Goal: Transaction & Acquisition: Obtain resource

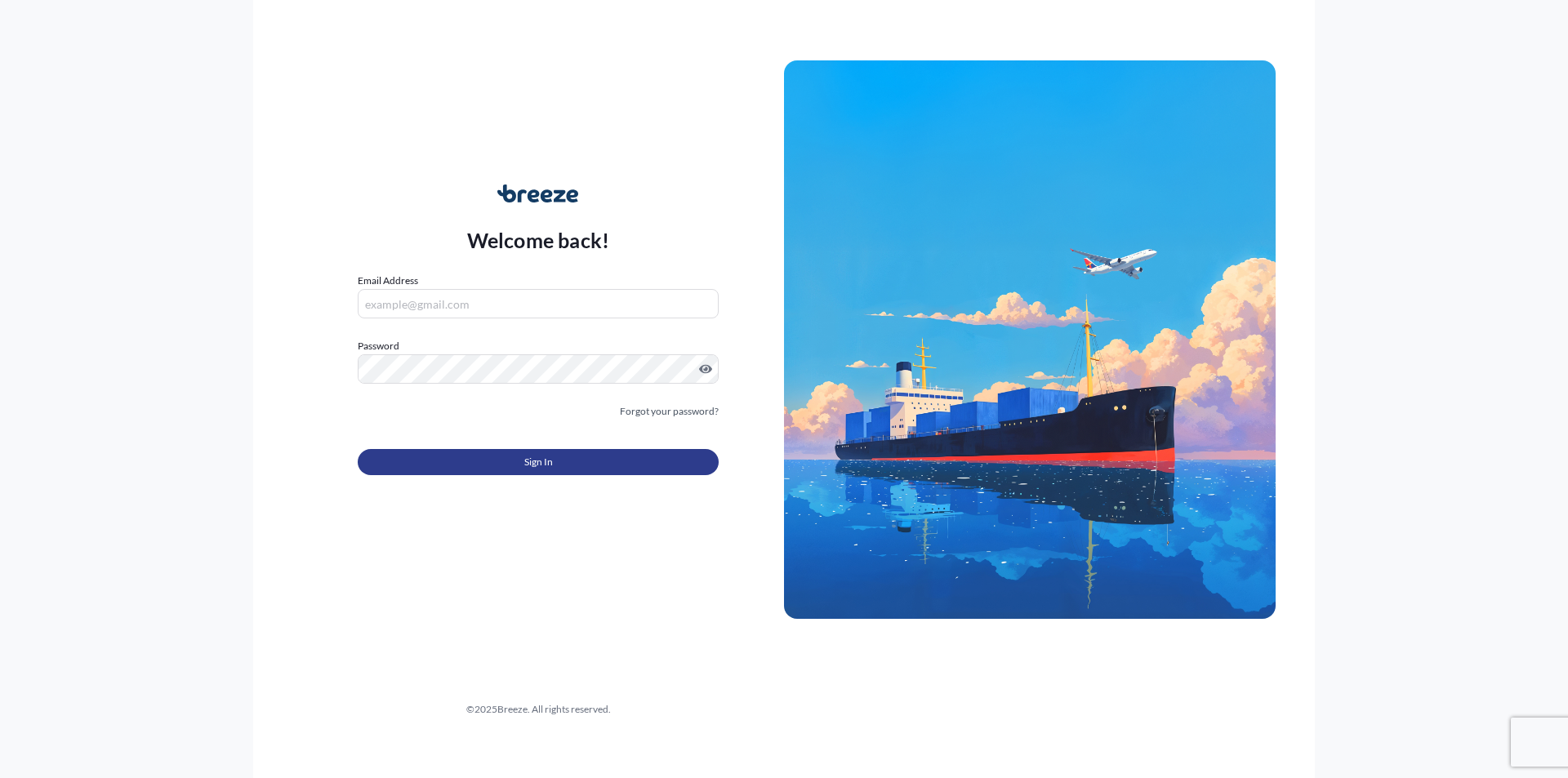
type input "[EMAIL_ADDRESS][DOMAIN_NAME]"
click at [467, 466] on button "Sign In" at bounding box center [538, 462] width 361 height 26
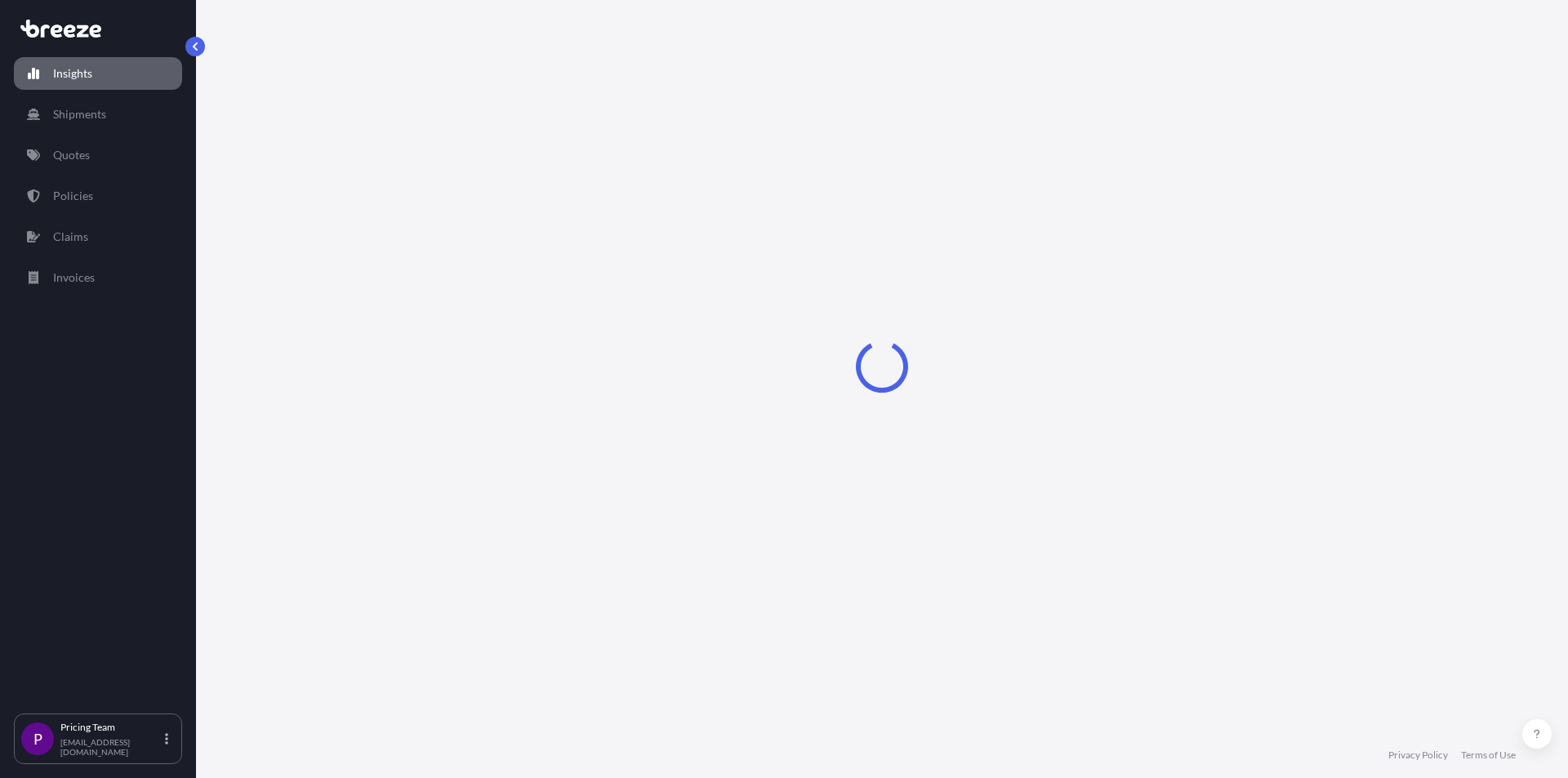
select select "2025"
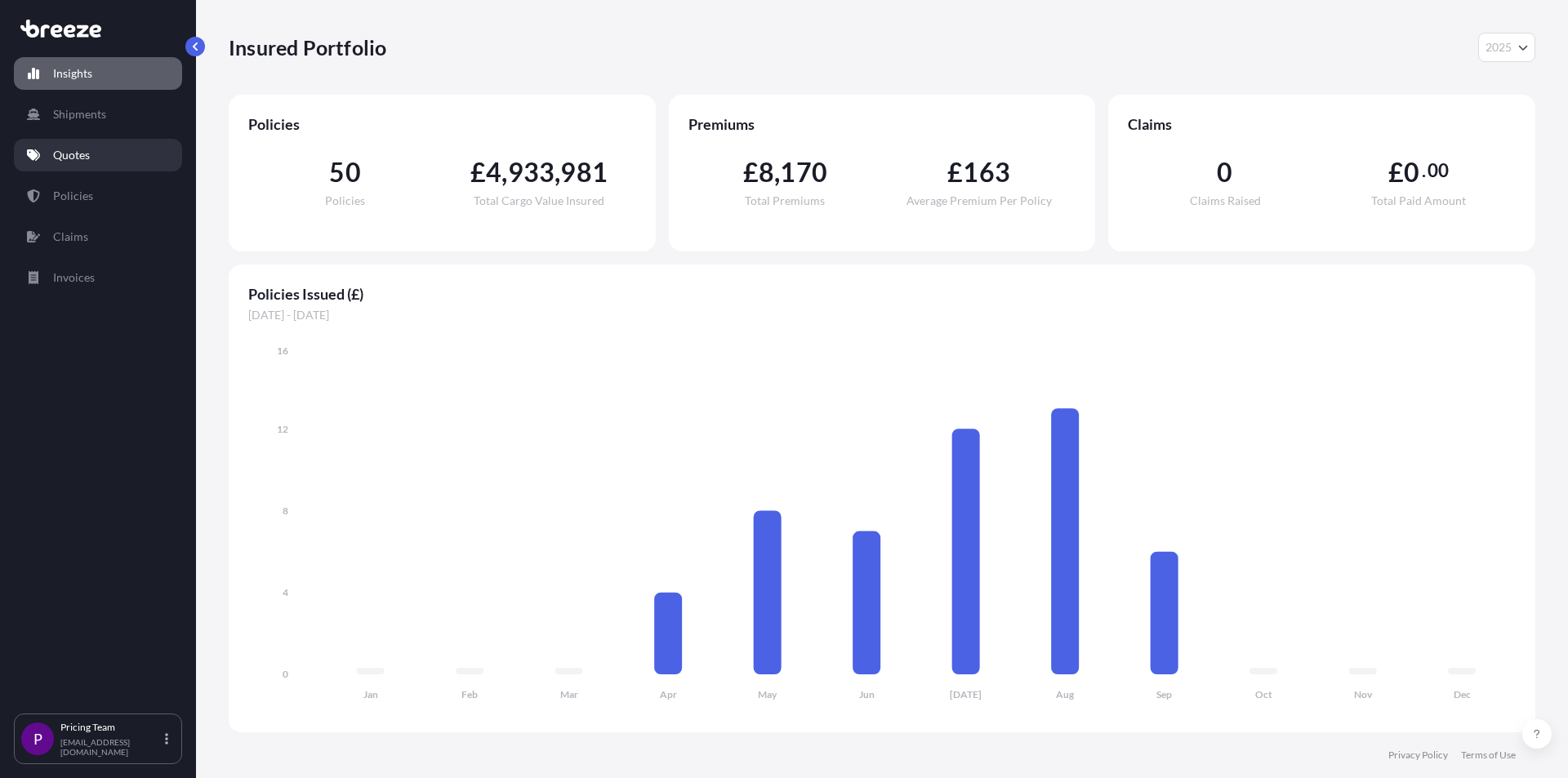
click at [68, 150] on p "Quotes" at bounding box center [71, 154] width 36 height 16
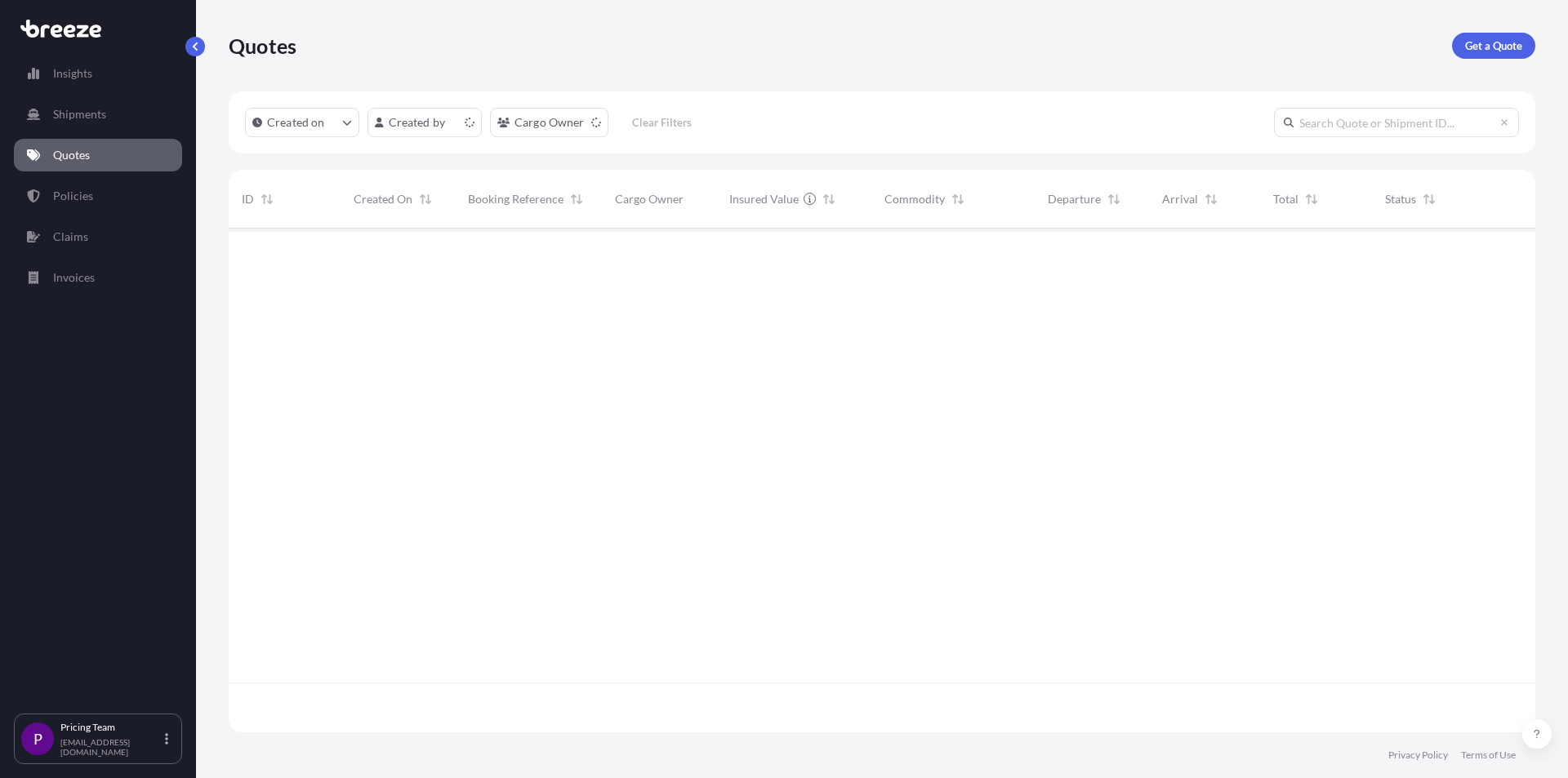
scroll to position [500, 1295]
click at [1480, 50] on p "Get a Quote" at bounding box center [1494, 45] width 58 height 16
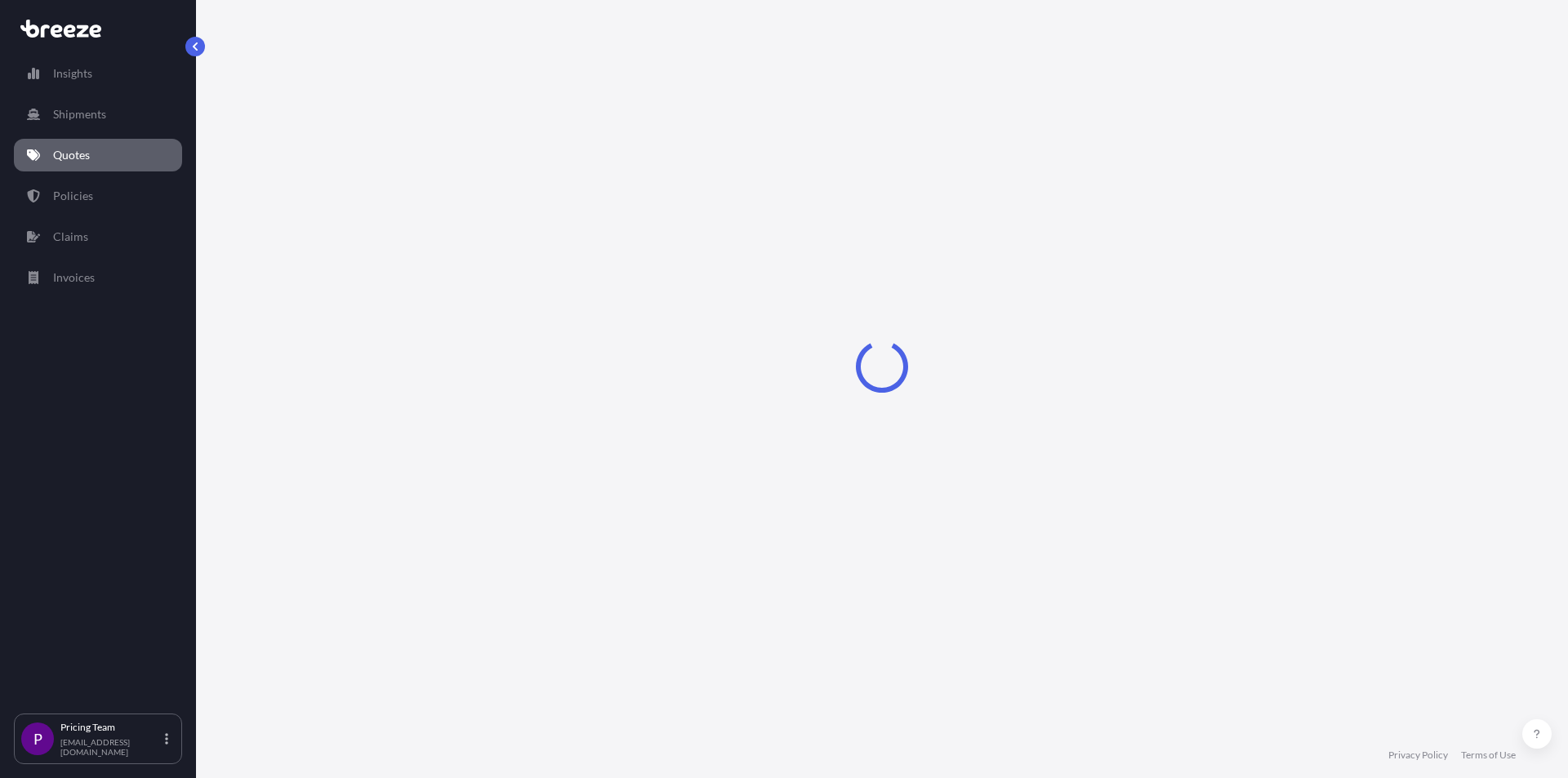
select select "Road"
select select "Sea"
select select "1"
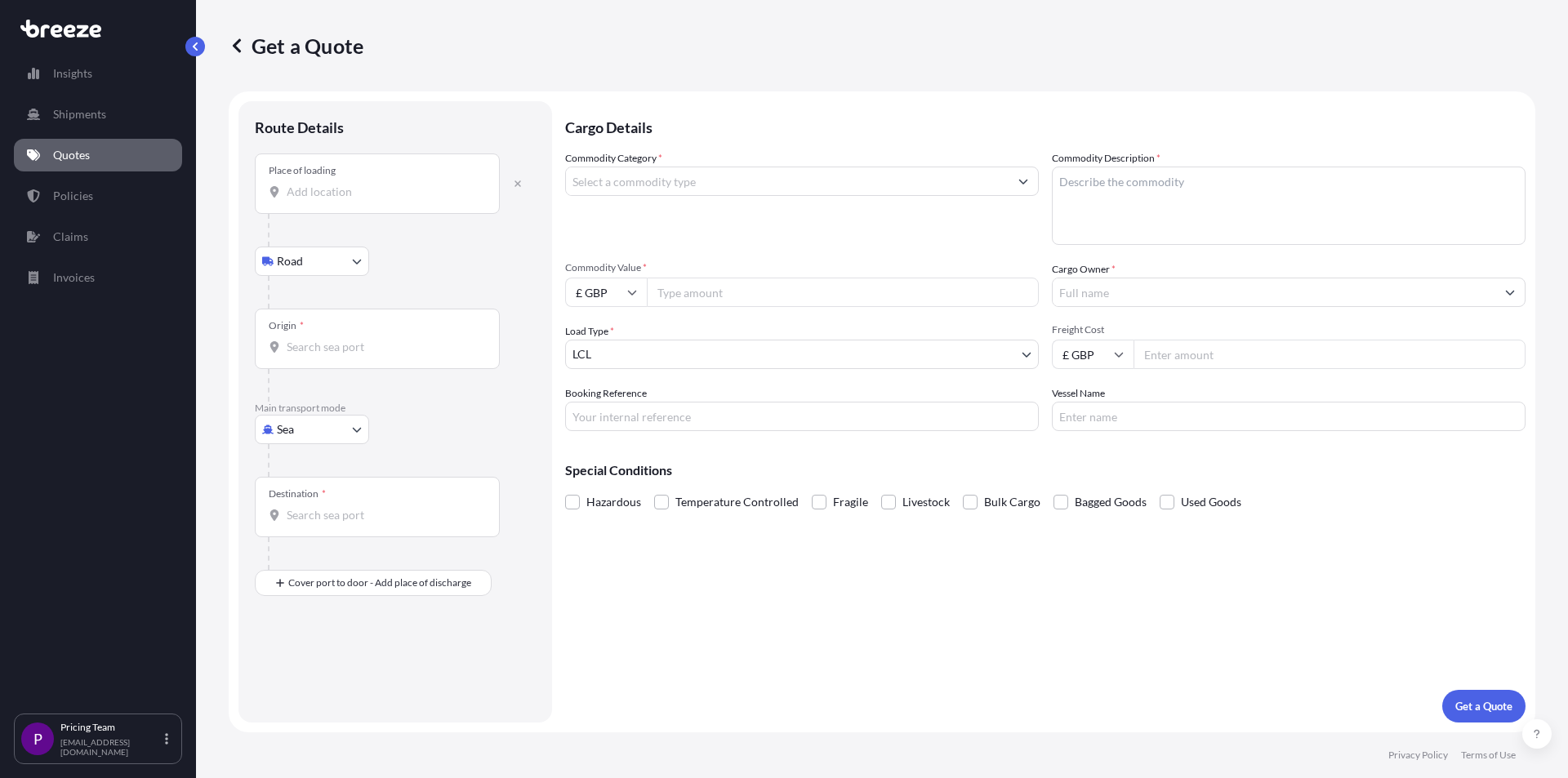
click at [319, 193] on input "Place of loading" at bounding box center [382, 192] width 193 height 16
click at [304, 199] on input "Place of loading" at bounding box center [382, 192] width 193 height 16
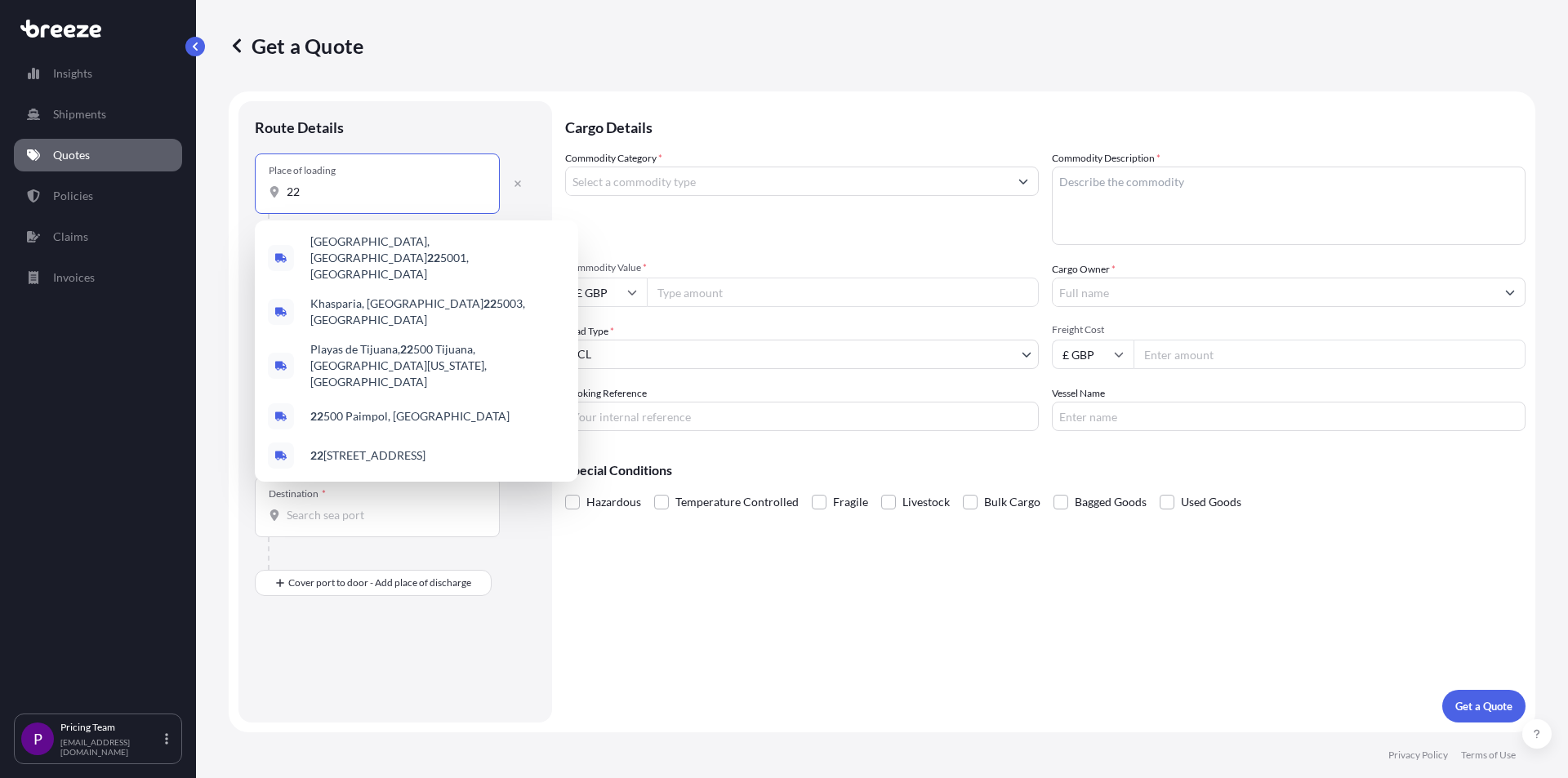
type input "2"
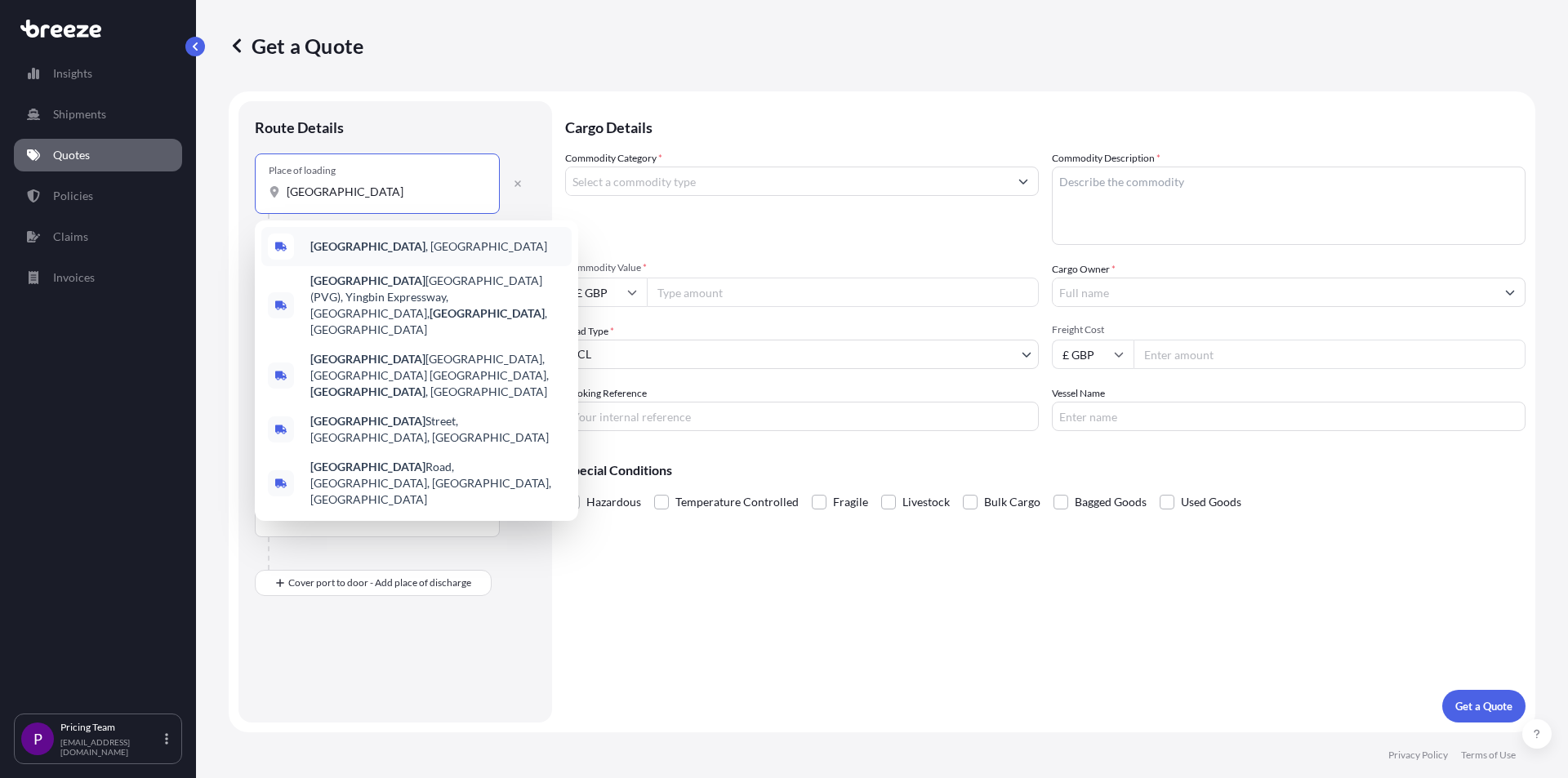
click at [366, 253] on span "[GEOGRAPHIC_DATA] , [GEOGRAPHIC_DATA]" at bounding box center [428, 246] width 237 height 16
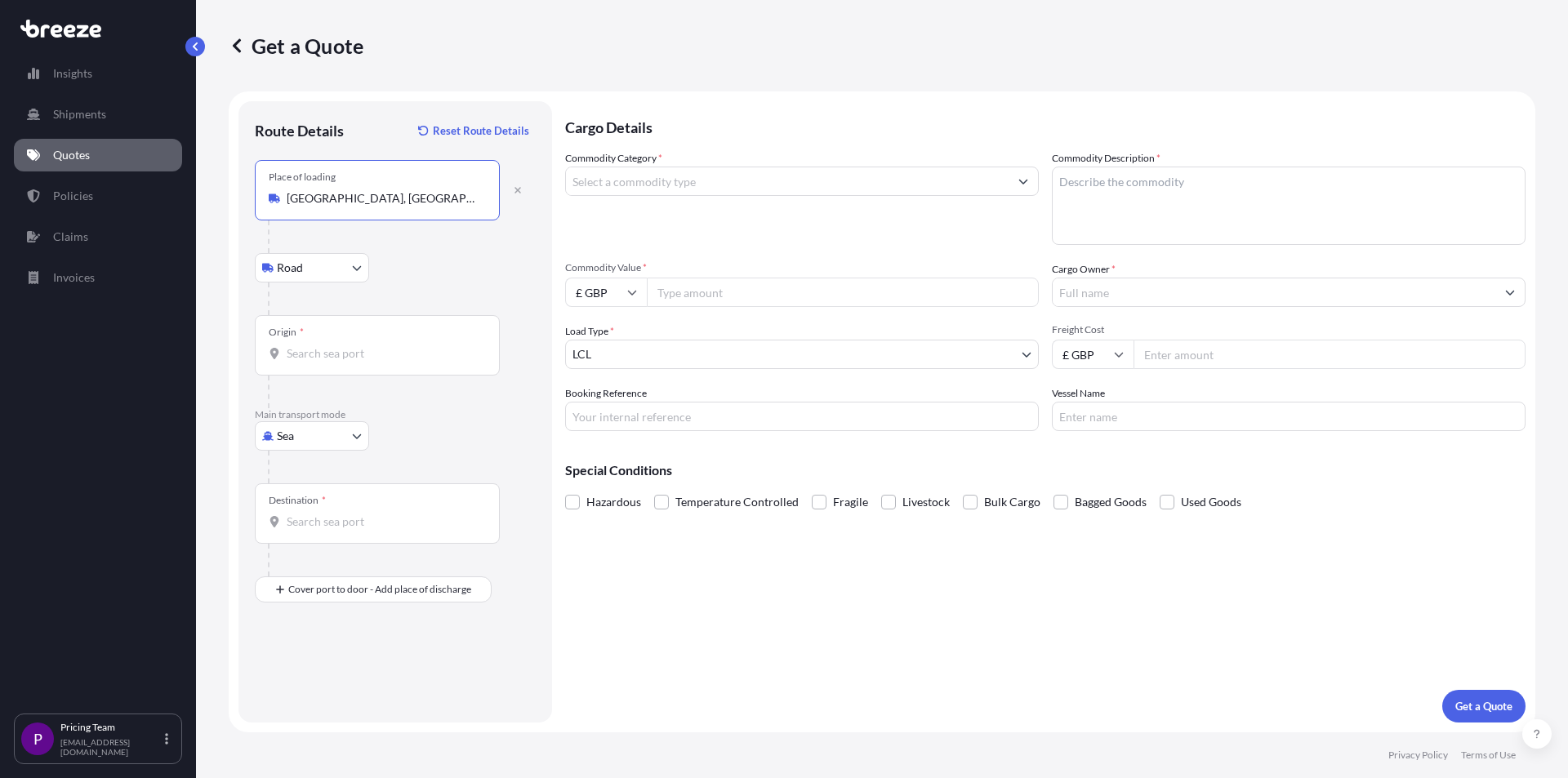
type input "[GEOGRAPHIC_DATA], [GEOGRAPHIC_DATA]"
click at [342, 345] on div "Origin *" at bounding box center [378, 345] width 245 height 60
click at [342, 345] on input "Origin *" at bounding box center [382, 353] width 193 height 16
click at [730, 370] on div "Commodity Category * Commodity Description * Commodity Value * £ GBP Cargo Owne…" at bounding box center [1046, 290] width 960 height 281
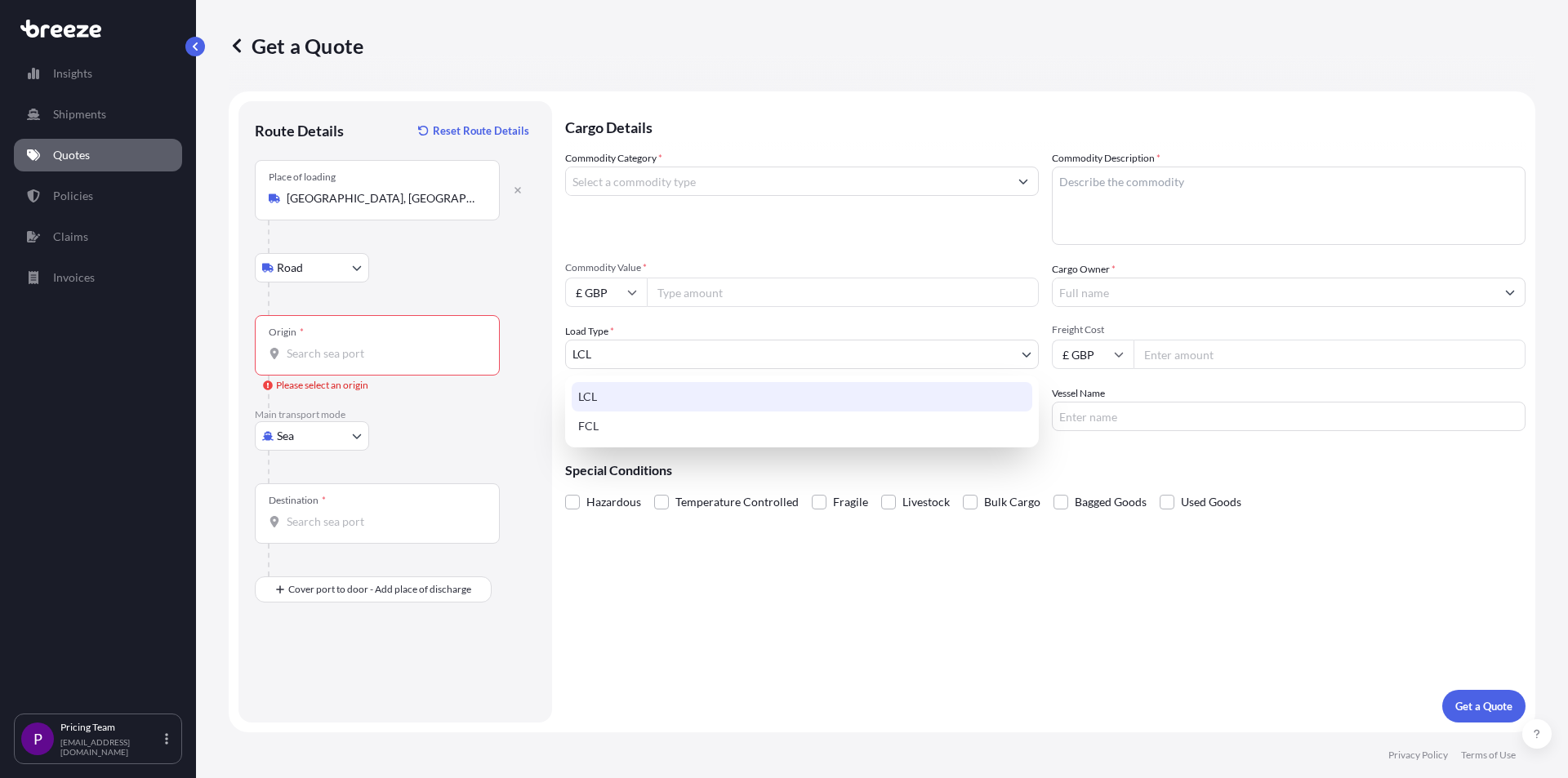
click at [670, 359] on body "5 options available. 0 options available. 5 options available. 0 options availa…" at bounding box center [784, 389] width 1568 height 778
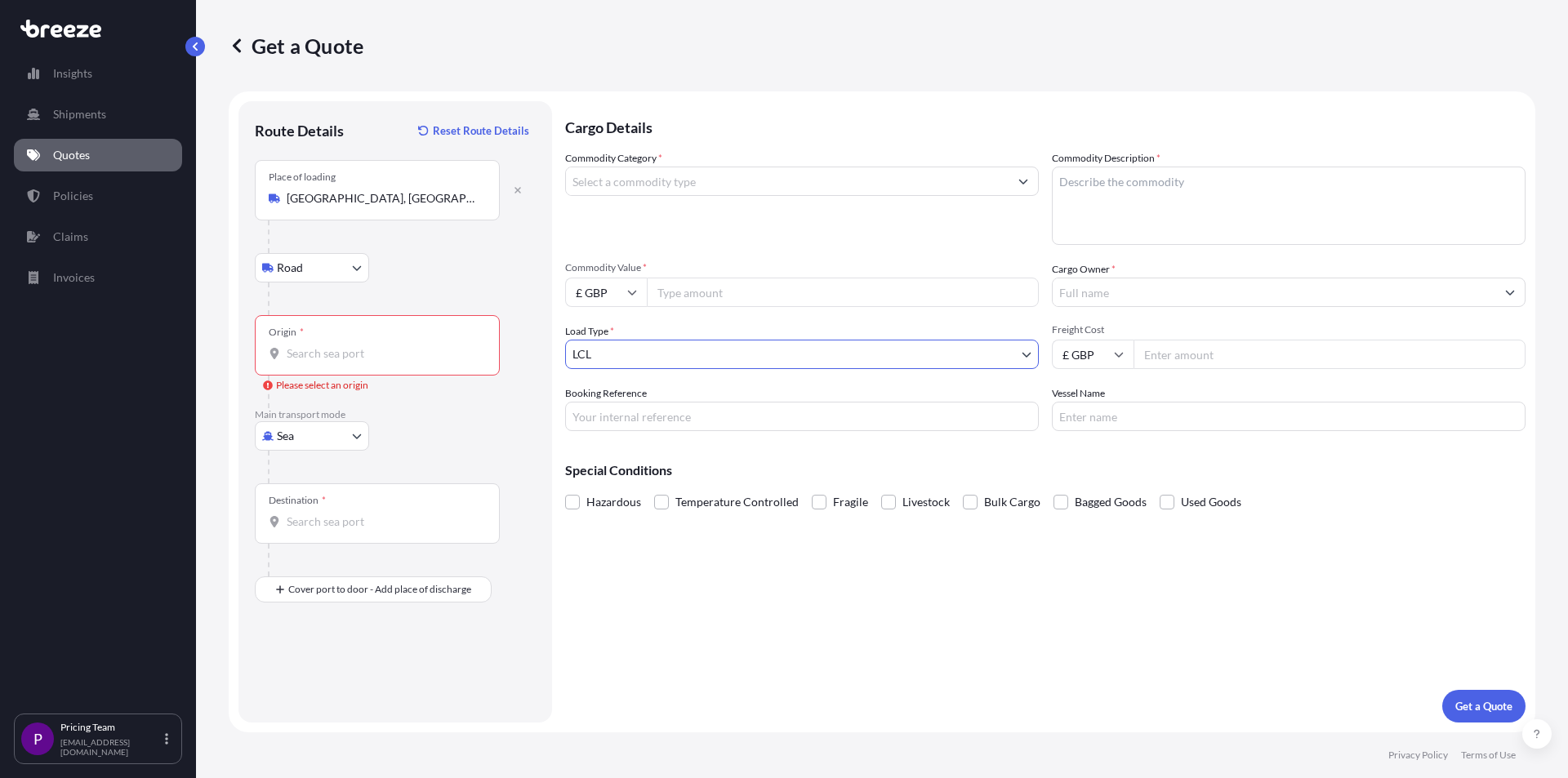
click at [298, 444] on body "0 options available. Insights Shipments Quotes Policies Claims Invoices P Prici…" at bounding box center [784, 389] width 1568 height 778
click at [291, 499] on div "Air" at bounding box center [312, 508] width 102 height 30
select select "Air"
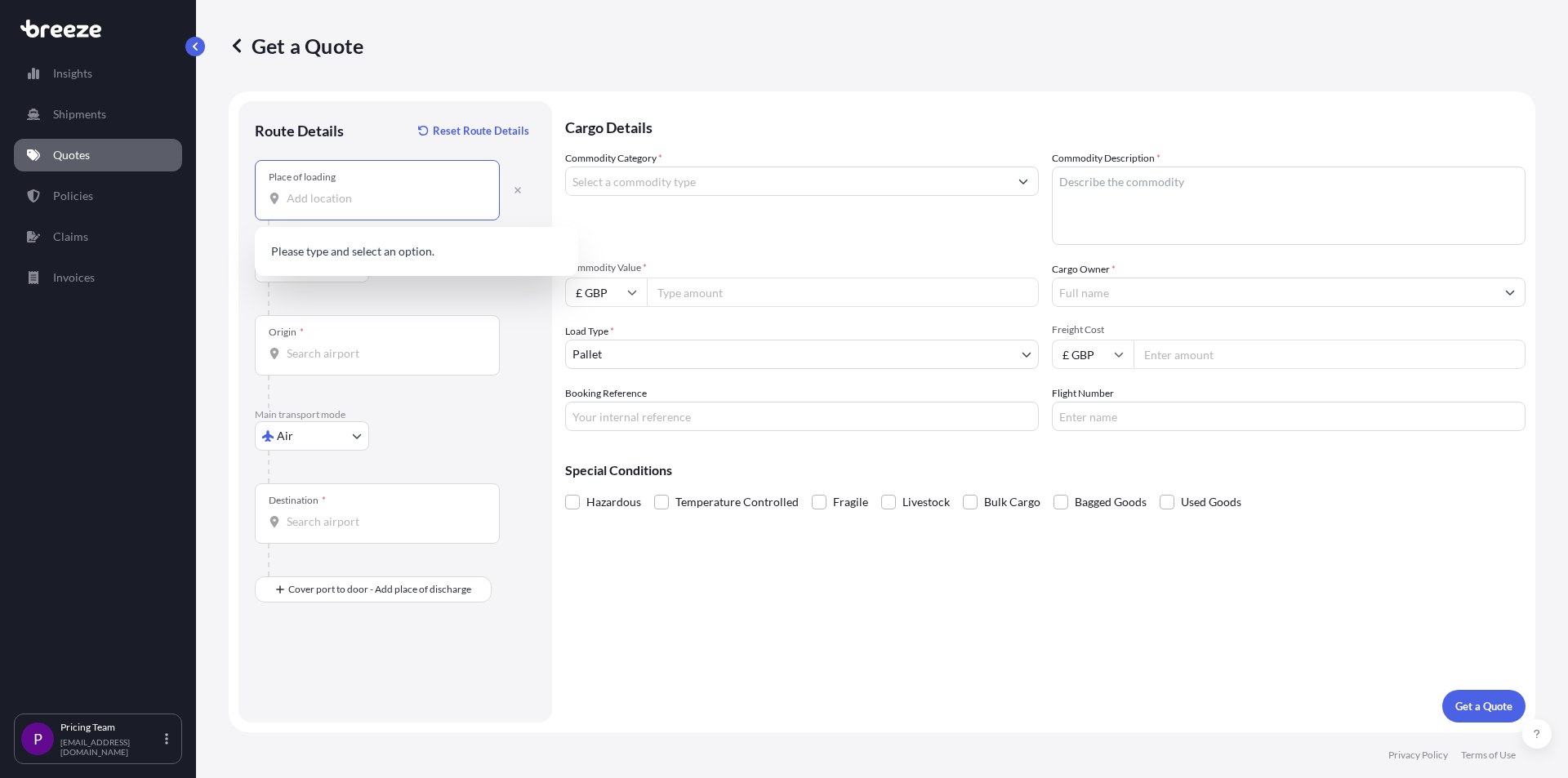
click at [340, 195] on input "Place of loading" at bounding box center [382, 198] width 193 height 16
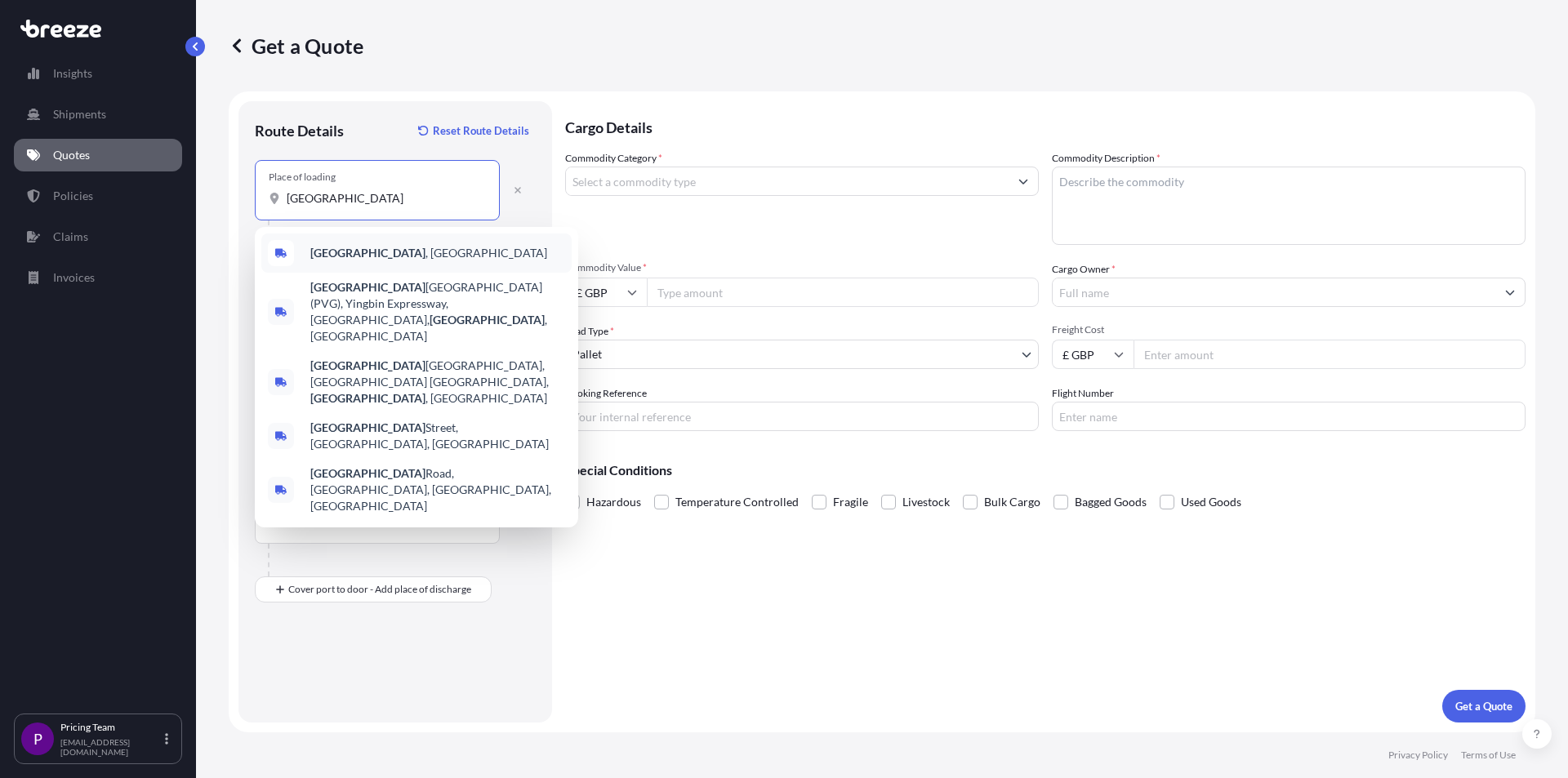
click at [341, 255] on b "[GEOGRAPHIC_DATA]" at bounding box center [368, 252] width 115 height 13
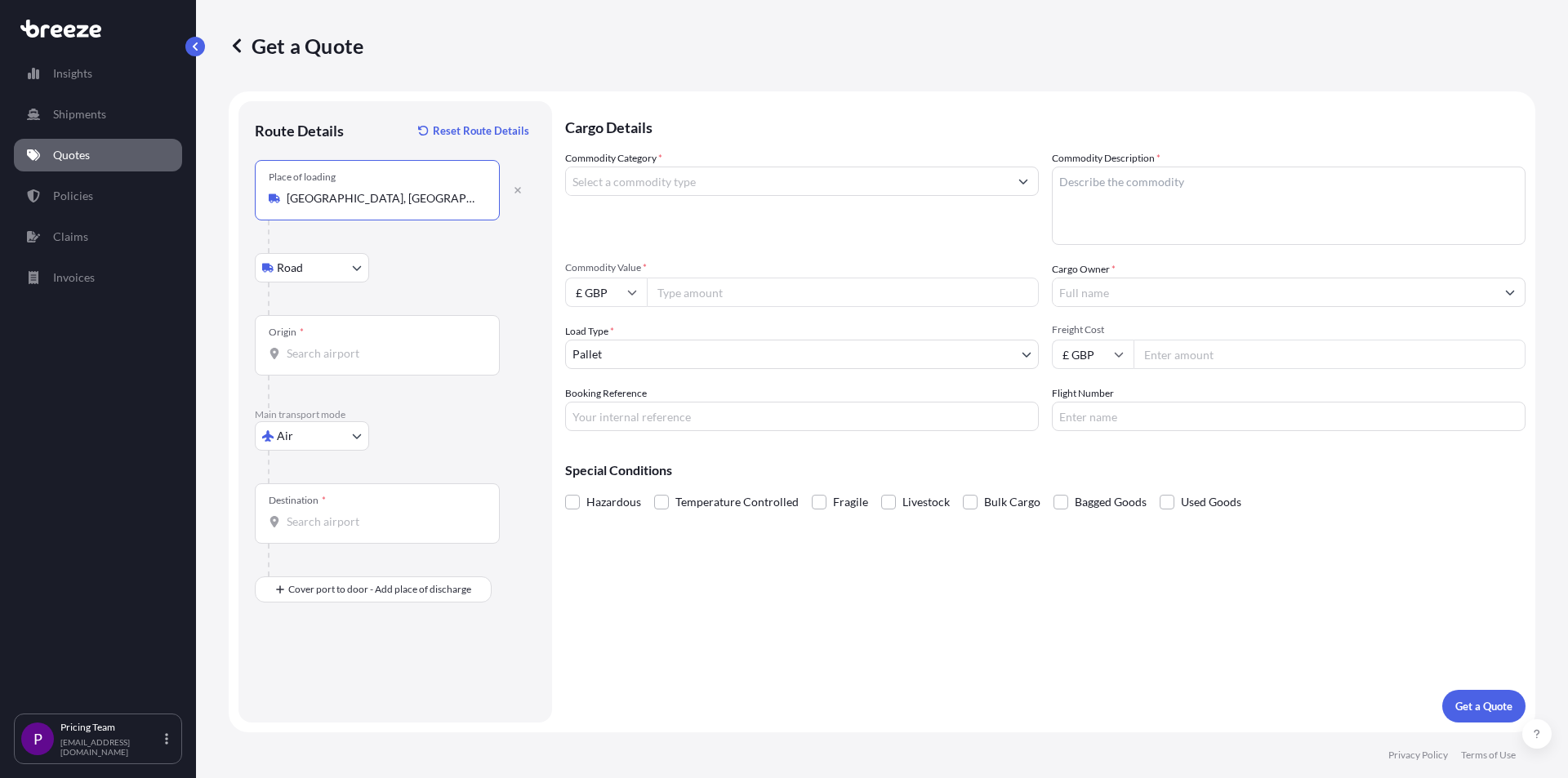
type input "[GEOGRAPHIC_DATA], [GEOGRAPHIC_DATA]"
click at [320, 334] on div "Origin *" at bounding box center [378, 345] width 245 height 60
click at [320, 345] on input "Origin *" at bounding box center [382, 353] width 193 height 16
type input "CNSGH - [GEOGRAPHIC_DATA], [GEOGRAPHIC_DATA]"
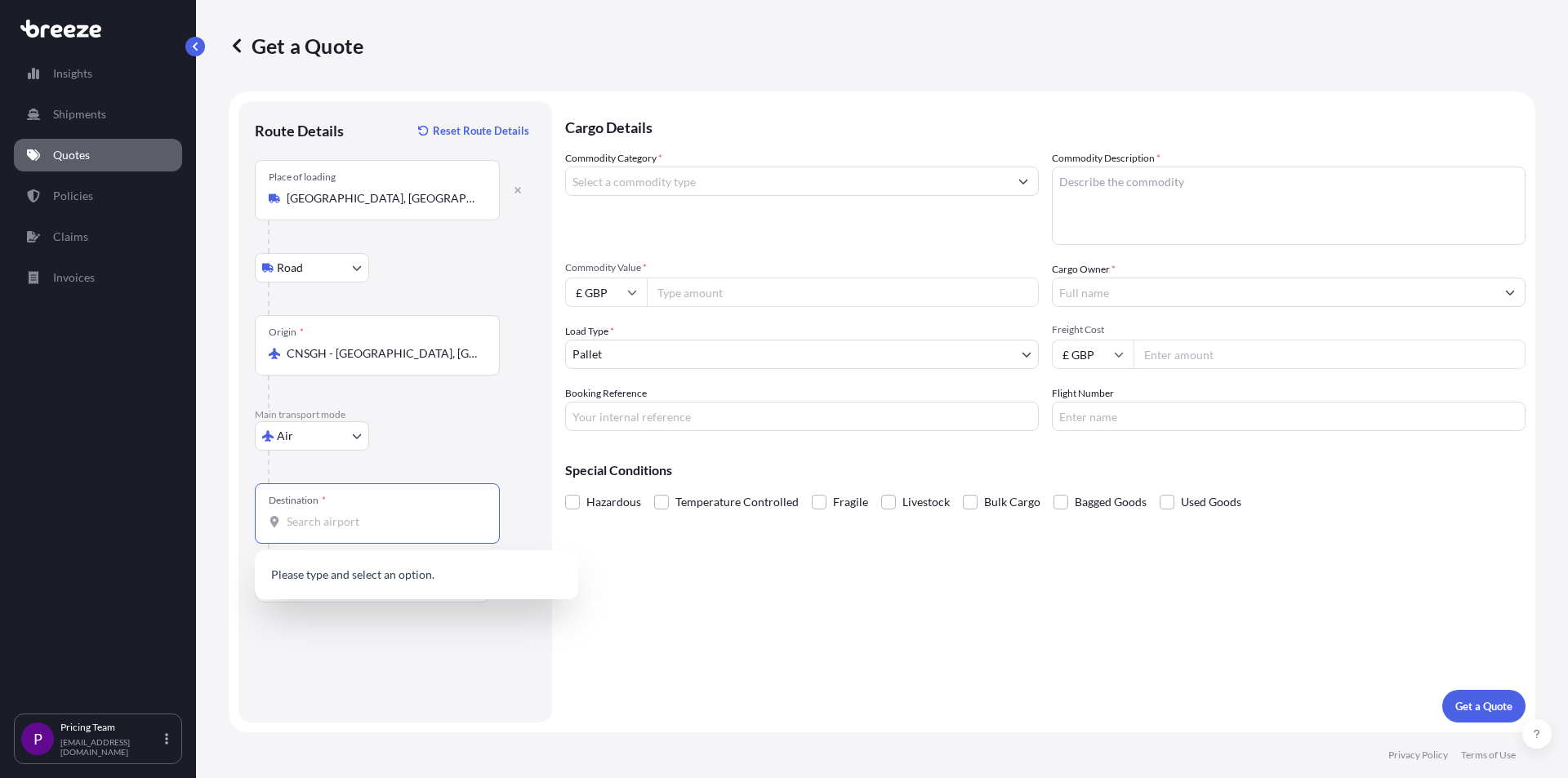
click at [371, 519] on input "Destination *" at bounding box center [382, 521] width 193 height 16
click at [368, 572] on span "GB LHR - Heathrow Apt/[GEOGRAPHIC_DATA], [GEOGRAPHIC_DATA]" at bounding box center [438, 580] width 255 height 33
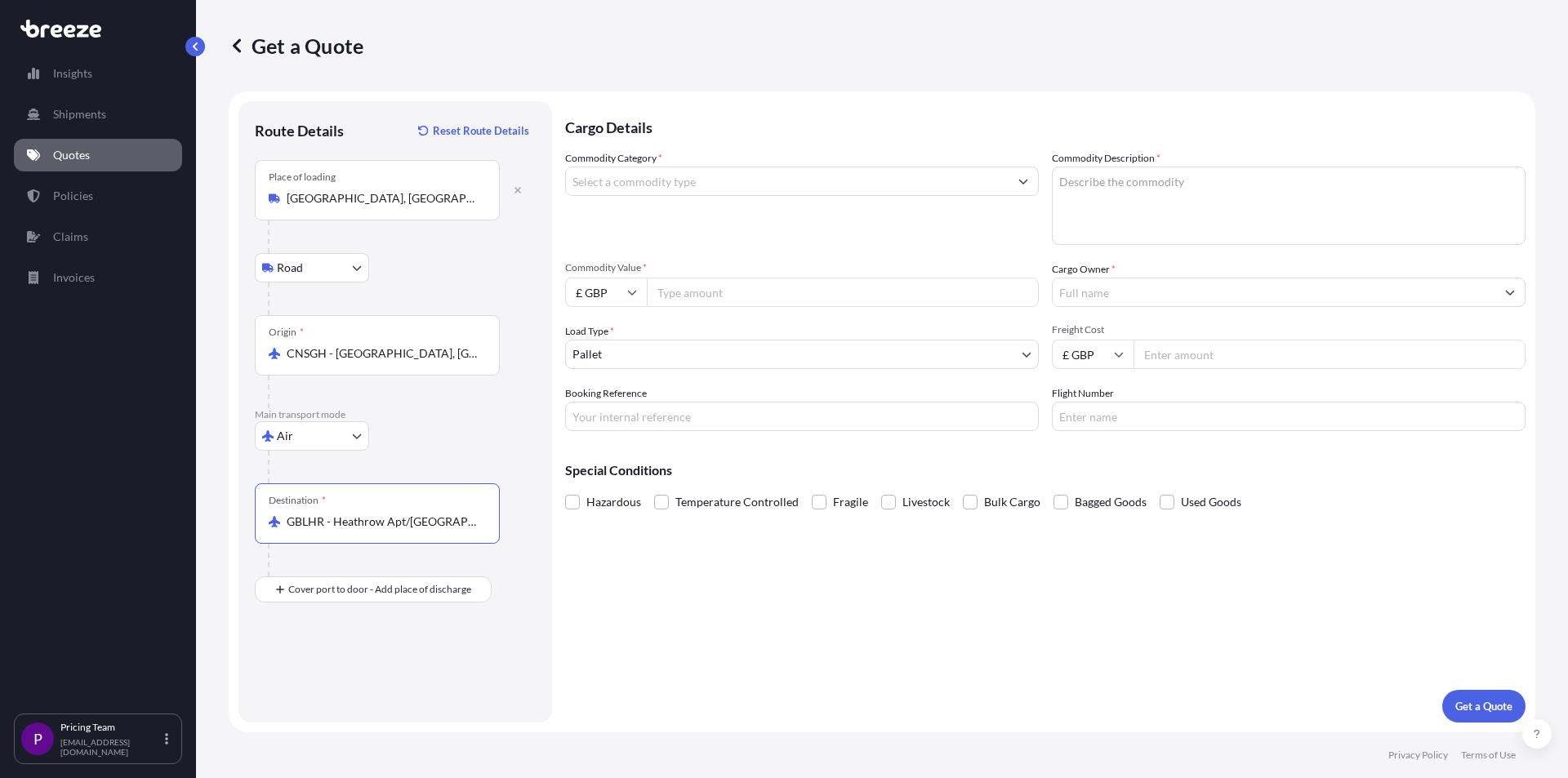
type input "GBLHR - Heathrow Apt/[GEOGRAPHIC_DATA], [GEOGRAPHIC_DATA]"
click at [322, 681] on input "Place of Discharge" at bounding box center [382, 676] width 193 height 16
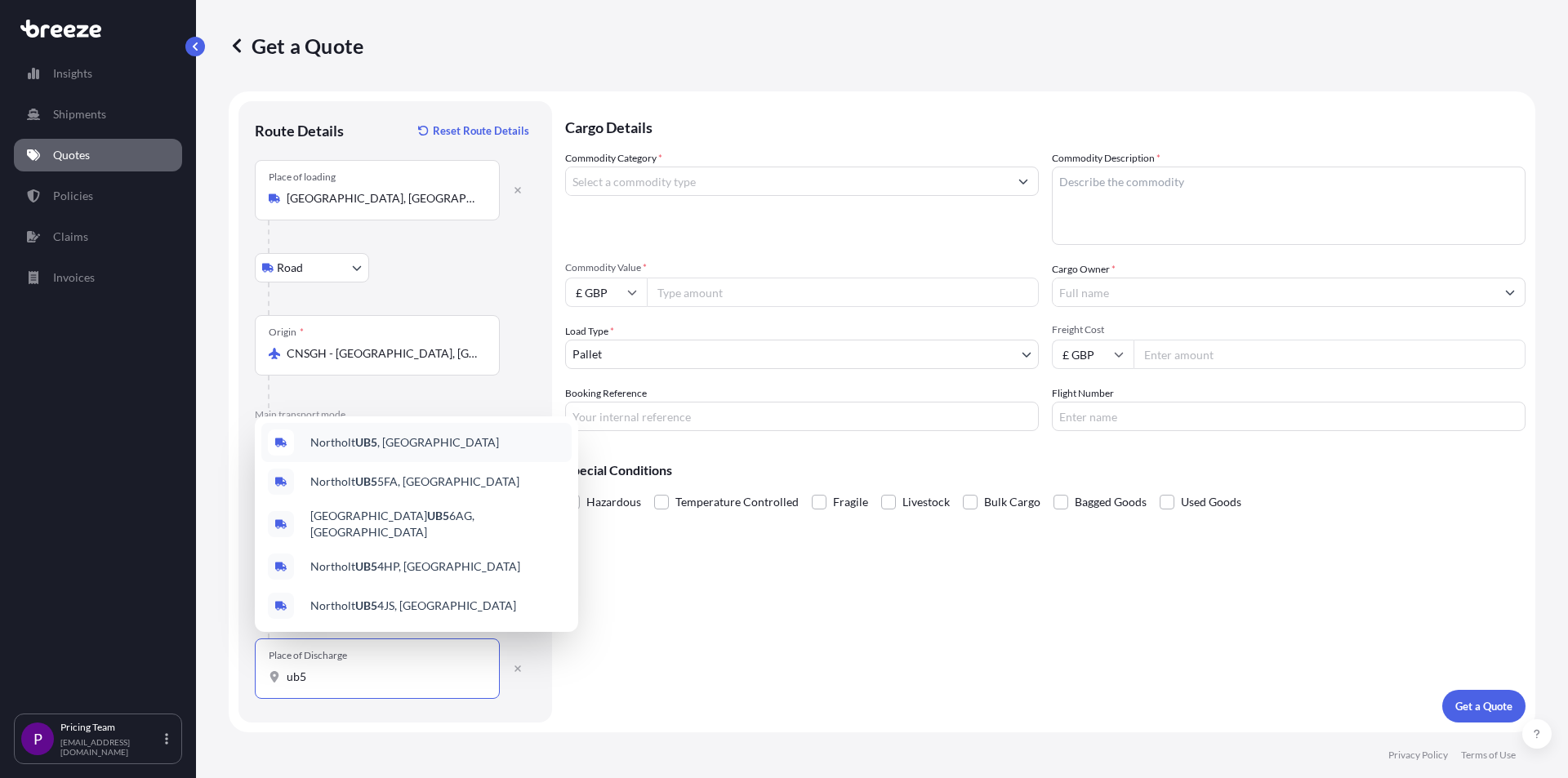
click at [449, 448] on div "Northolt UB5 , [GEOGRAPHIC_DATA]" at bounding box center [417, 442] width 311 height 39
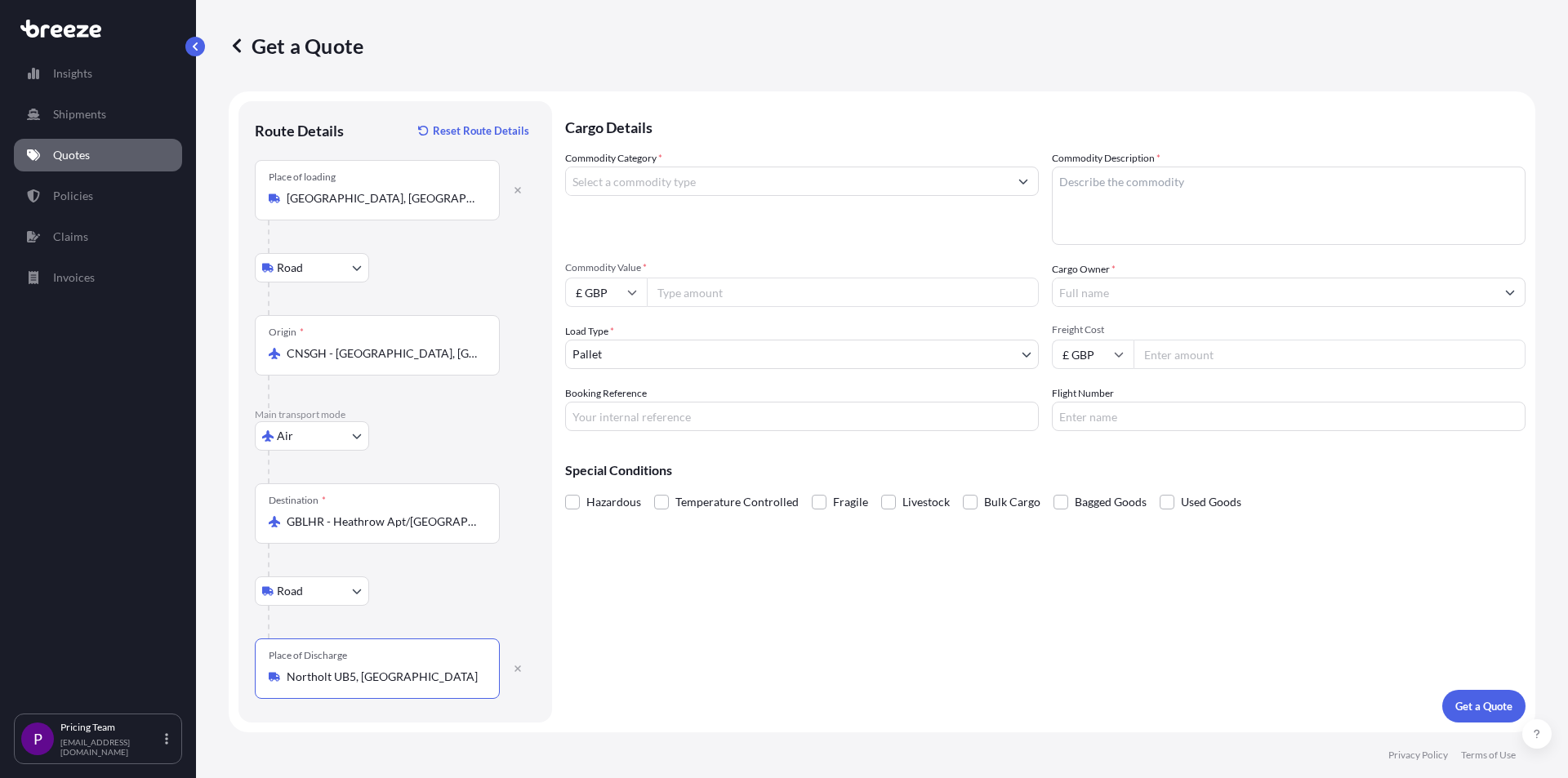
type input "Northolt UB5, [GEOGRAPHIC_DATA]"
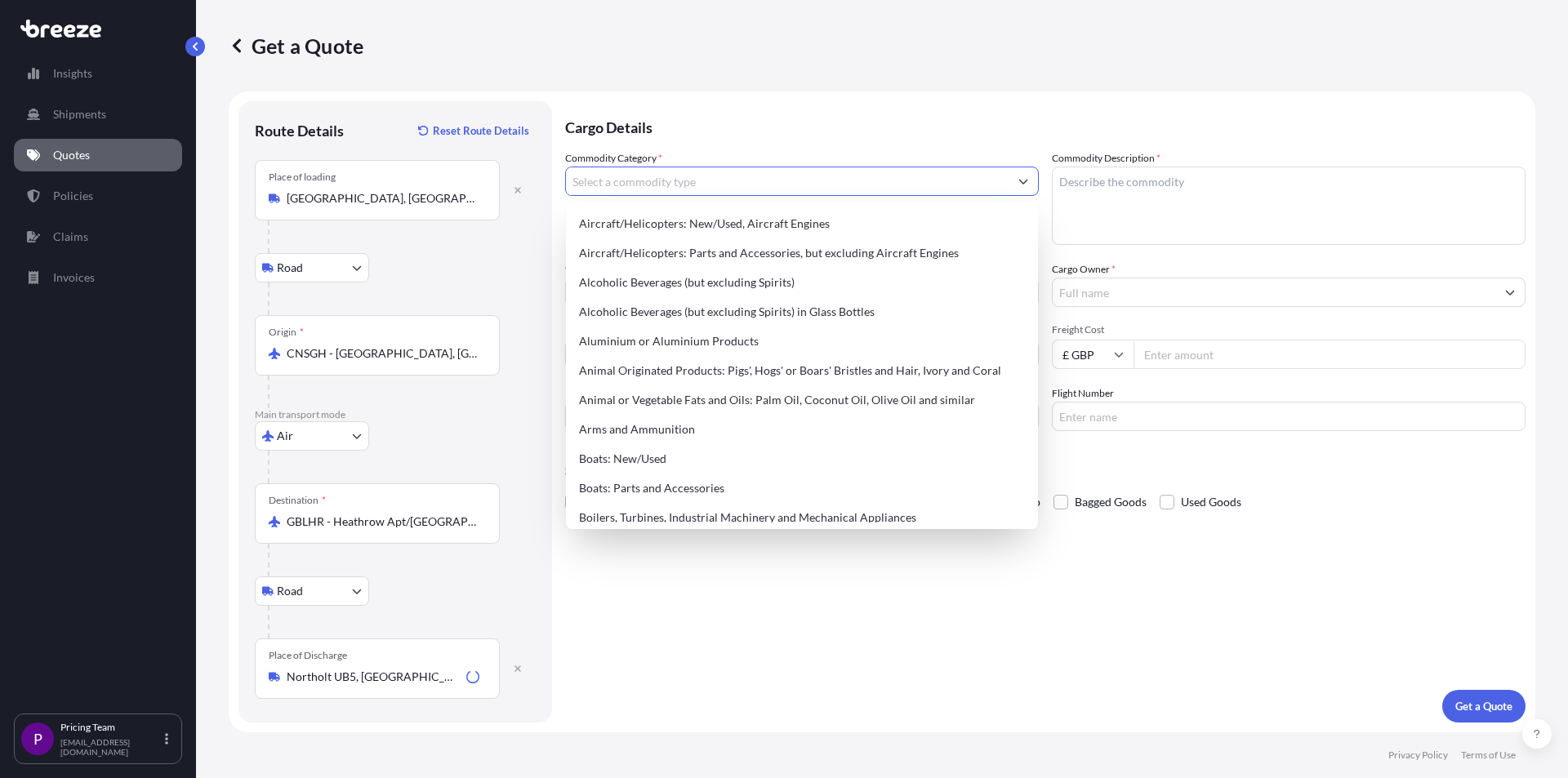
click at [617, 188] on input "Commodity Category *" at bounding box center [787, 181] width 443 height 30
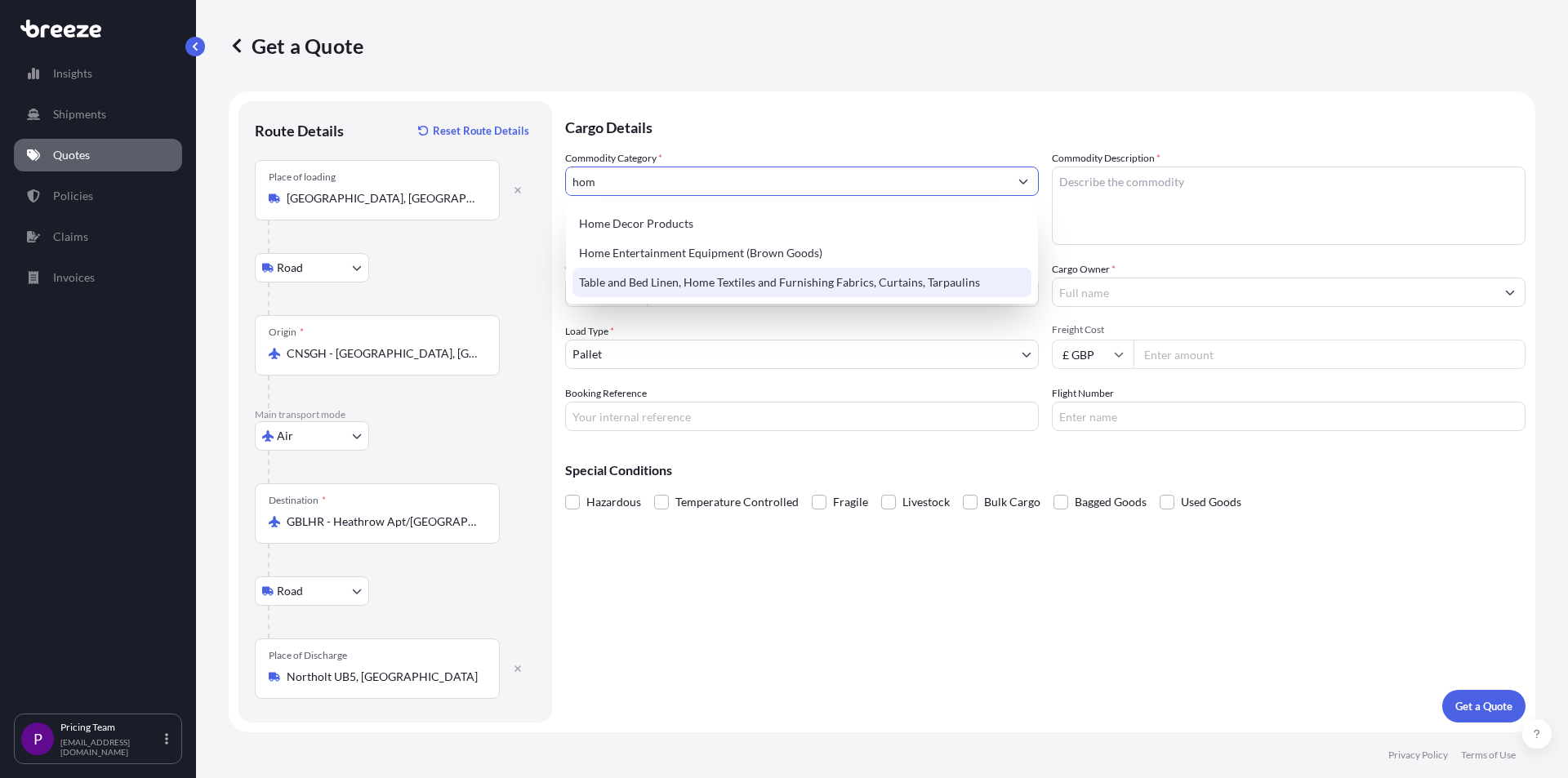
click at [654, 287] on div "Table and Bed Linen, Home Textiles and Furnishing Fabrics, Curtains, Tarpaulins" at bounding box center [801, 282] width 459 height 30
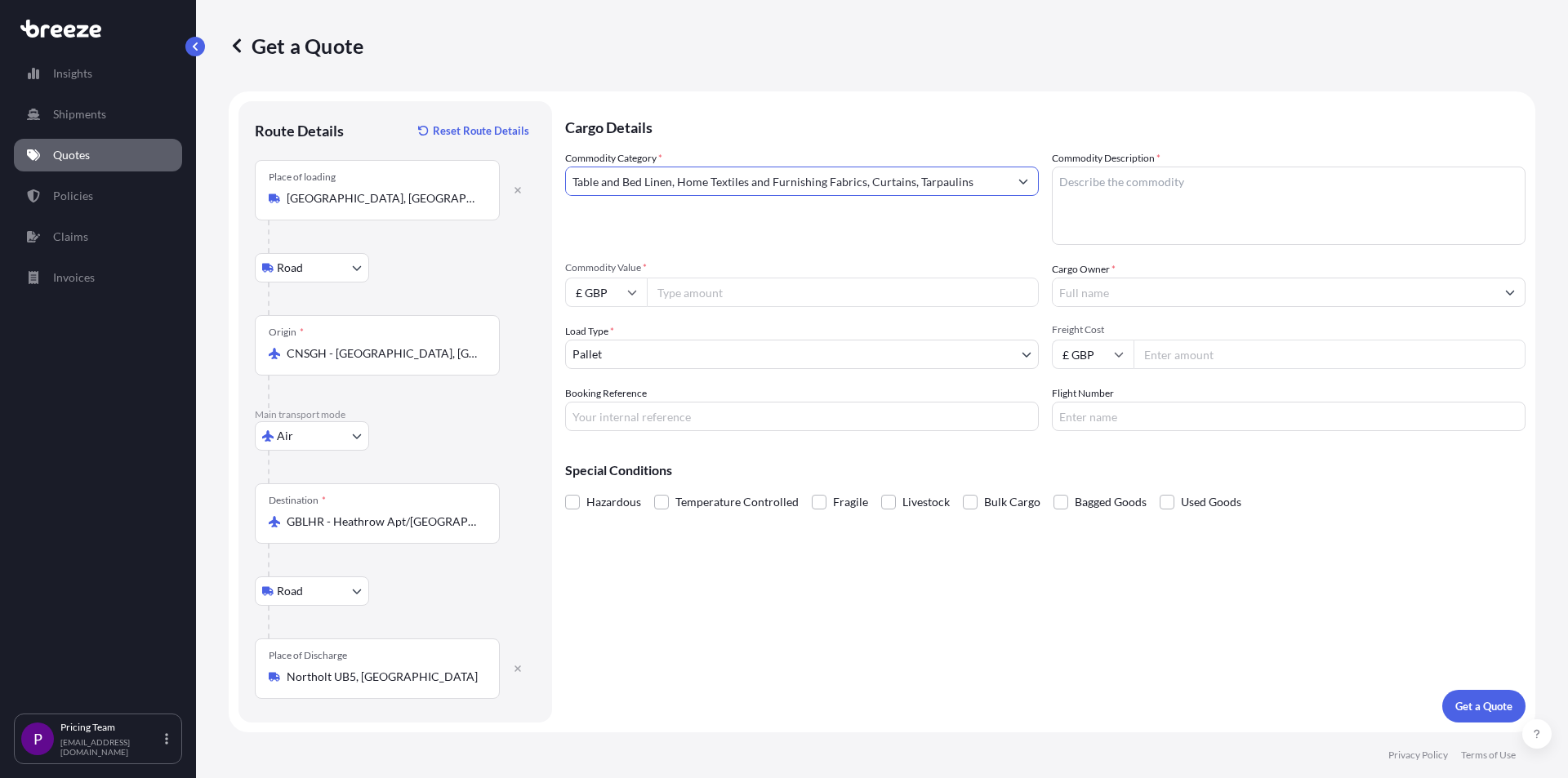
type input "Table and Bed Linen, Home Textiles and Furnishing Fabrics, Curtains, Tarpaulins"
click at [1225, 195] on textarea "Commodity Description *" at bounding box center [1288, 206] width 473 height 79
click at [1125, 185] on textarea "hotel suppliues" at bounding box center [1288, 206] width 473 height 79
type textarea "hotel supplies"
drag, startPoint x: 692, startPoint y: 288, endPoint x: 549, endPoint y: 298, distance: 143.3
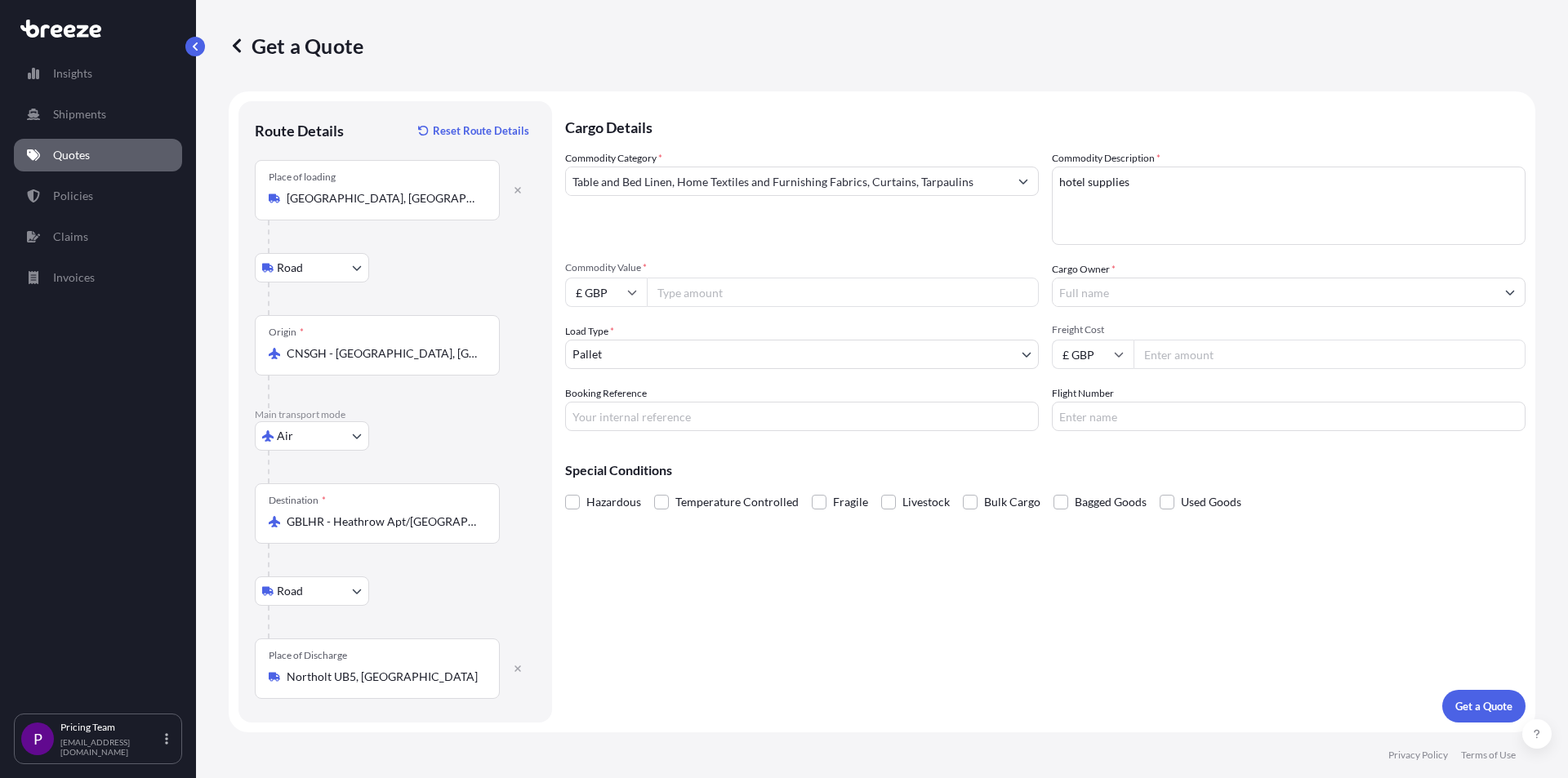
click at [684, 288] on input "Commodity Value *" at bounding box center [842, 292] width 392 height 30
click at [597, 295] on input "£ GBP" at bounding box center [606, 292] width 81 height 30
click at [619, 408] on div "$ USD" at bounding box center [606, 405] width 69 height 31
type input "$ USD"
click at [678, 295] on input "Commodity Value *" at bounding box center [842, 292] width 392 height 30
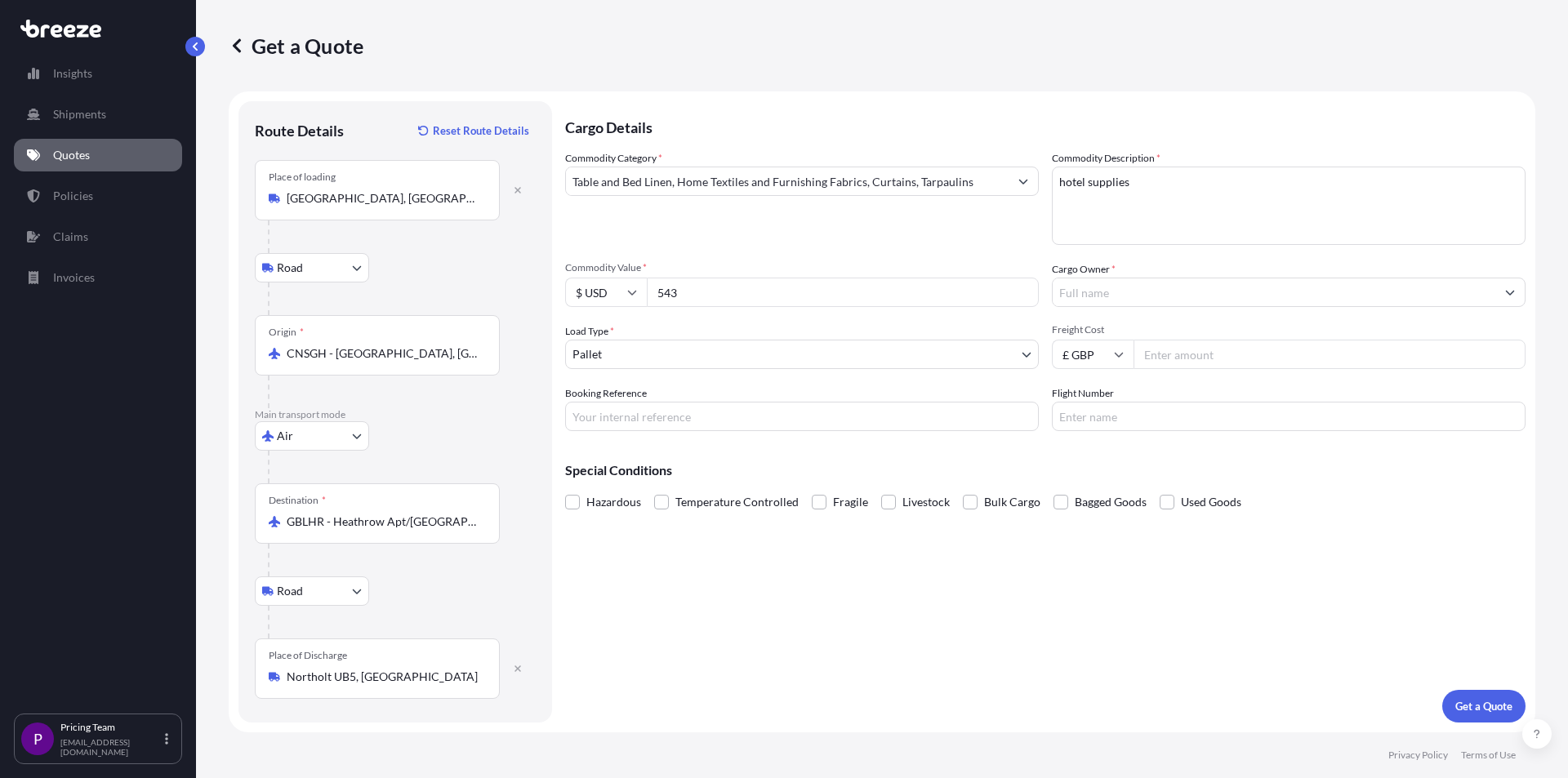
type input "543"
click at [1084, 286] on input "Cargo Owner *" at bounding box center [1274, 292] width 443 height 30
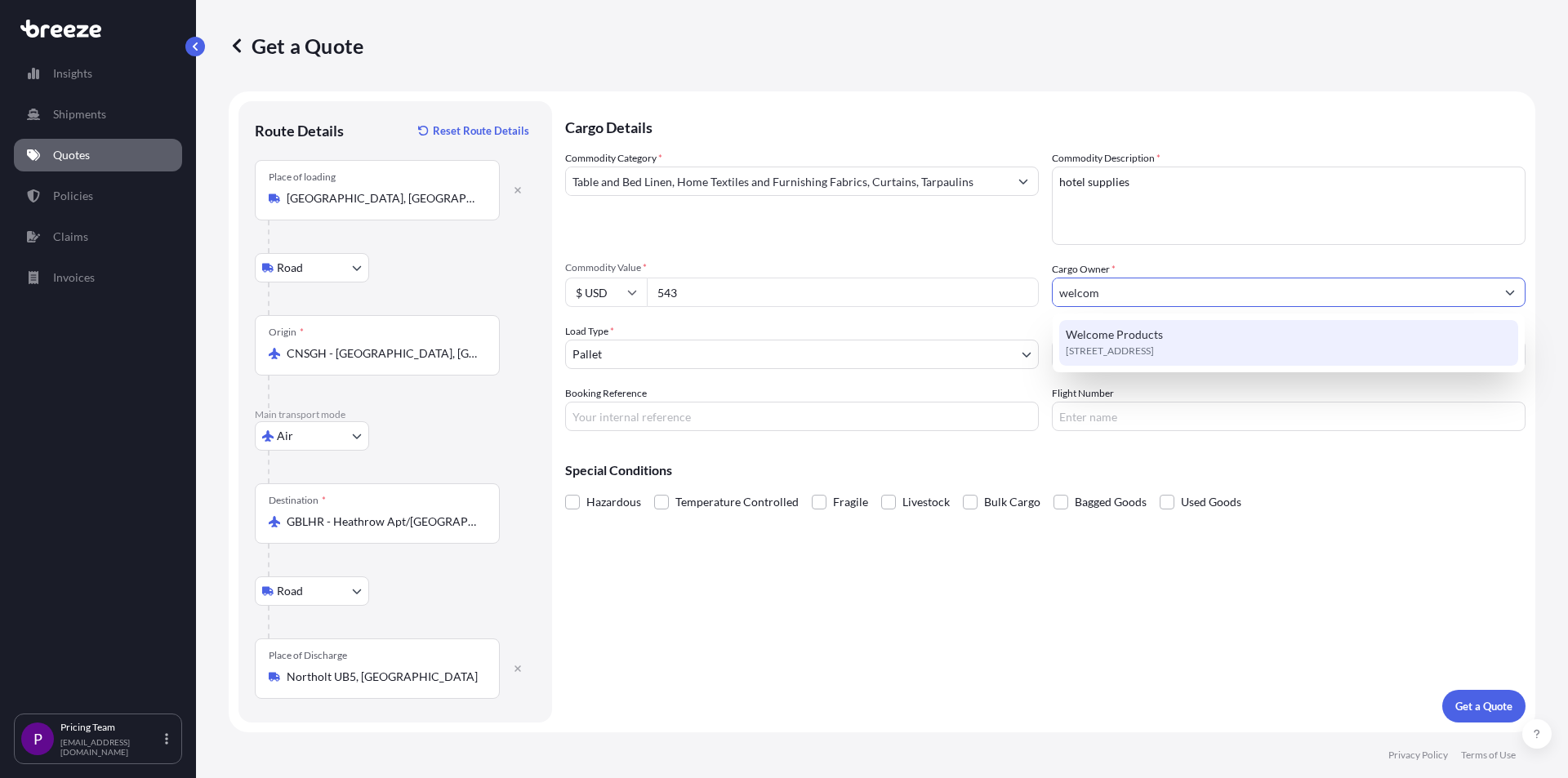
type input "welcom"
click at [1171, 366] on div "Welcome Products [STREET_ADDRESS]" at bounding box center [1288, 342] width 472 height 58
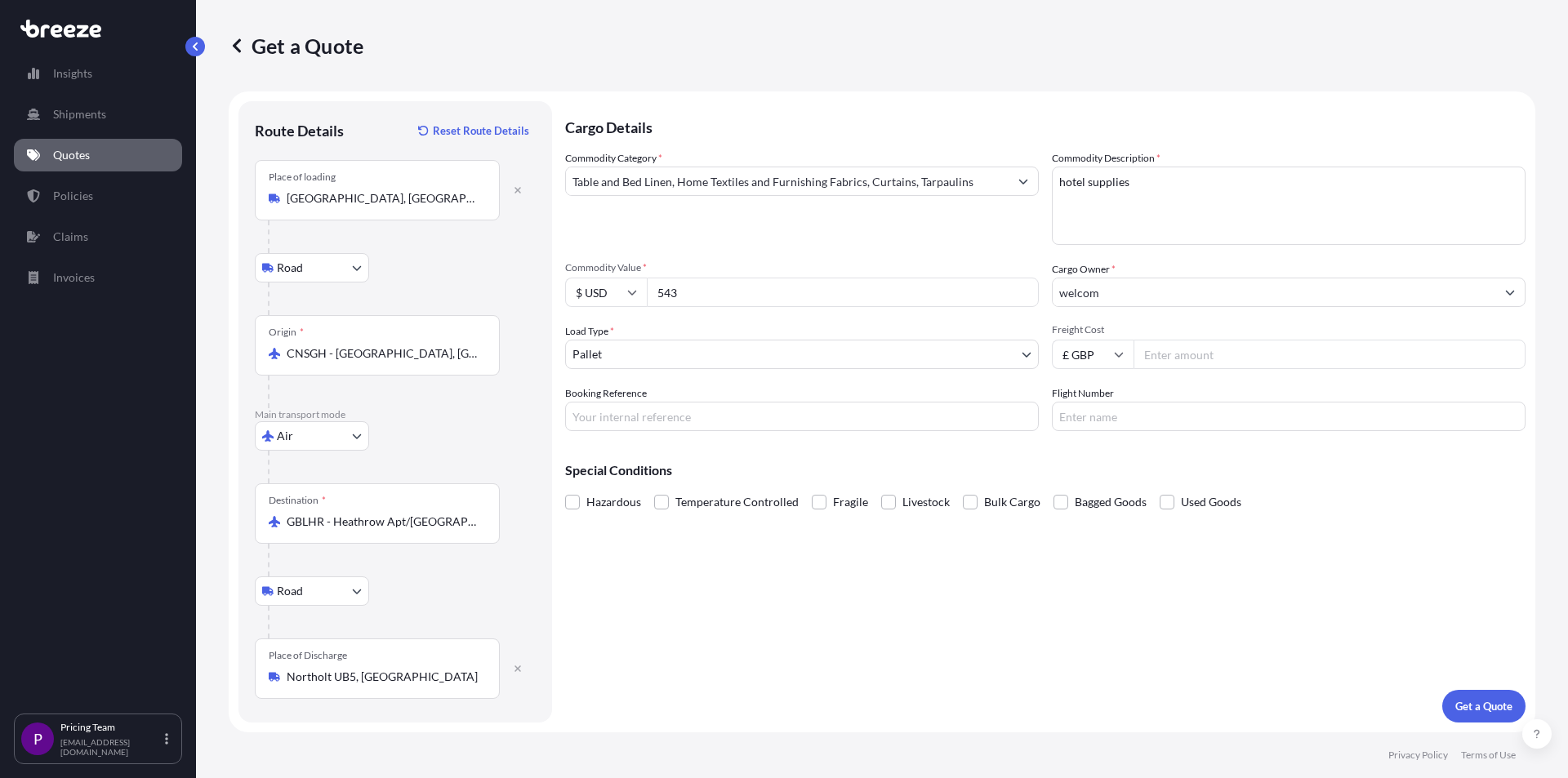
click at [1192, 361] on input "Freight Cost" at bounding box center [1329, 354] width 392 height 30
type input "435"
click at [668, 356] on body "Insights Shipments Quotes Policies Claims Invoices P Pricing Team [EMAIL_ADDRES…" at bounding box center [784, 389] width 1568 height 778
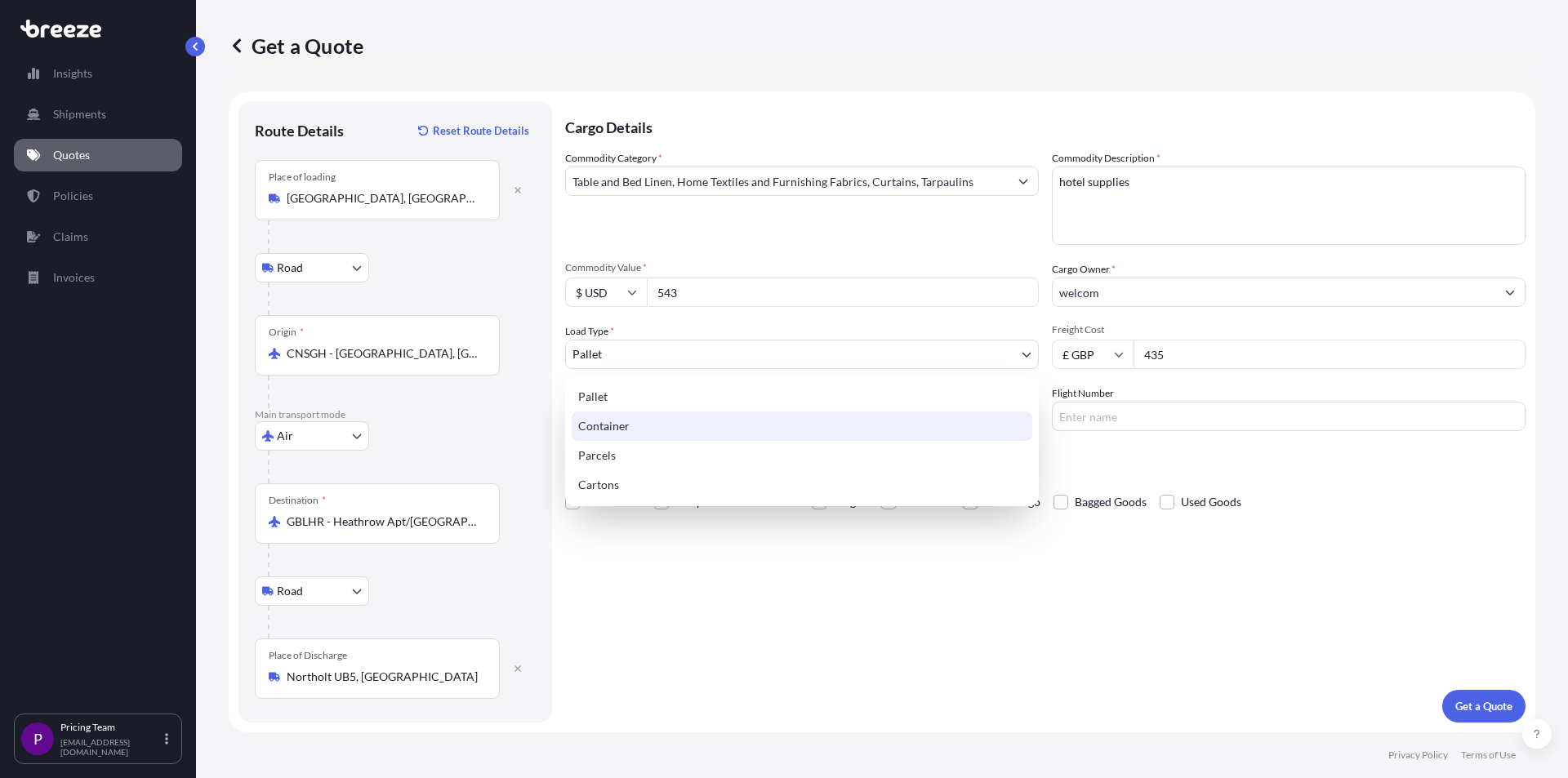
click at [617, 429] on div "Container" at bounding box center [801, 425] width 461 height 30
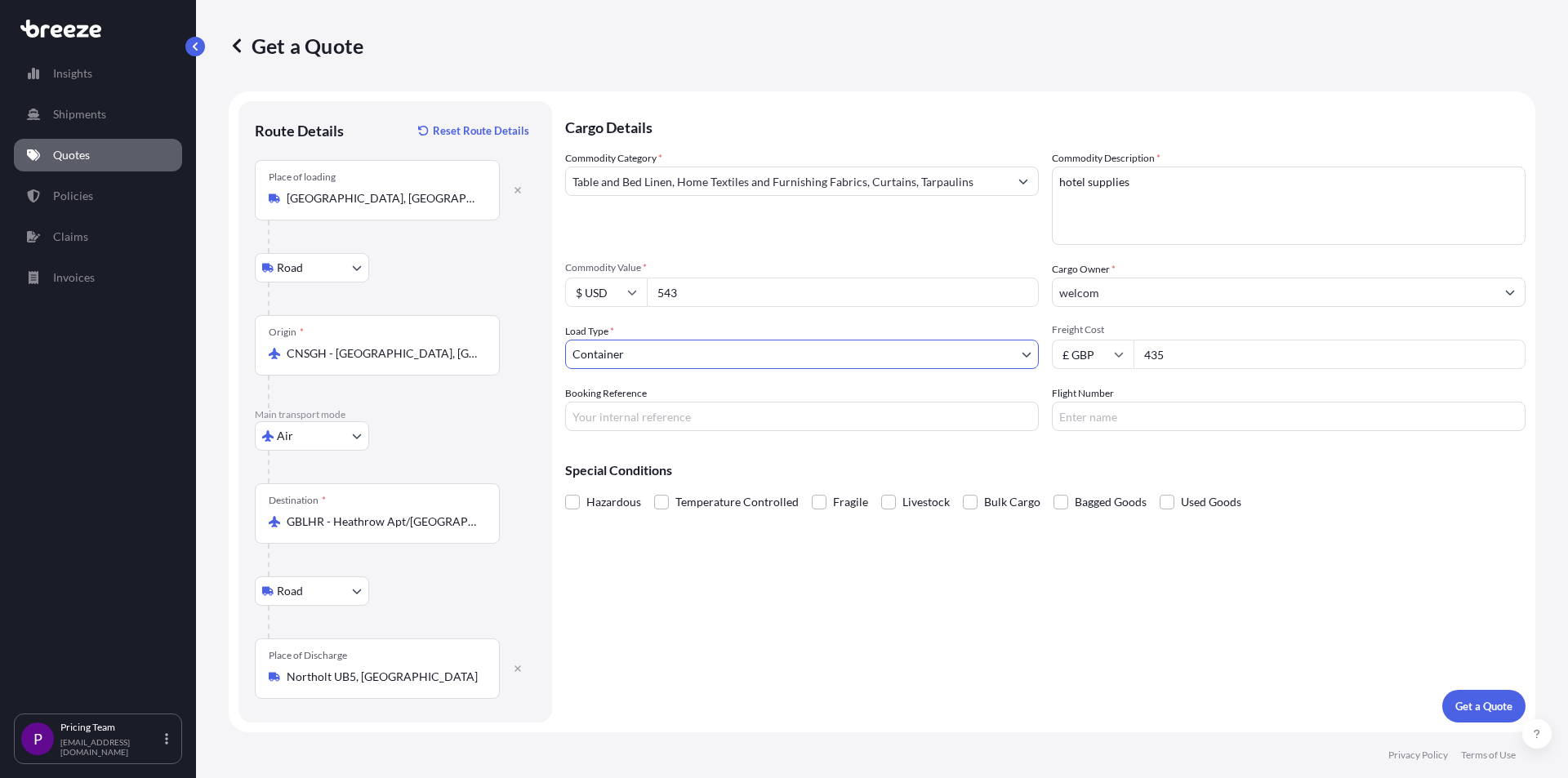
click at [619, 355] on body "Insights Shipments Quotes Policies Claims Invoices P Pricing Team [EMAIL_ADDRES…" at bounding box center [784, 389] width 1568 height 778
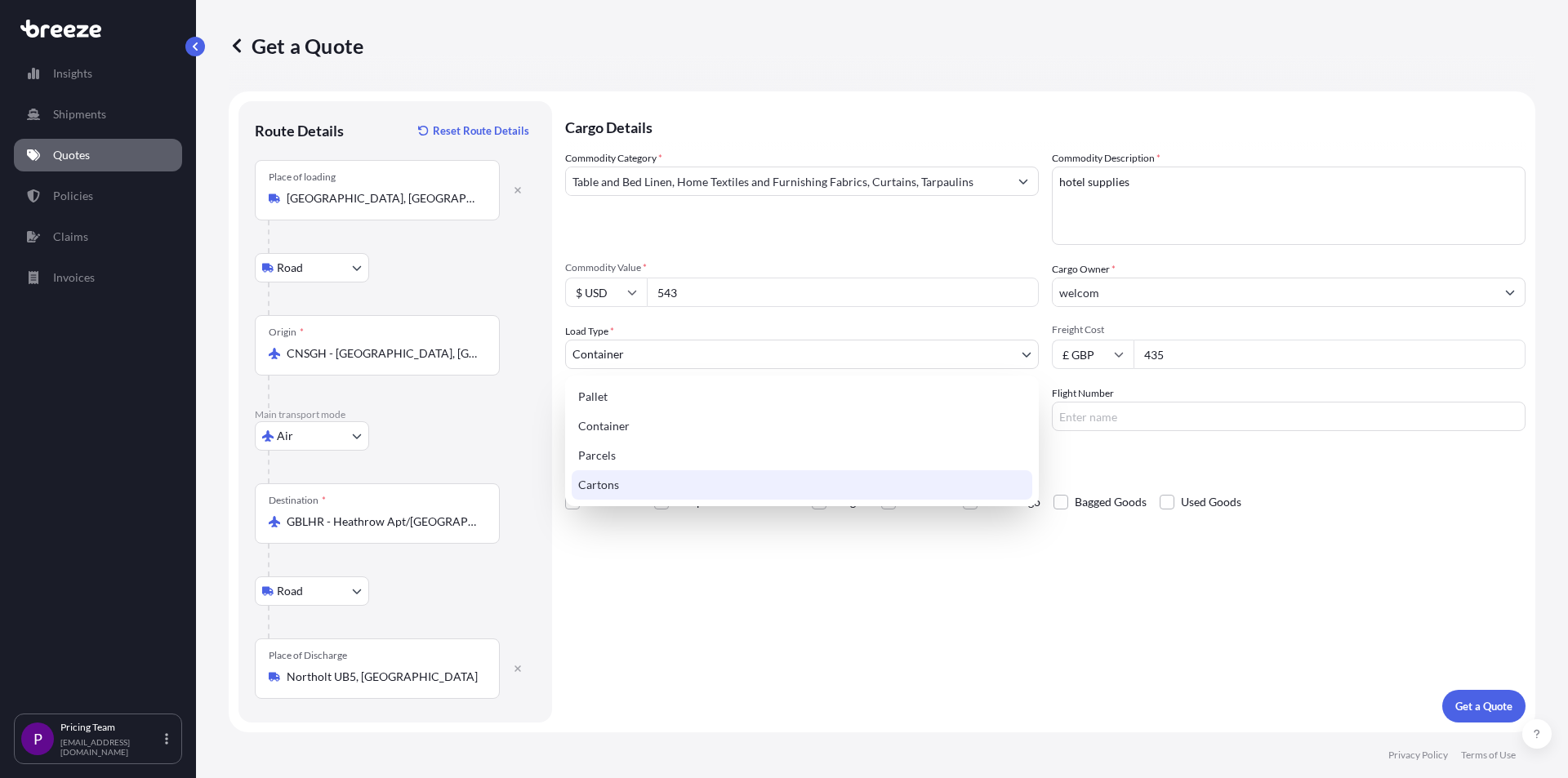
click at [610, 481] on div "Cartons" at bounding box center [801, 485] width 461 height 30
select select "4"
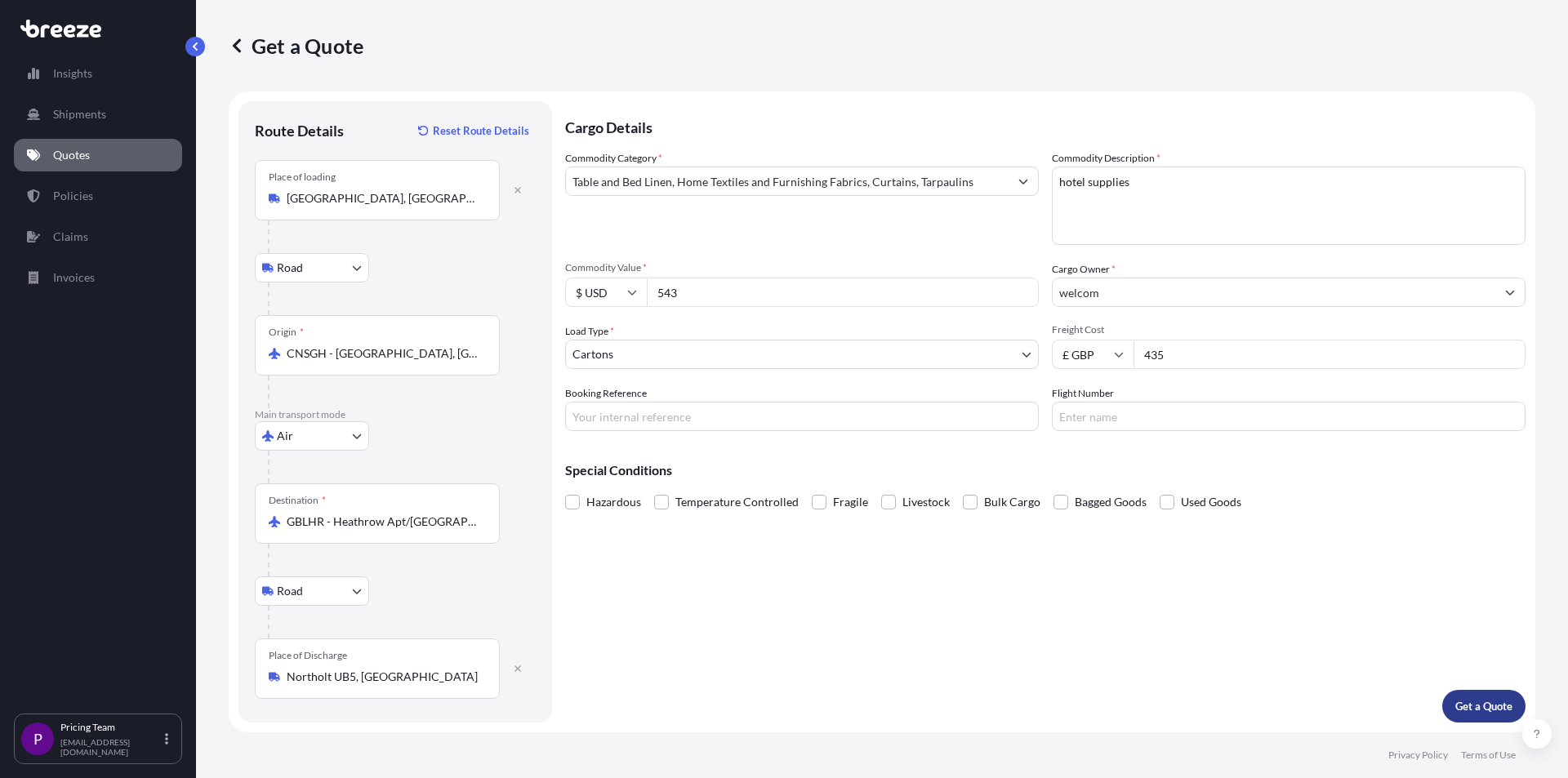
click at [1471, 709] on p "Get a Quote" at bounding box center [1484, 706] width 58 height 16
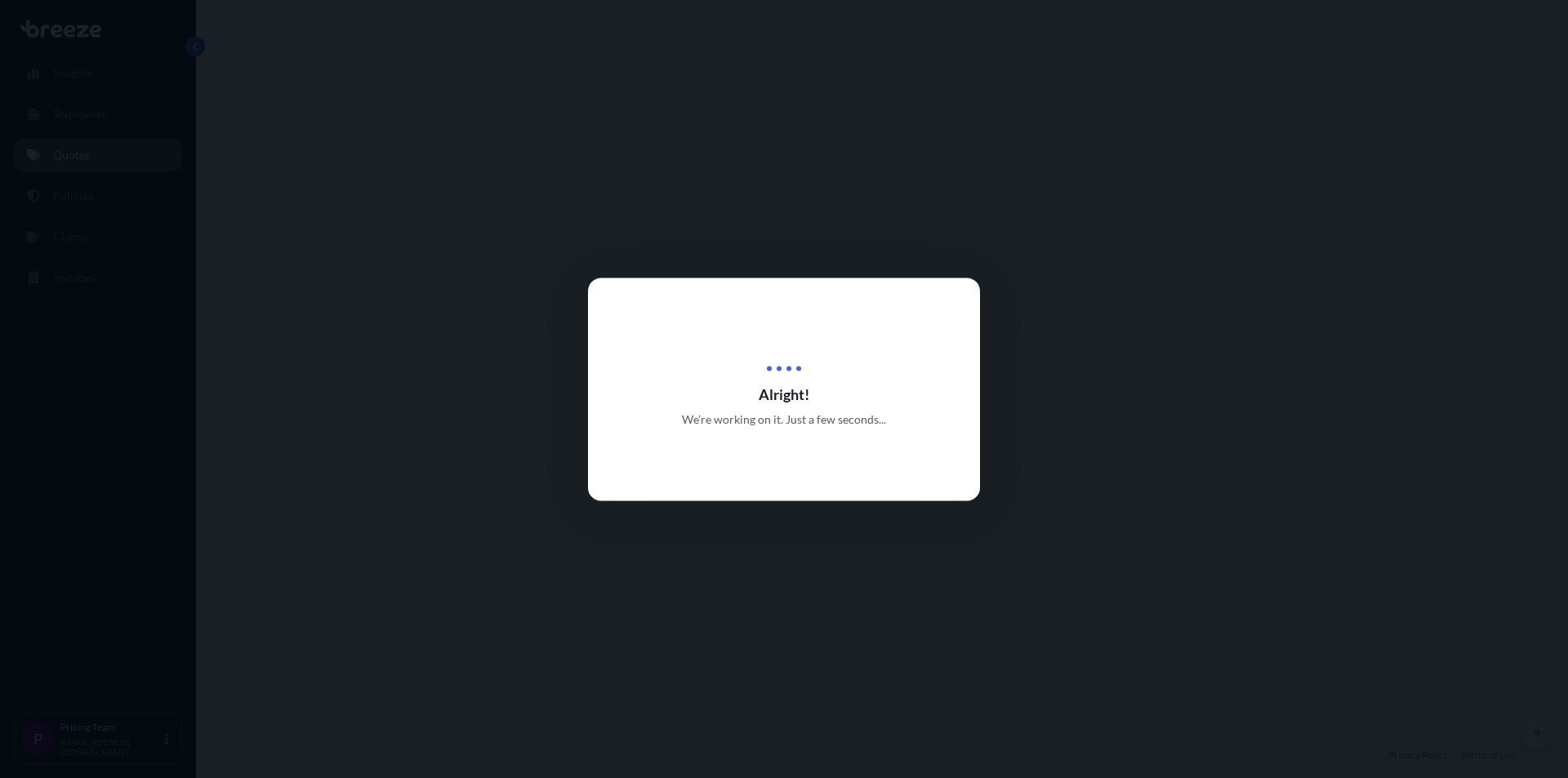
select select "Road"
select select "Air"
select select "Road"
select select "4"
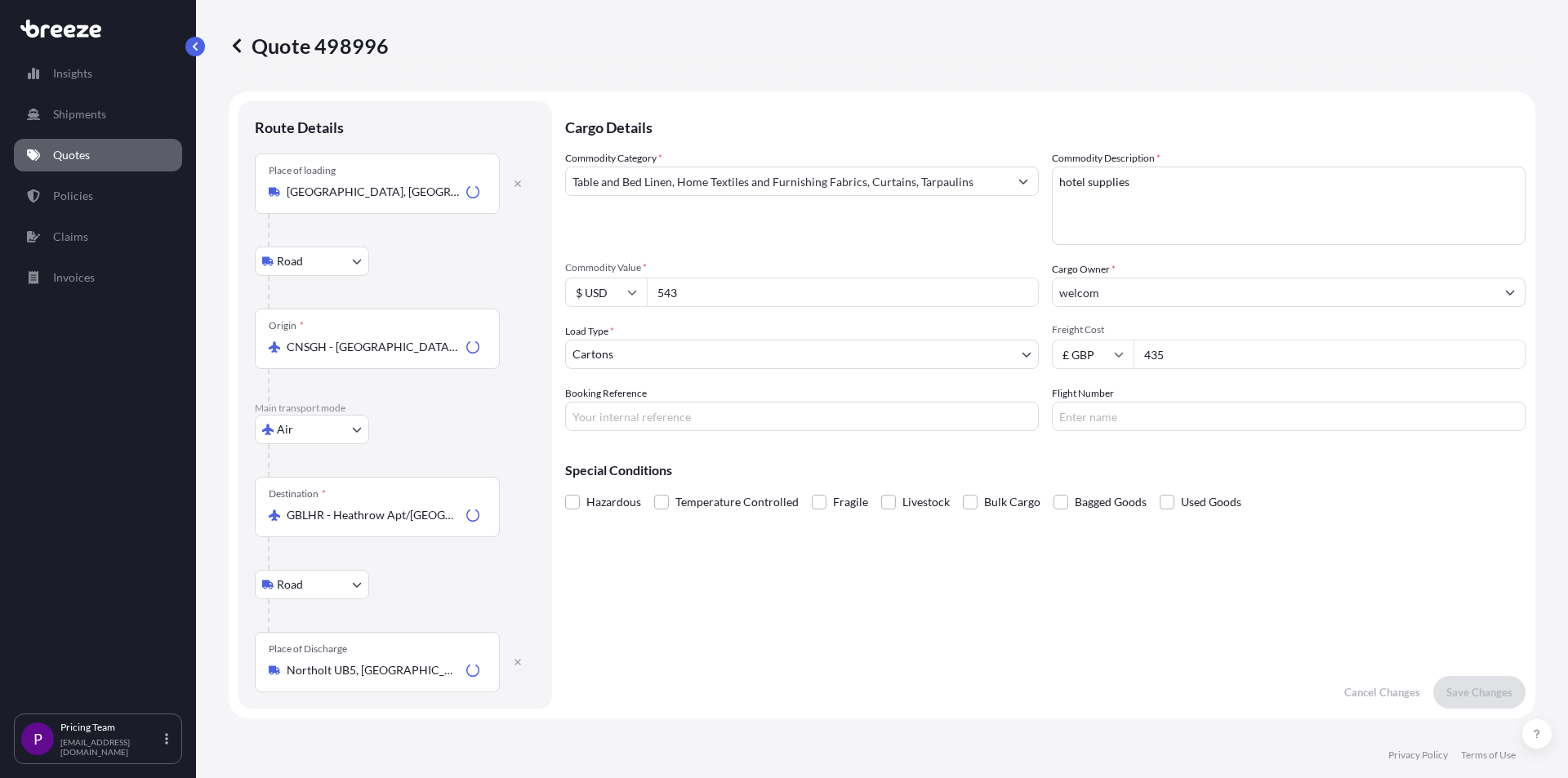
scroll to position [653, 0]
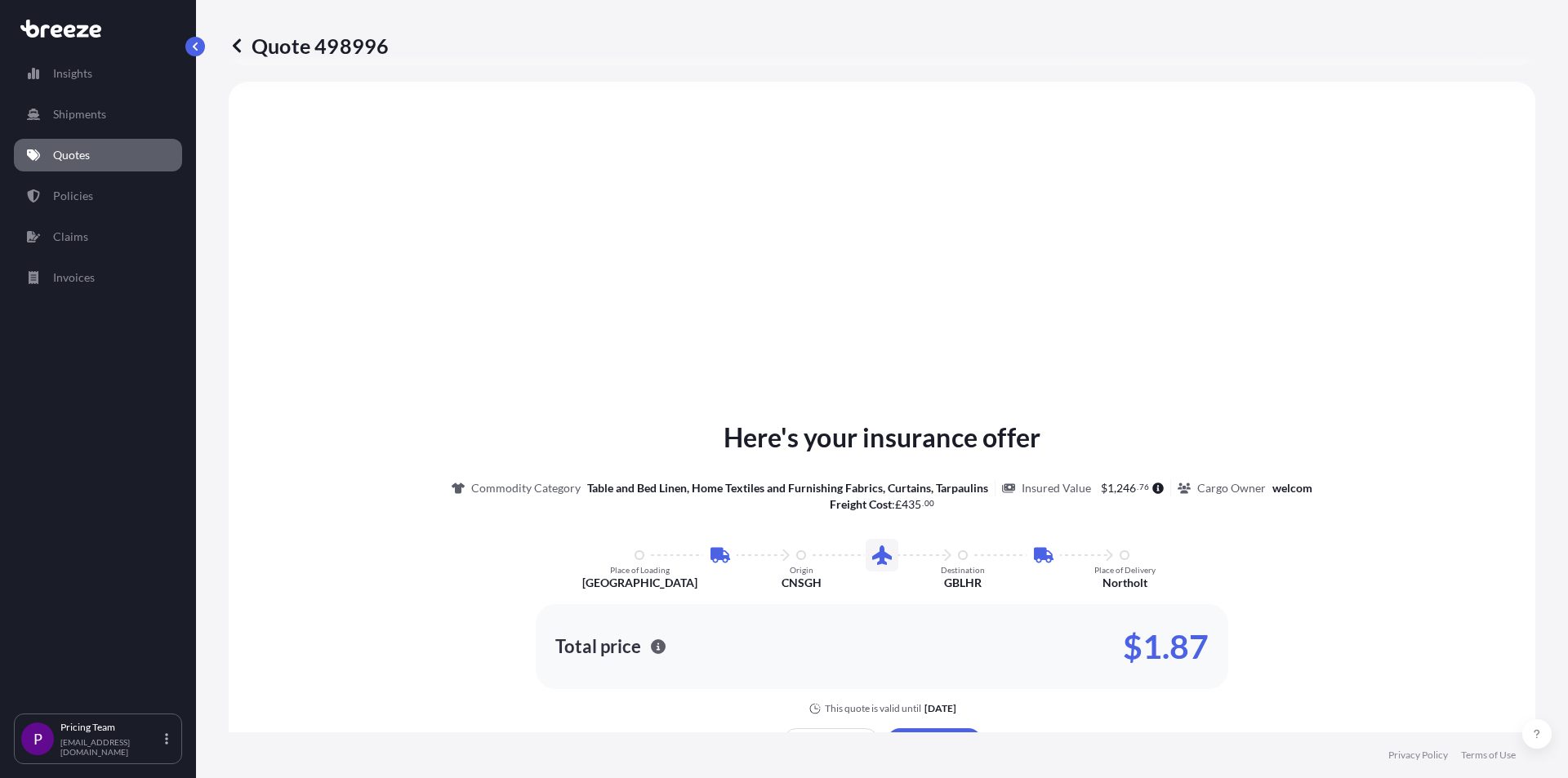
click at [381, 55] on p "Quote 498996" at bounding box center [309, 45] width 160 height 26
drag, startPoint x: 397, startPoint y: 48, endPoint x: 359, endPoint y: 45, distance: 38.1
click at [359, 45] on div "Quote 498996" at bounding box center [882, 45] width 1306 height 26
click at [383, 50] on p "Quote 498996" at bounding box center [309, 45] width 160 height 26
drag, startPoint x: 388, startPoint y: 50, endPoint x: 366, endPoint y: 47, distance: 22.2
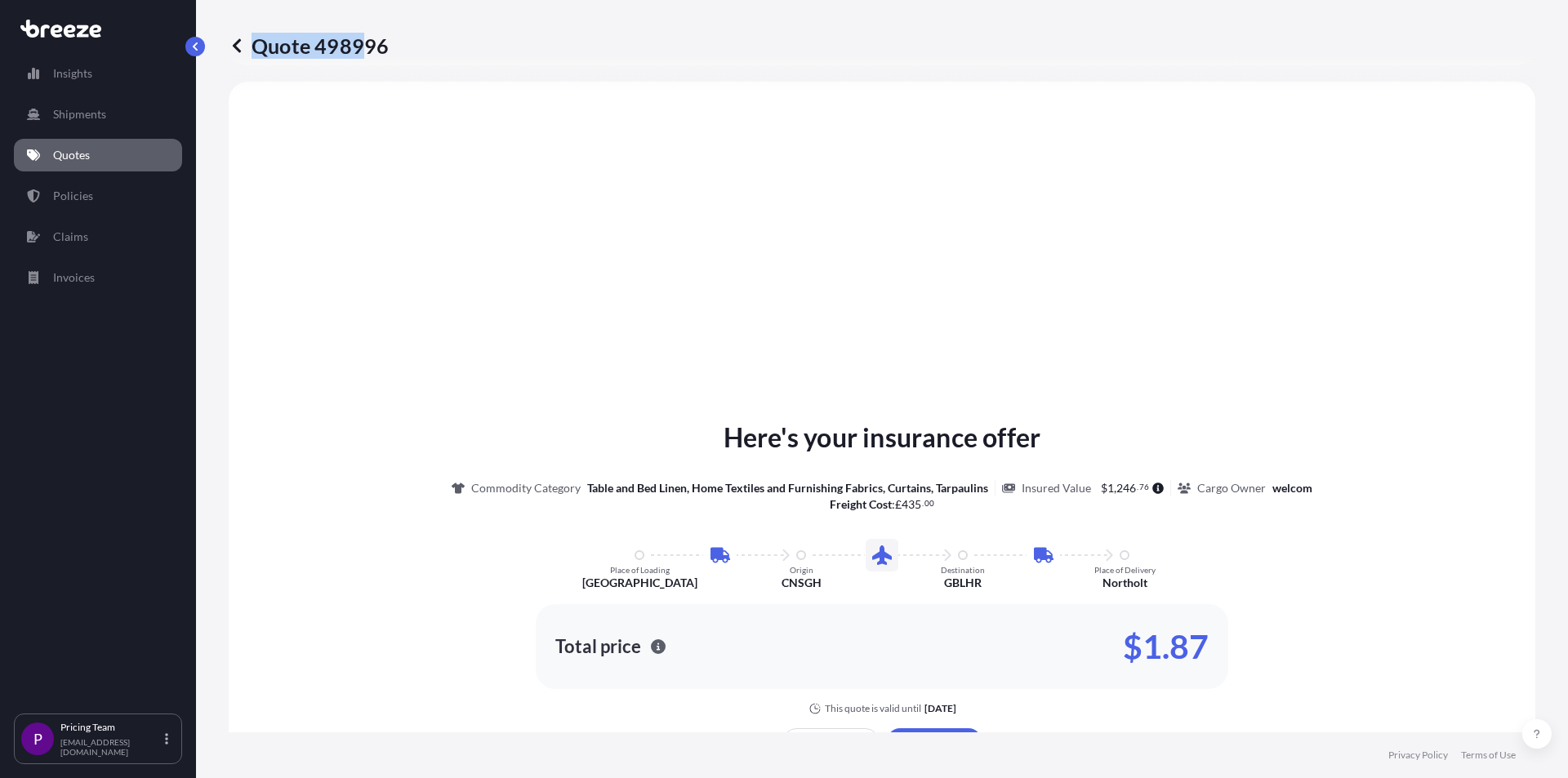
click at [366, 47] on div "Quote 498996" at bounding box center [882, 45] width 1306 height 26
click at [369, 49] on p "Quote 498996" at bounding box center [309, 45] width 160 height 26
click at [338, 43] on p "Quote 498996" at bounding box center [309, 45] width 160 height 26
drag, startPoint x: 385, startPoint y: 49, endPoint x: 320, endPoint y: 45, distance: 65.1
click at [320, 45] on p "Quote 498996" at bounding box center [309, 45] width 160 height 26
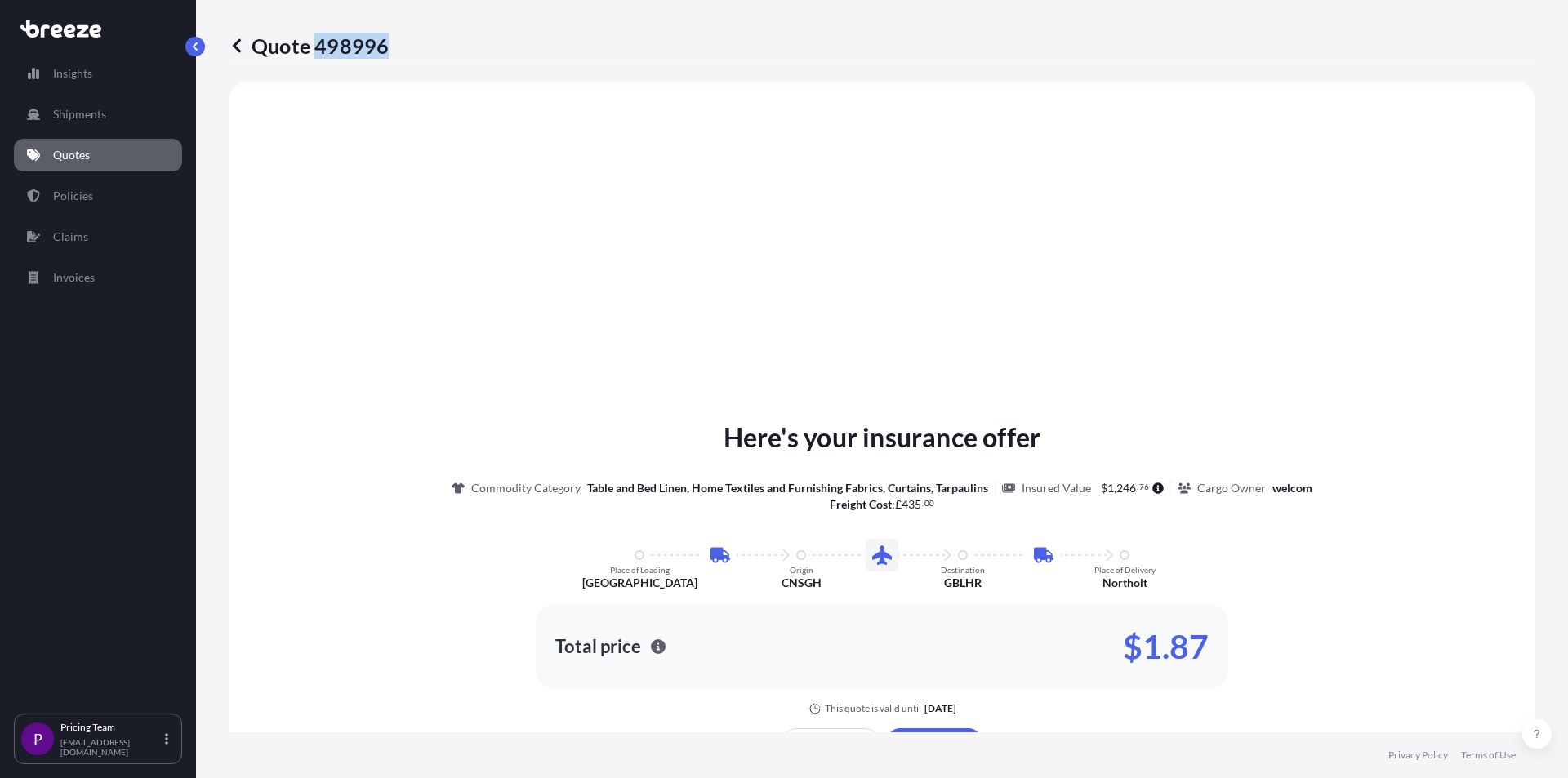
copy p "498996"
click at [234, 45] on icon at bounding box center [237, 45] width 9 height 13
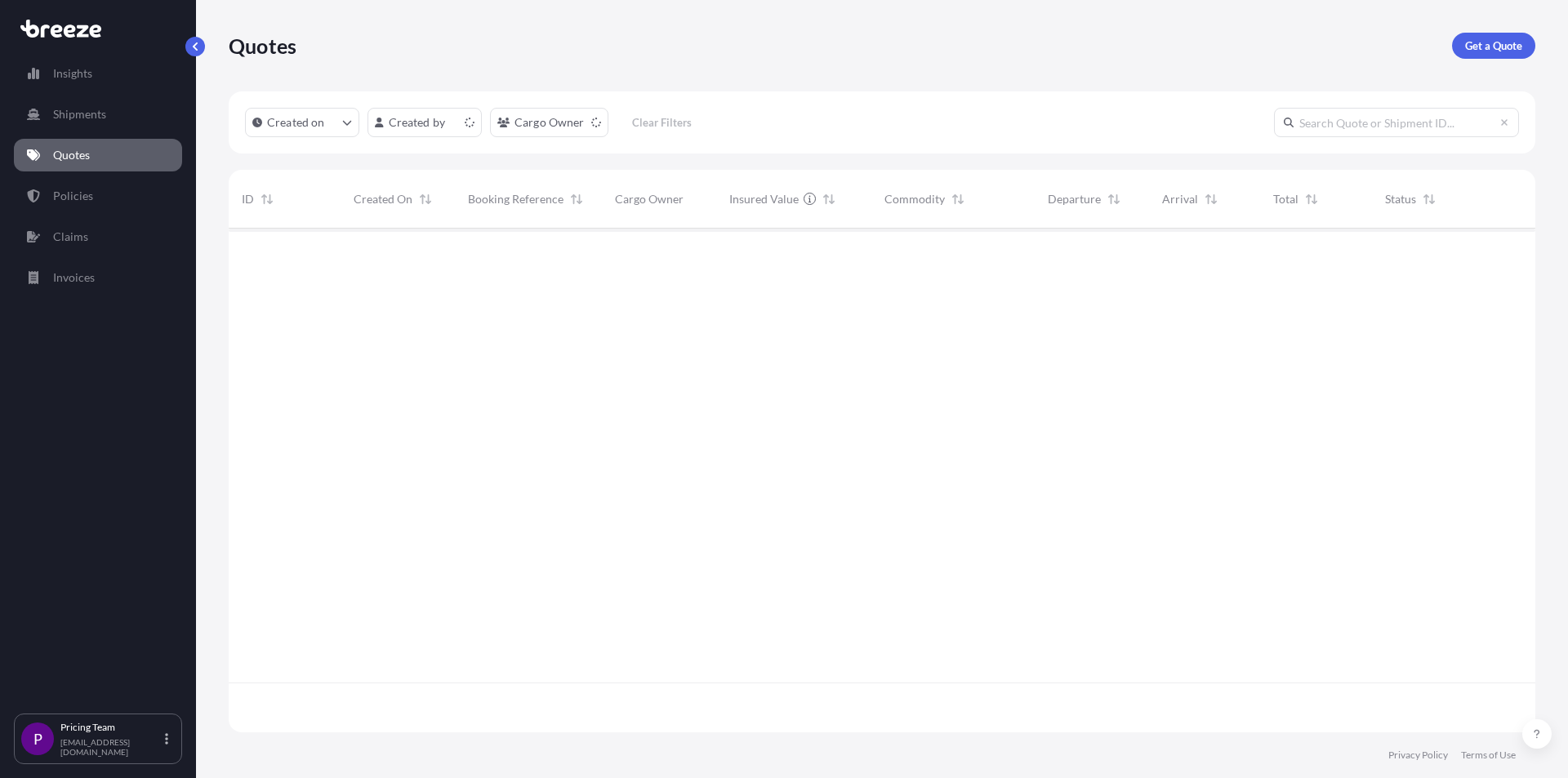
scroll to position [500, 1295]
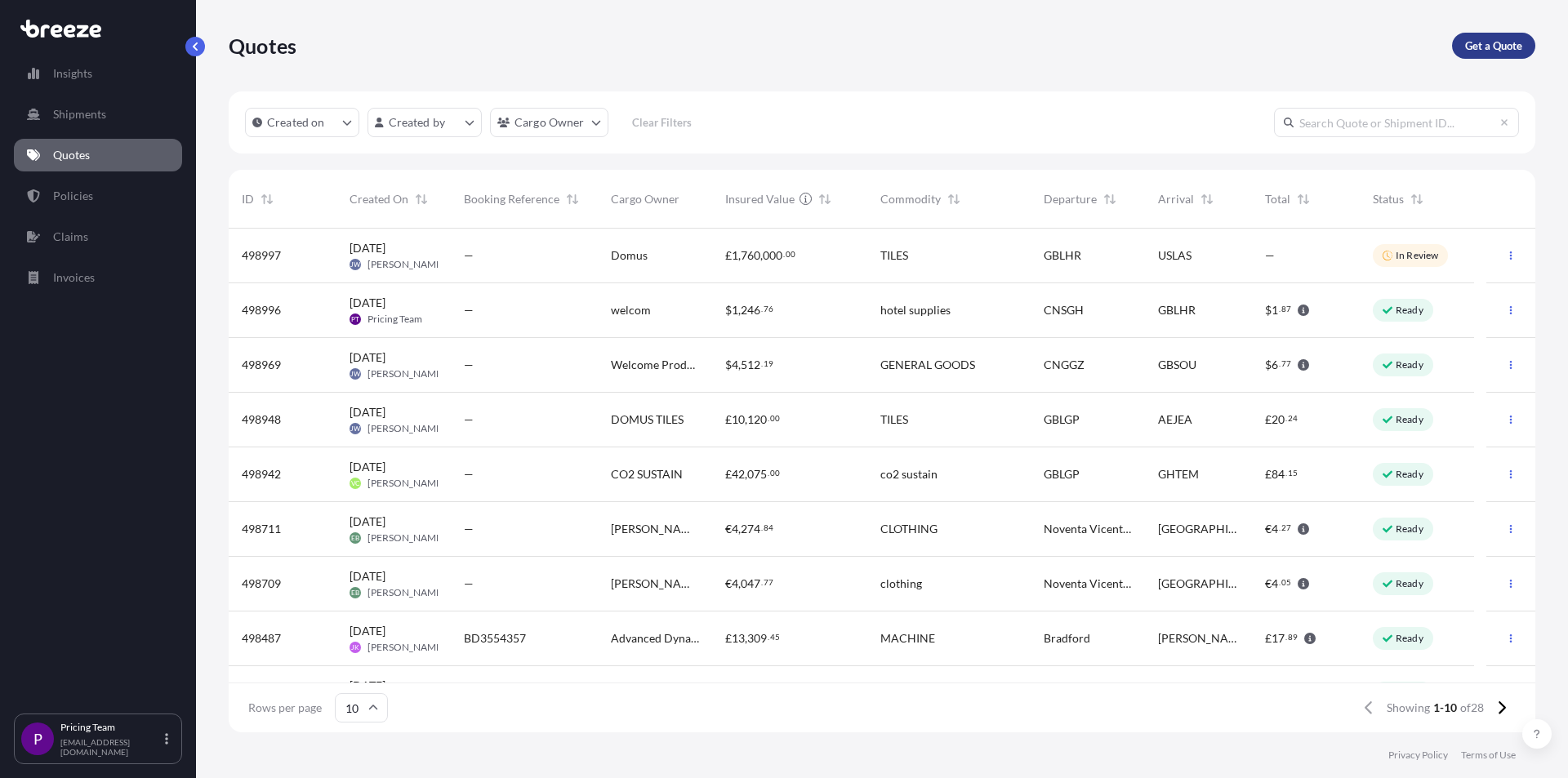
click at [1487, 47] on p "Get a Quote" at bounding box center [1494, 45] width 58 height 16
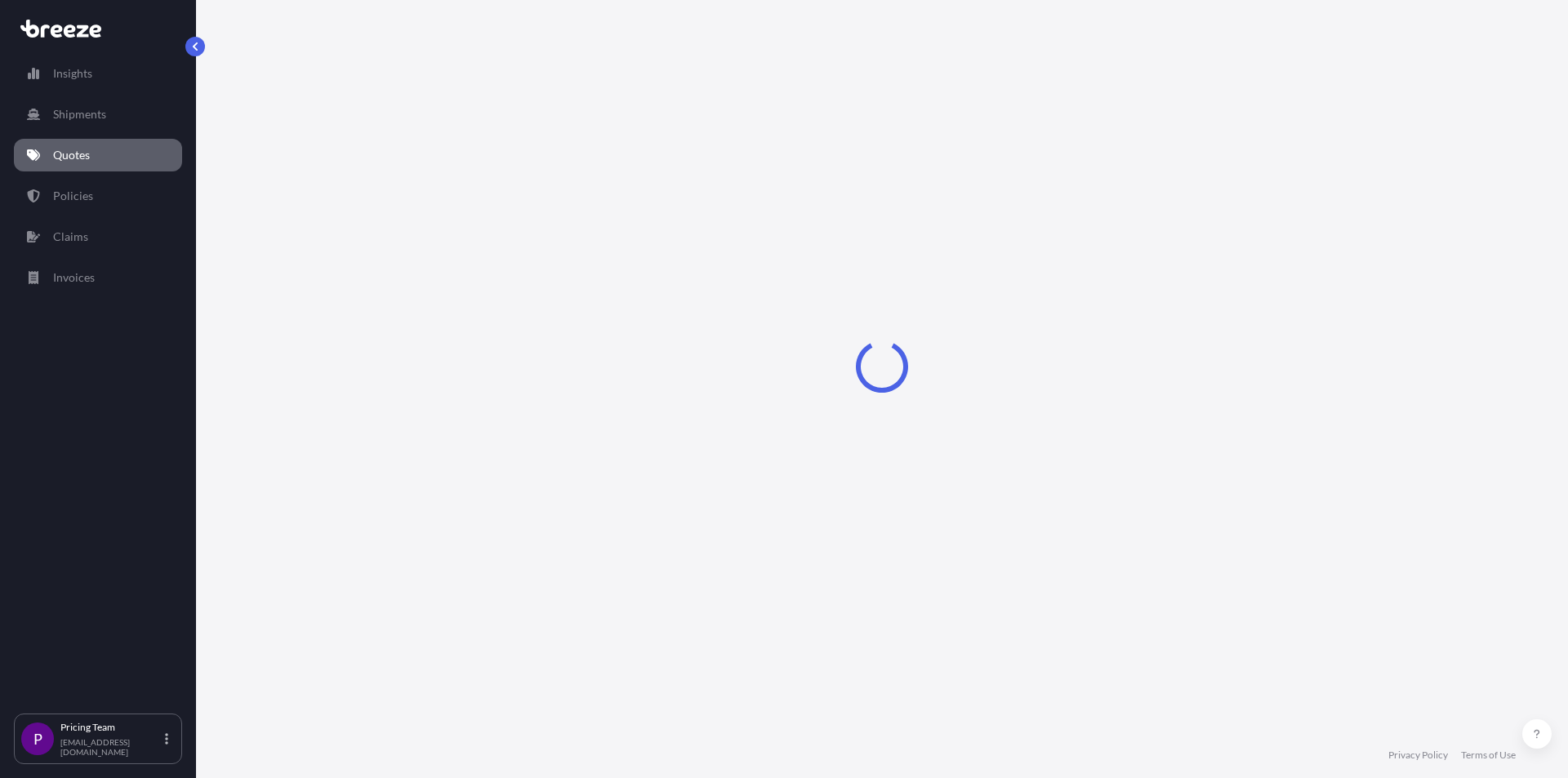
select select "Sea"
select select "1"
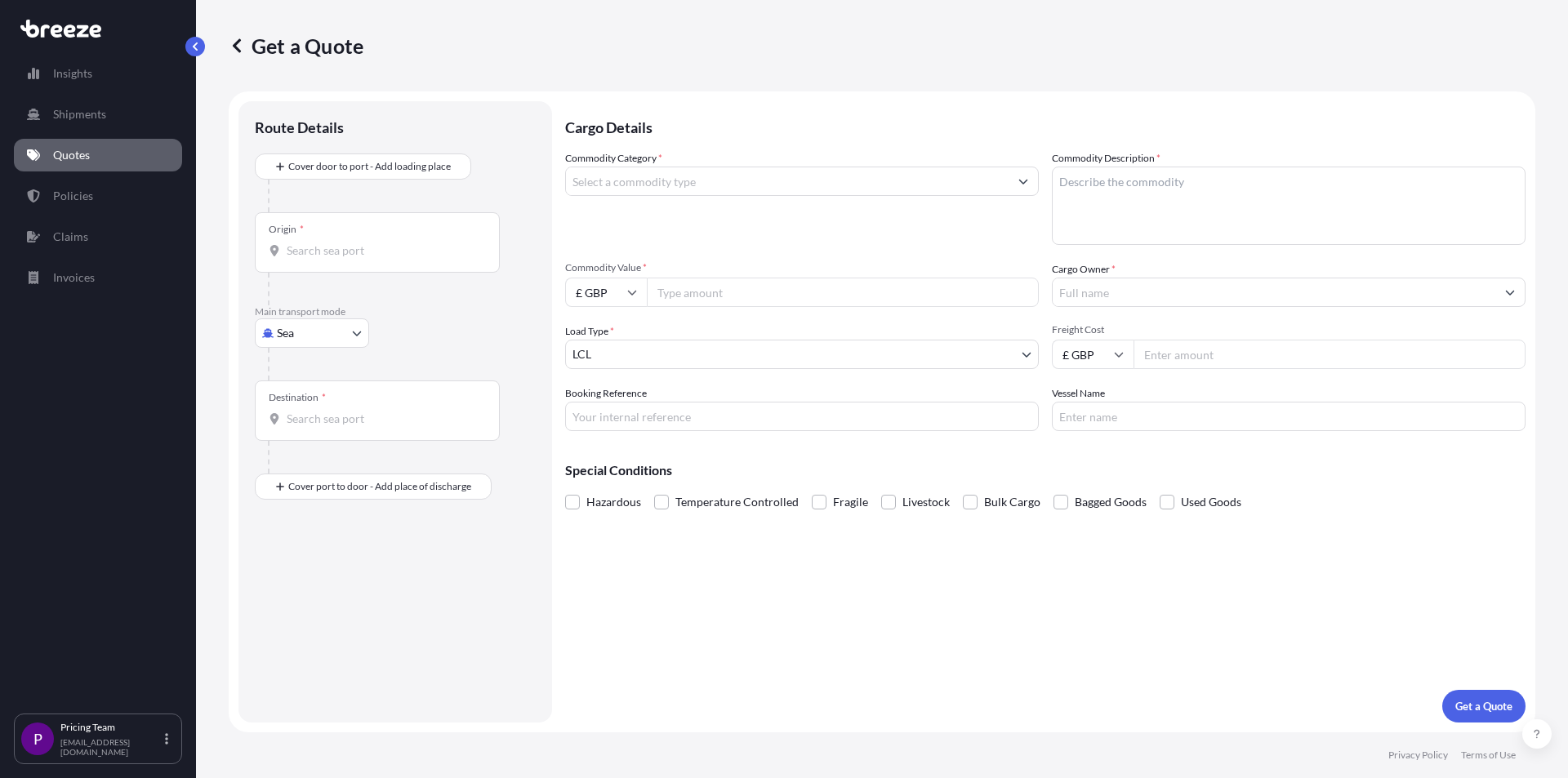
click at [607, 353] on body "Insights Shipments Quotes Policies Claims Invoices P Pricing Team [EMAIL_ADDRES…" at bounding box center [784, 389] width 1568 height 778
click at [305, 325] on body "Insights Shipments Quotes Policies Claims Invoices P Pricing Team [EMAIL_ADDRES…" at bounding box center [784, 389] width 1568 height 778
click at [294, 397] on span "Air" at bounding box center [293, 404] width 16 height 16
select select "Air"
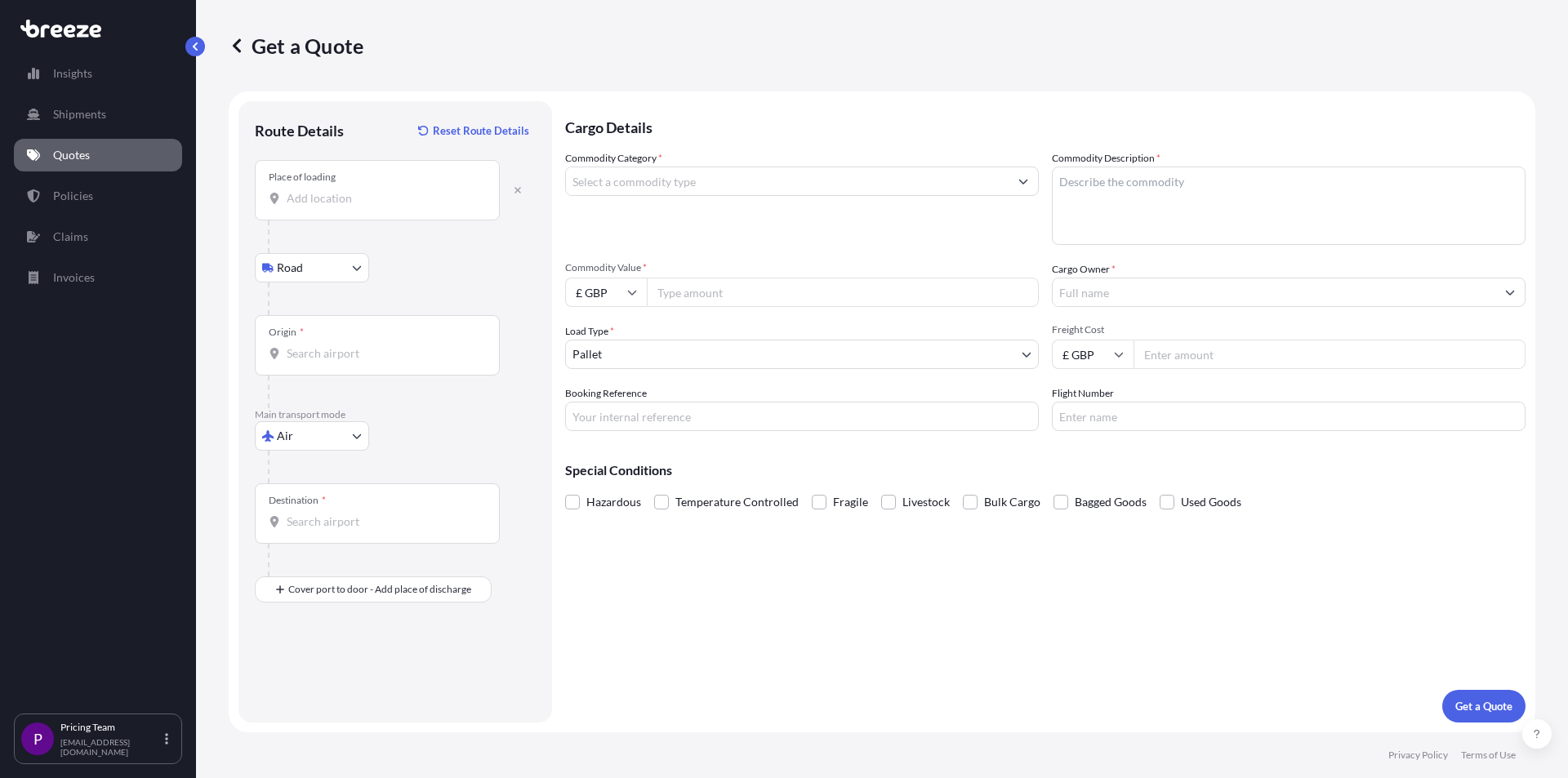
click at [334, 202] on input "Place of loading" at bounding box center [382, 198] width 193 height 16
type input "A"
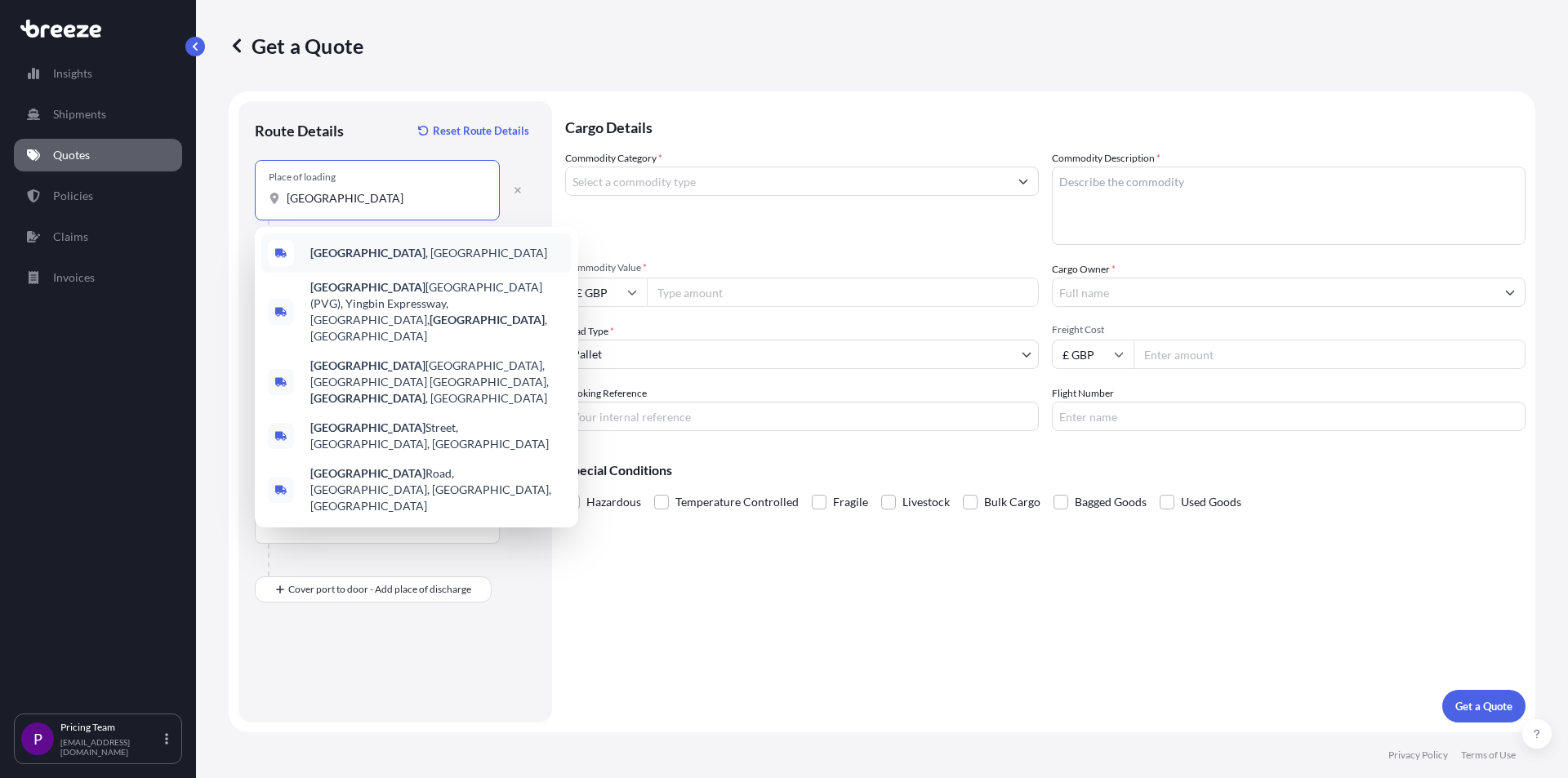
click at [378, 254] on span "[GEOGRAPHIC_DATA] , [GEOGRAPHIC_DATA]" at bounding box center [428, 253] width 237 height 16
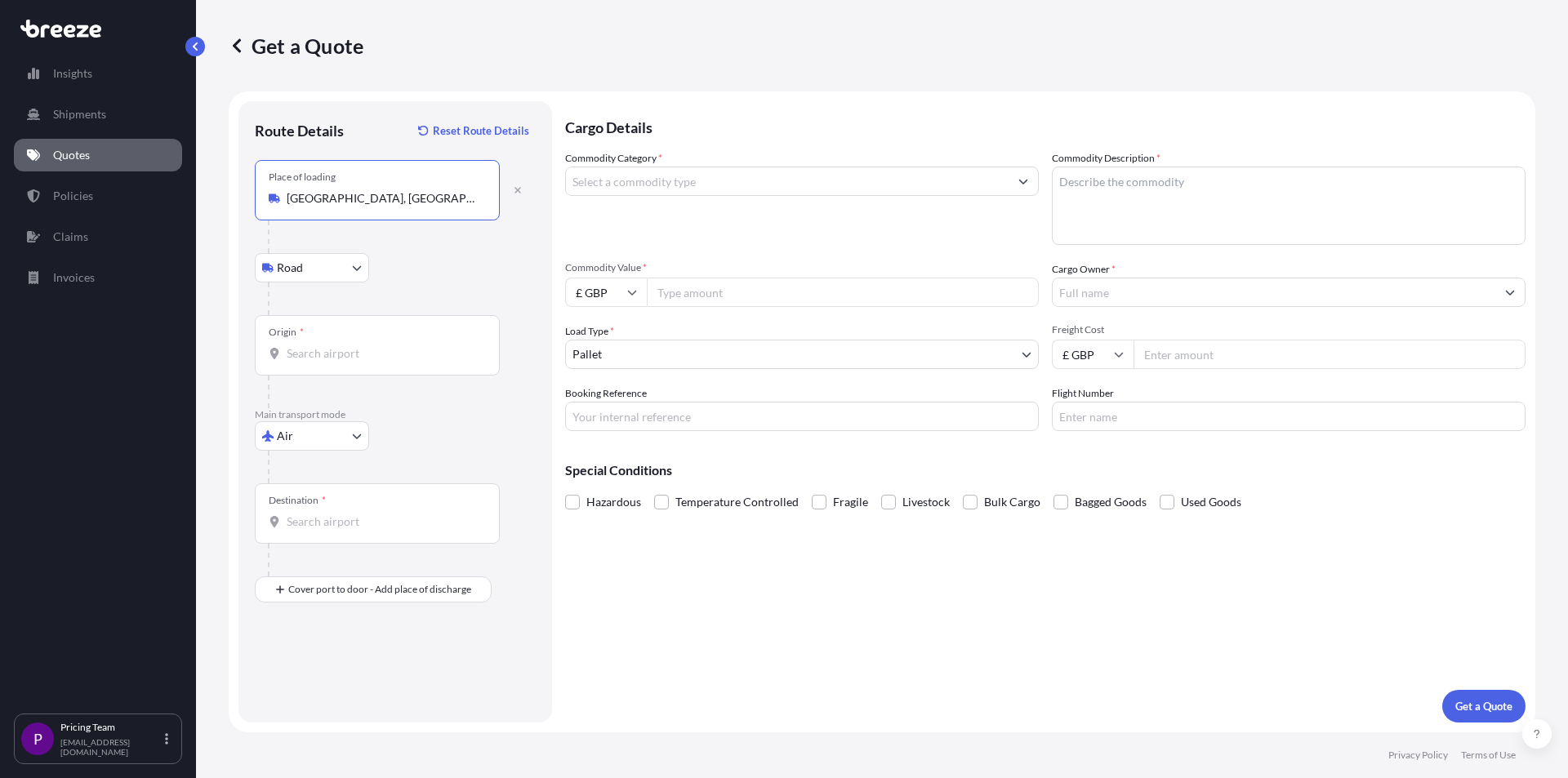
type input "[GEOGRAPHIC_DATA], [GEOGRAPHIC_DATA]"
click at [342, 355] on input "Origin *" at bounding box center [382, 353] width 193 height 16
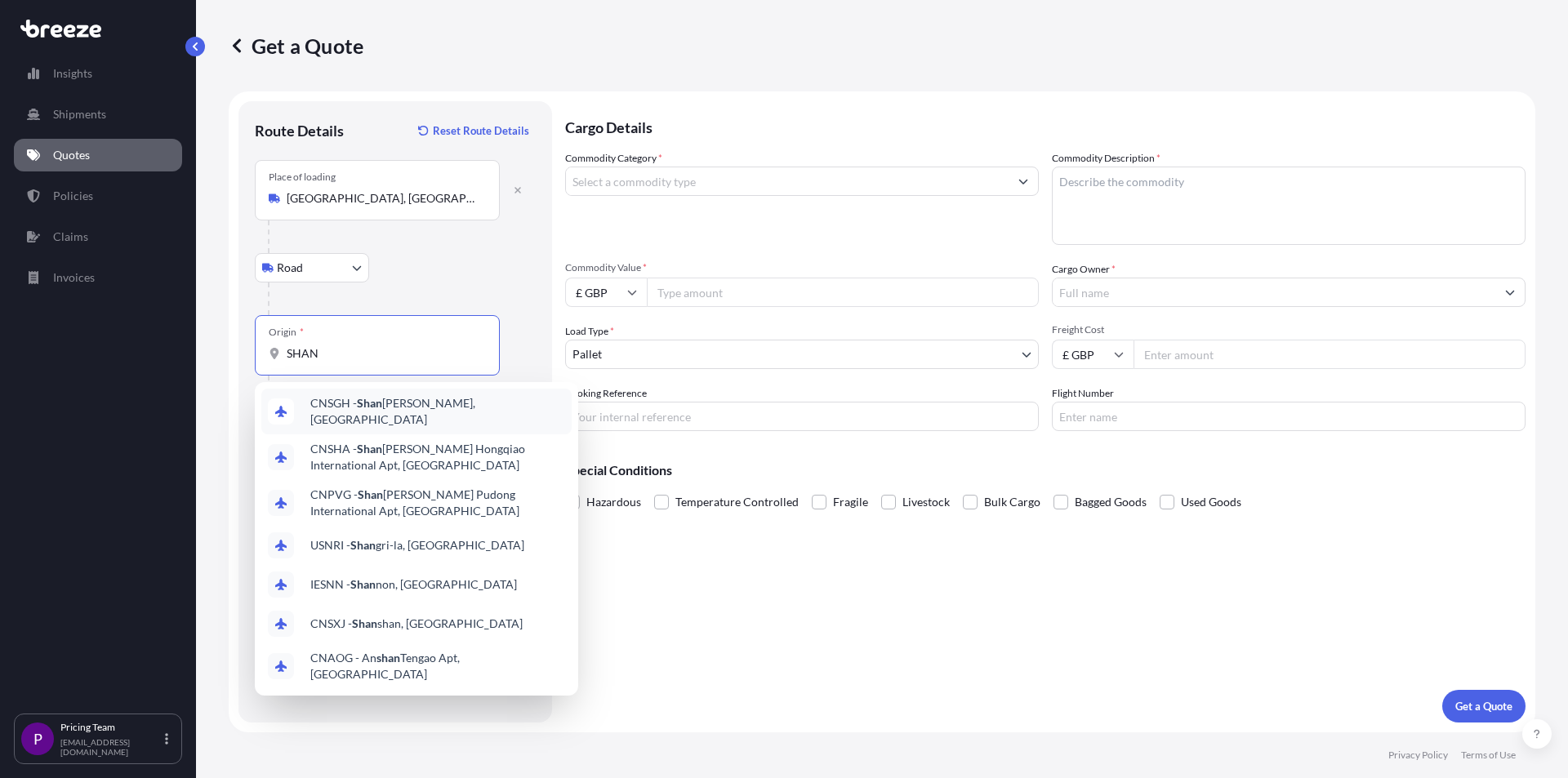
click at [364, 397] on div "CNSGH - [PERSON_NAME], [GEOGRAPHIC_DATA]" at bounding box center [417, 412] width 311 height 46
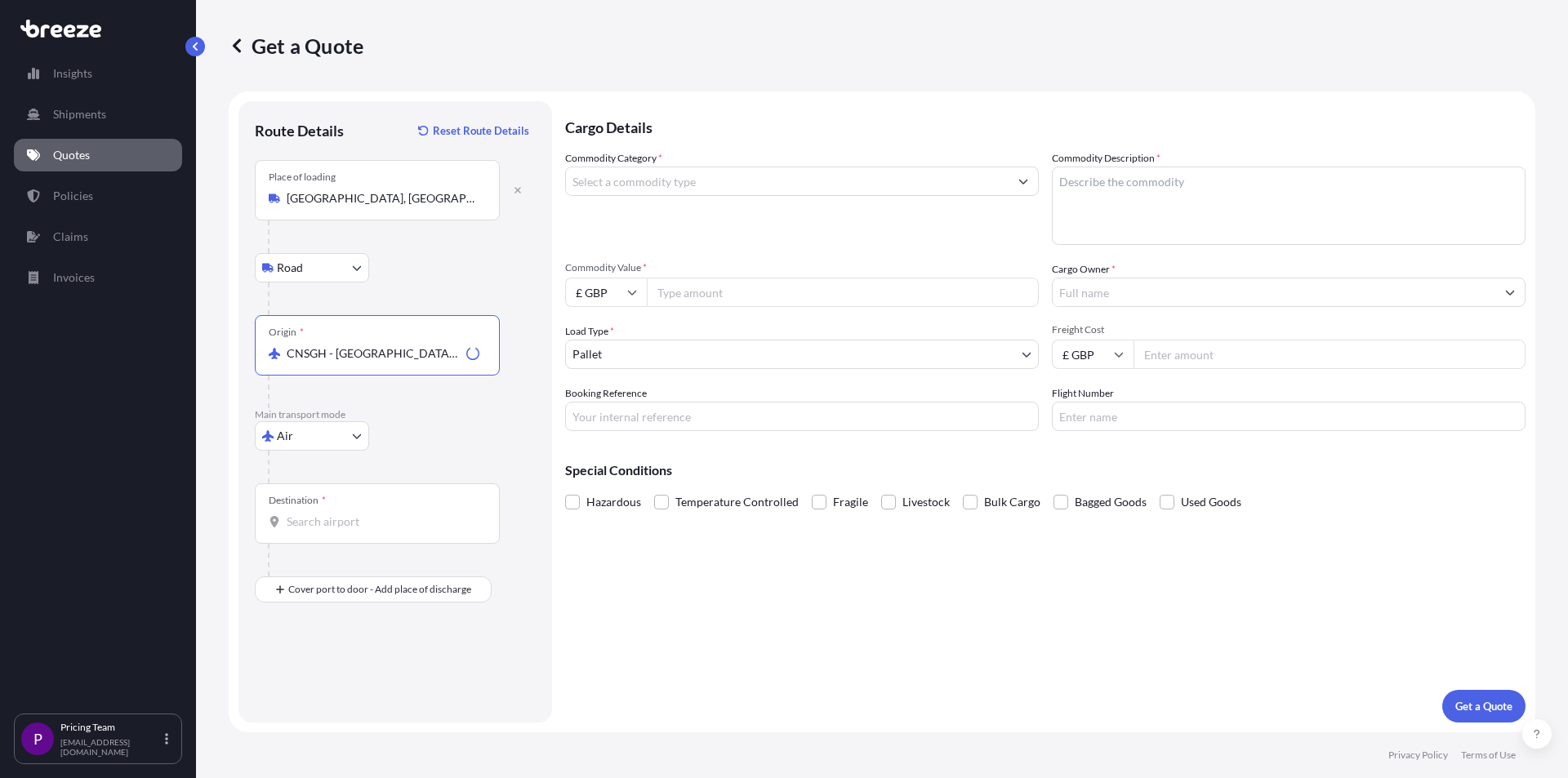
type input "CNSGH - [GEOGRAPHIC_DATA], [GEOGRAPHIC_DATA]"
click at [356, 513] on div "Destination *" at bounding box center [378, 513] width 245 height 60
click at [356, 514] on input "Destination *" at bounding box center [382, 521] width 193 height 16
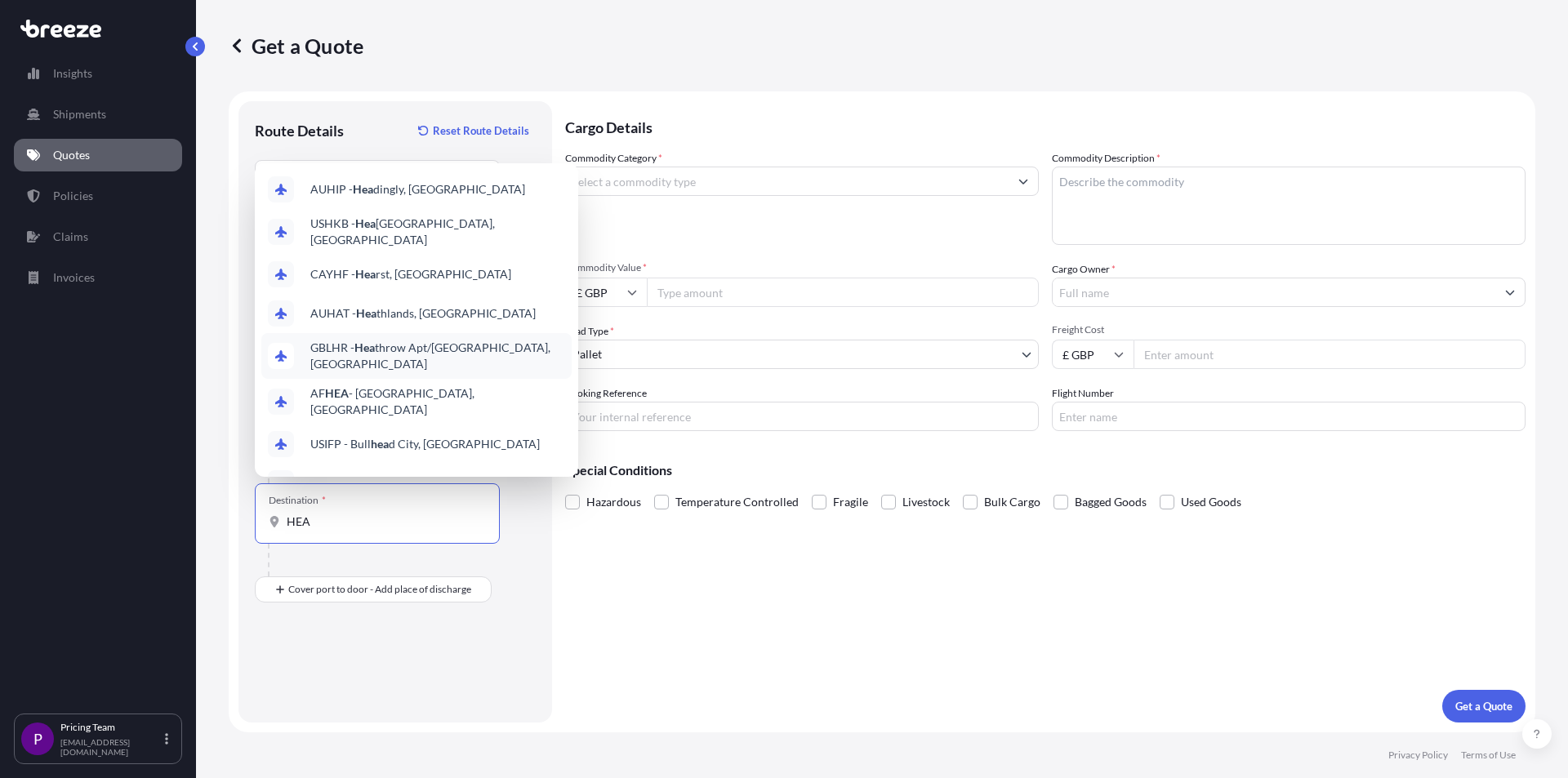
click at [379, 352] on span "GBLHR - Hea throw Apt/[GEOGRAPHIC_DATA], [GEOGRAPHIC_DATA]" at bounding box center [438, 355] width 255 height 33
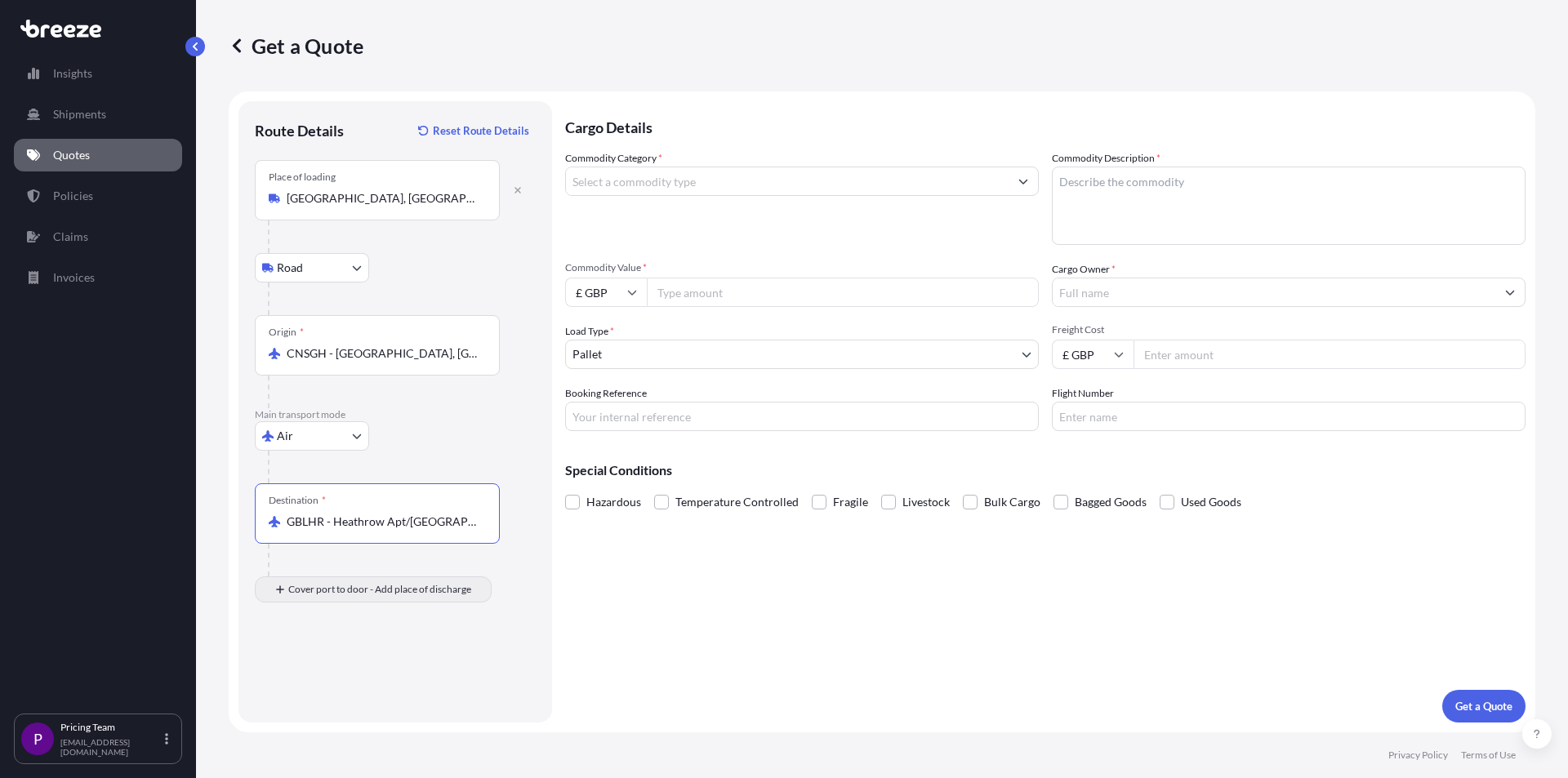
type input "GBLHR - Heathrow Apt/[GEOGRAPHIC_DATA], [GEOGRAPHIC_DATA]"
click at [328, 679] on input "Place of Discharge" at bounding box center [382, 676] width 193 height 16
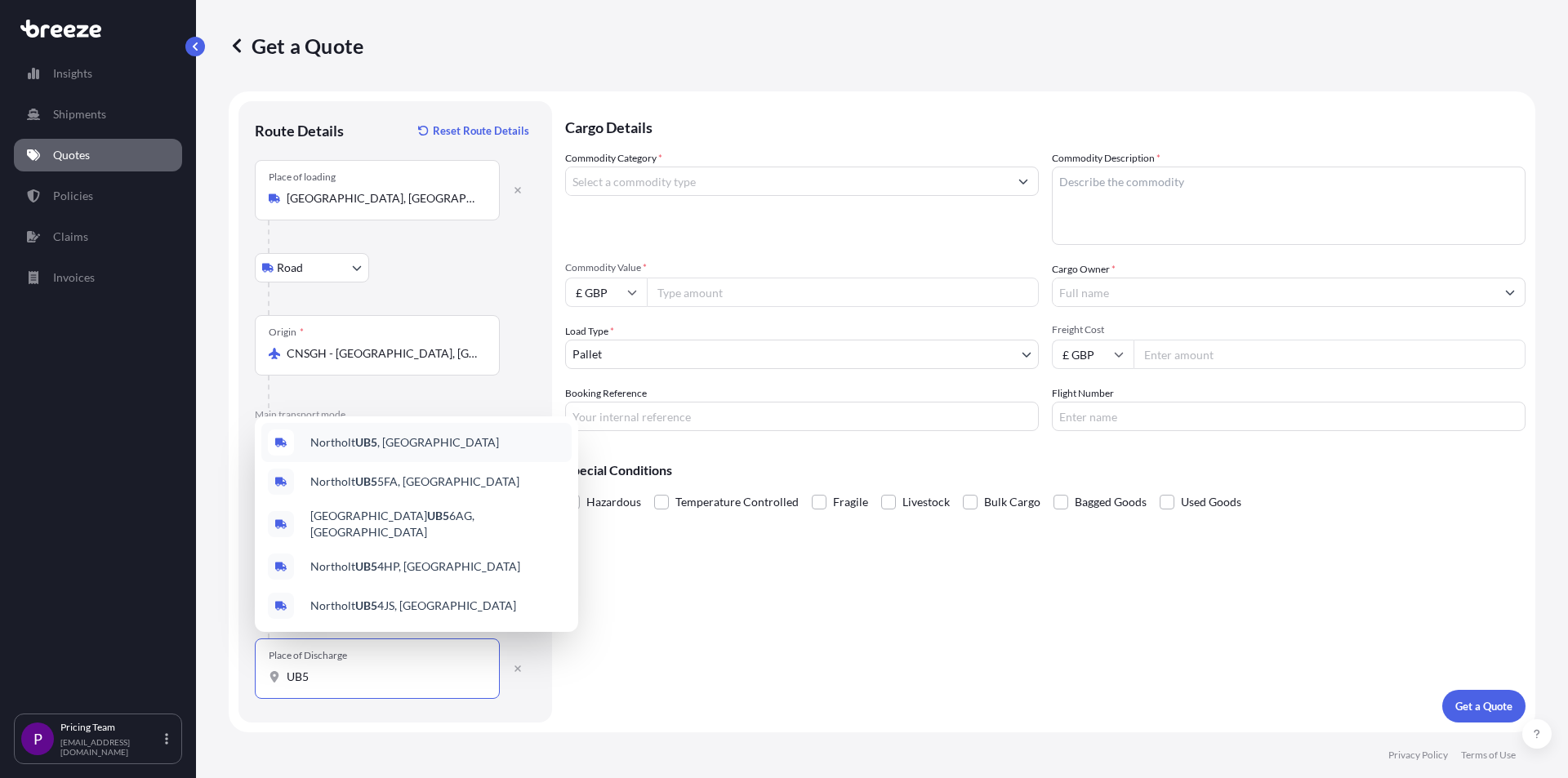
click at [384, 450] on span "Northolt UB5 , [GEOGRAPHIC_DATA]" at bounding box center [404, 442] width 189 height 16
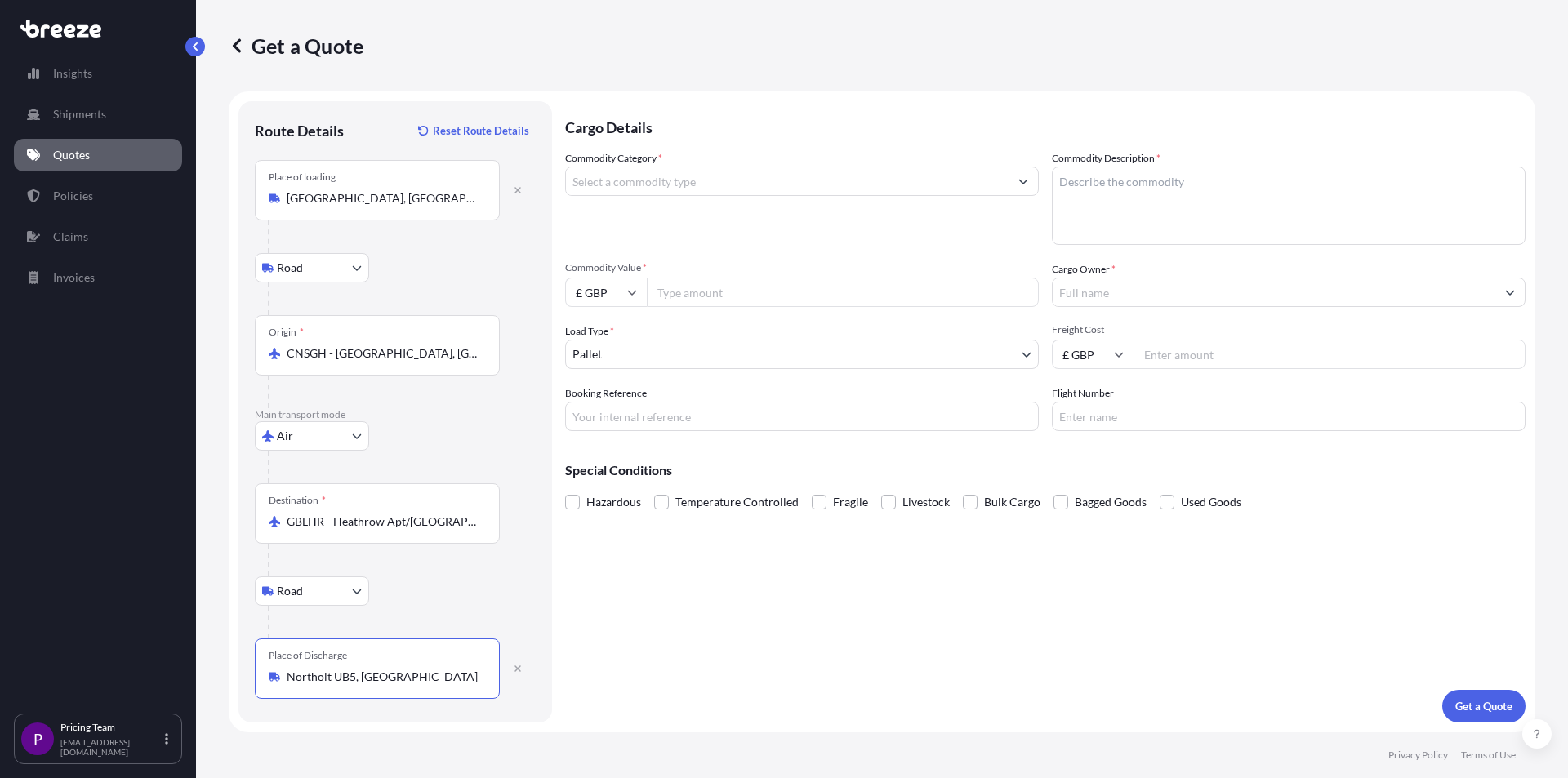
type input "Northolt UB5, [GEOGRAPHIC_DATA]"
click at [635, 184] on input "Commodity Category *" at bounding box center [787, 181] width 443 height 30
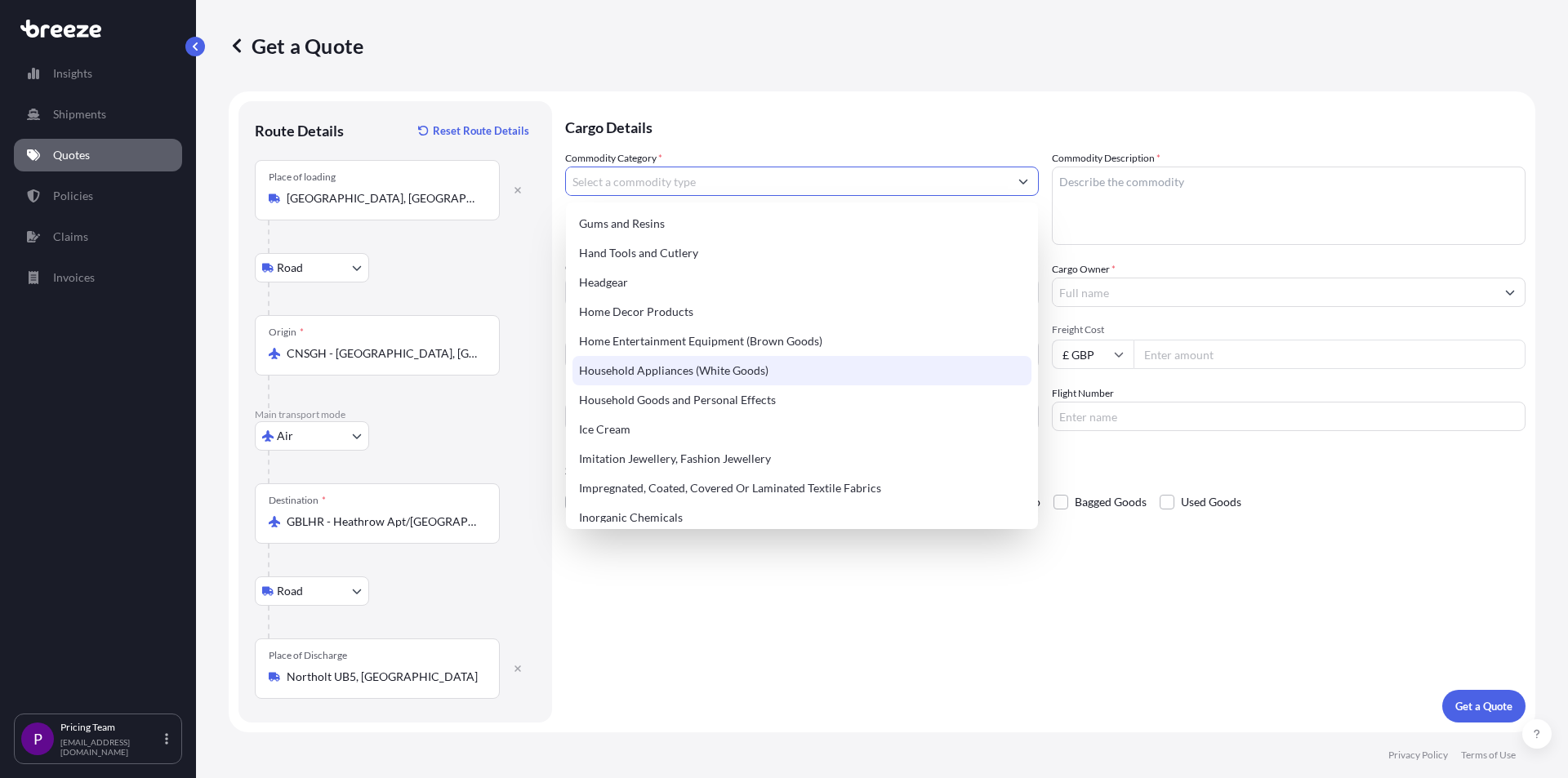
scroll to position [1388, 0]
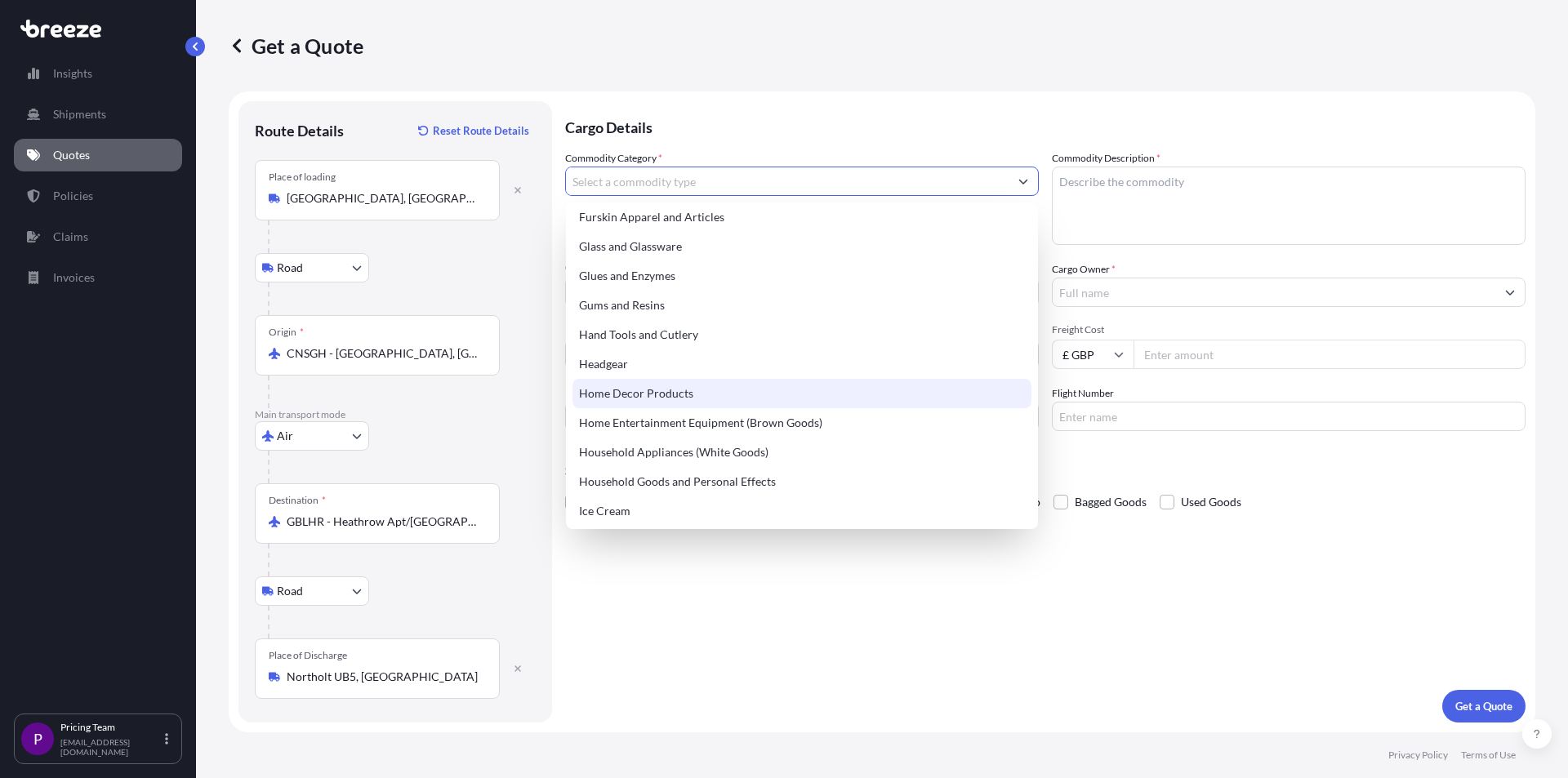
click at [635, 389] on div "Home Decor Products" at bounding box center [801, 393] width 459 height 30
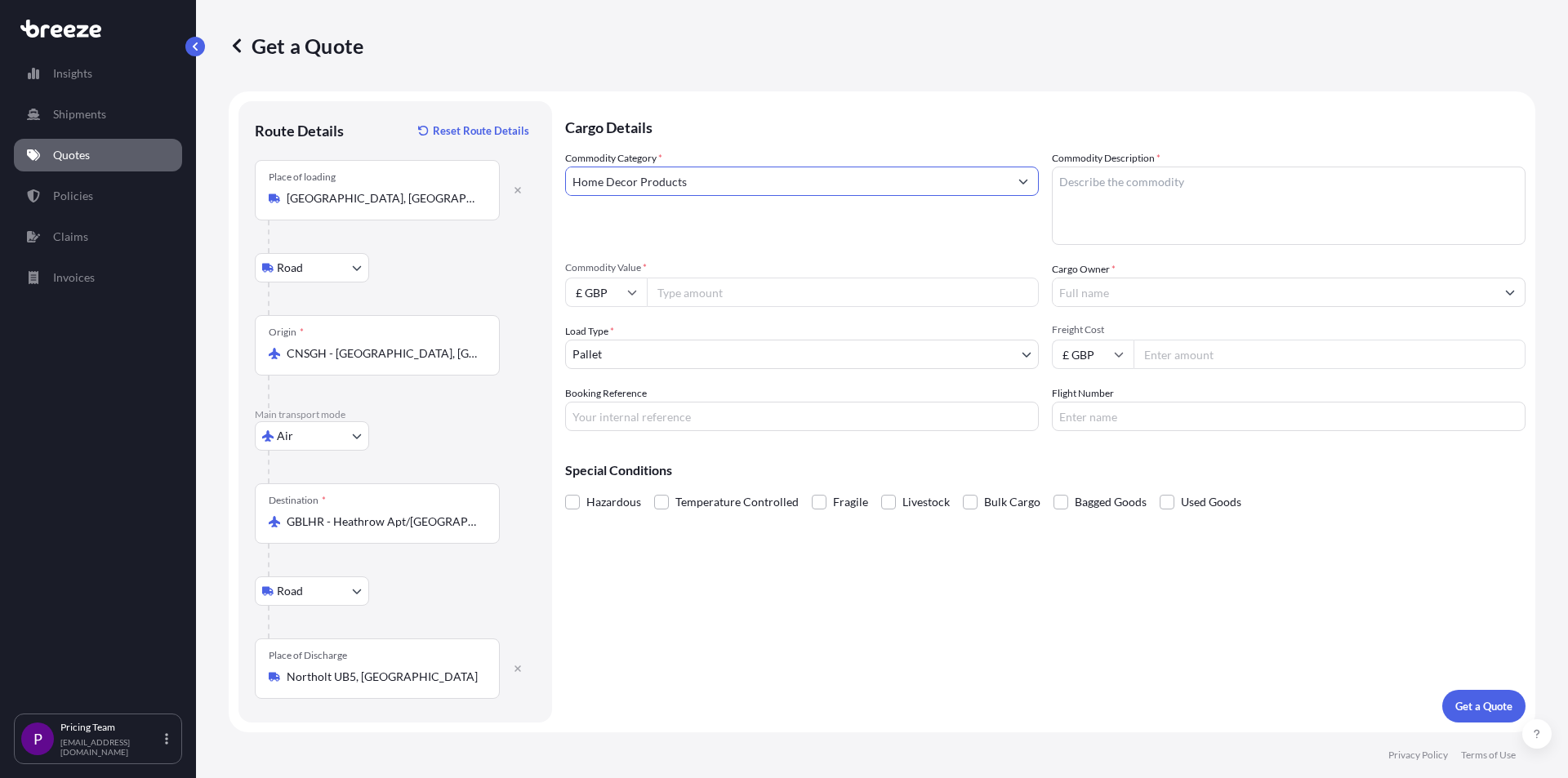
click at [832, 184] on input "Home Decor Products" at bounding box center [787, 181] width 443 height 30
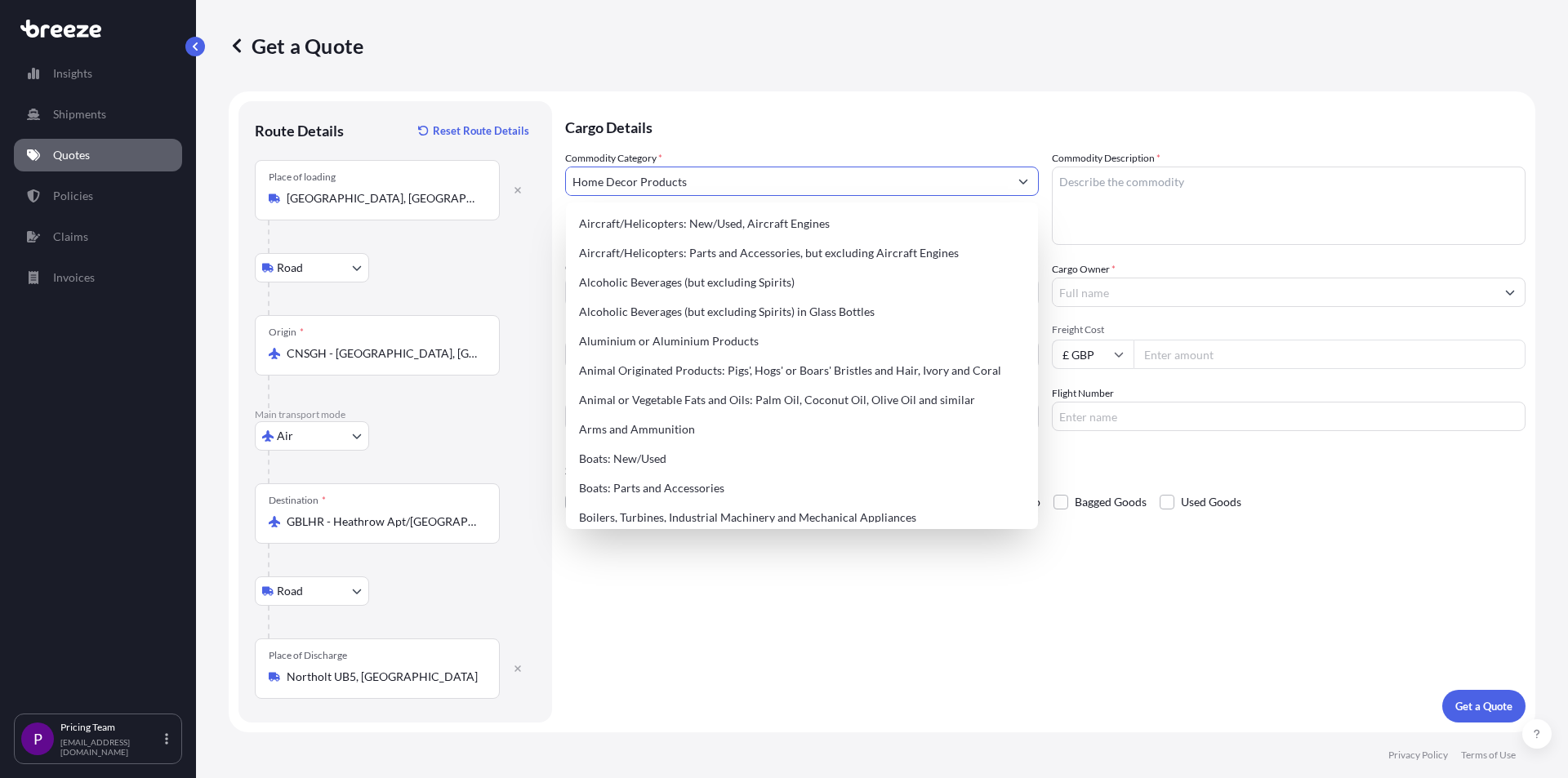
click at [1023, 183] on icon "Show suggestions" at bounding box center [1023, 181] width 9 height 5
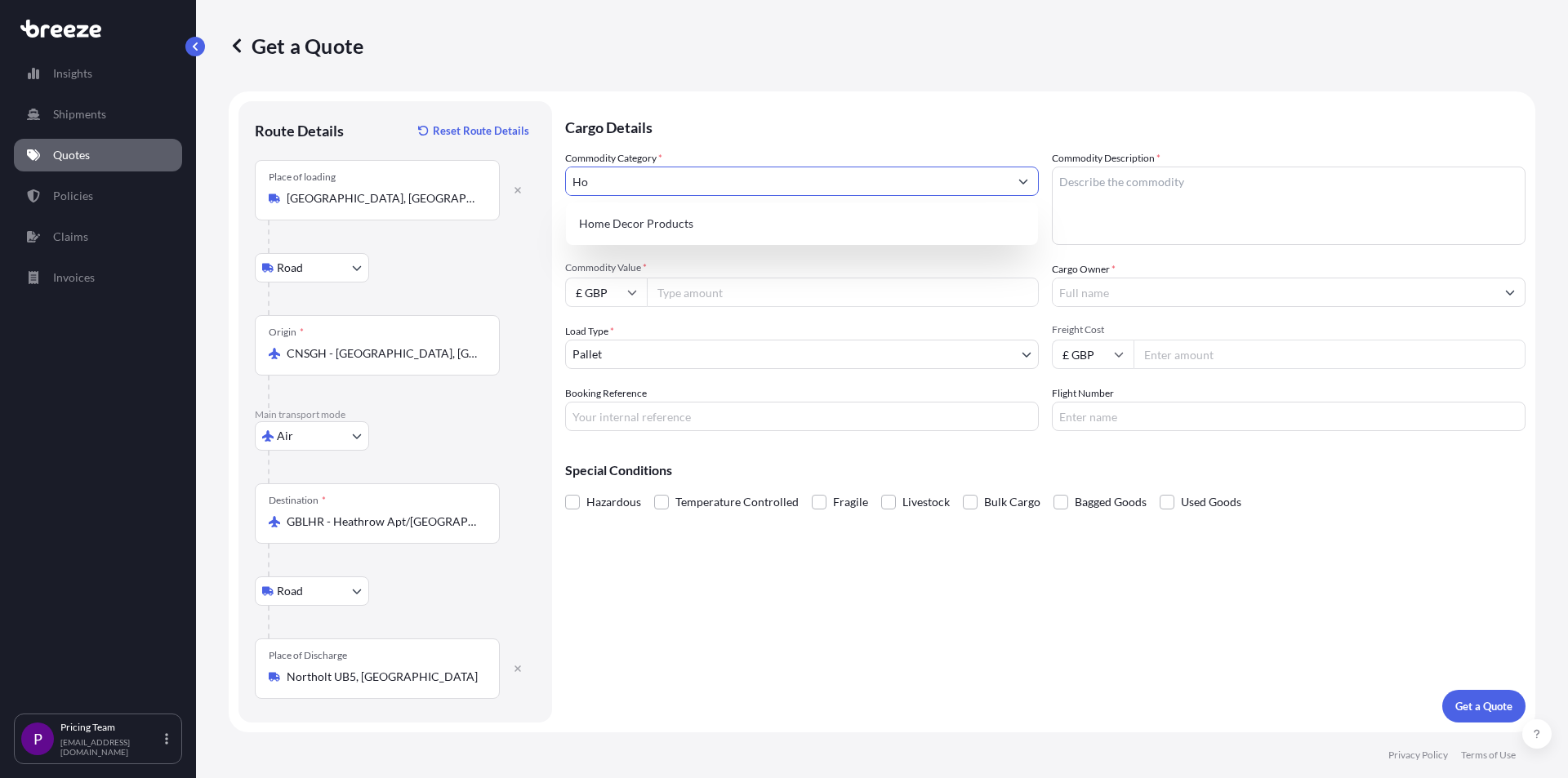
type input "H"
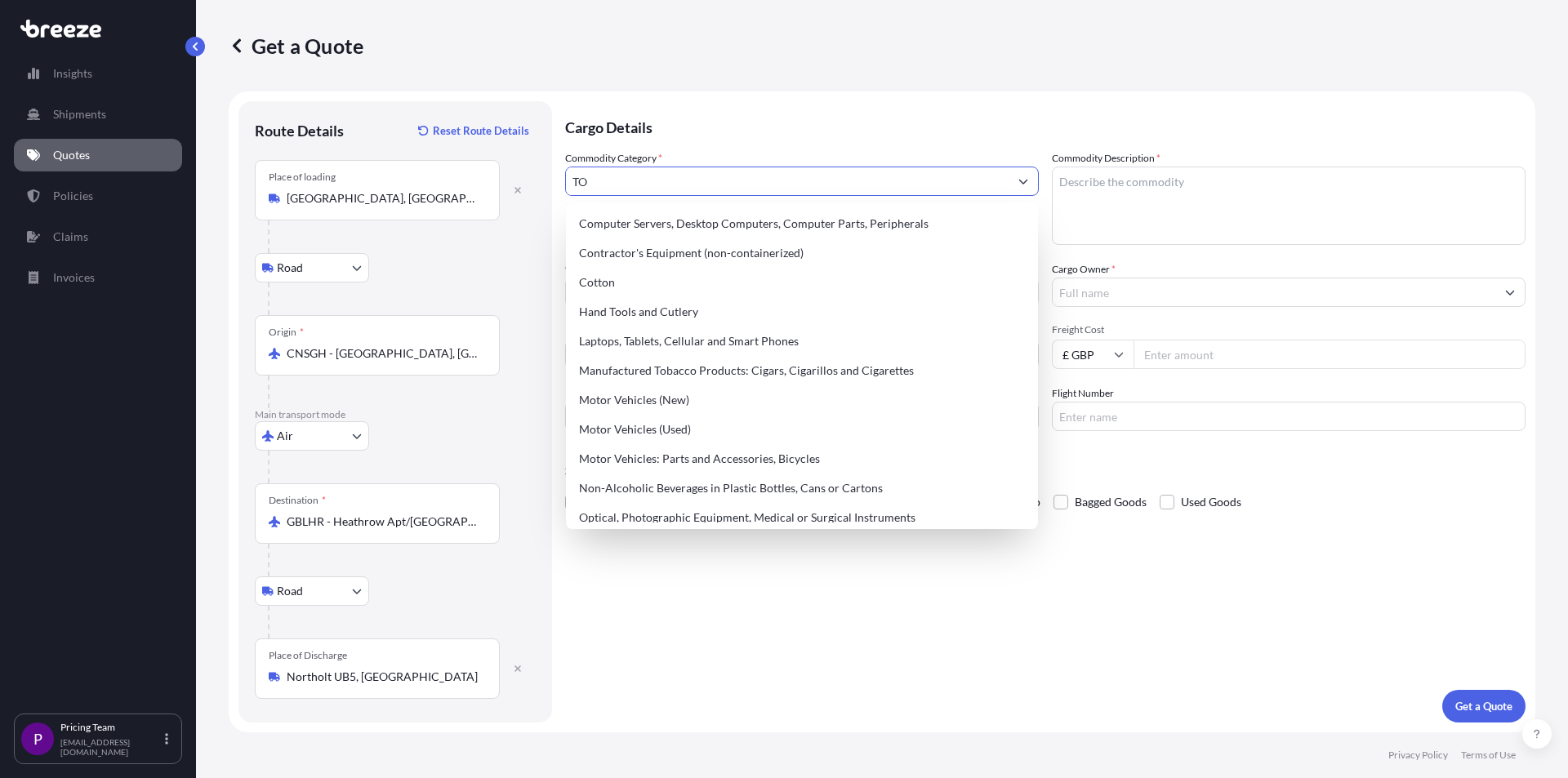
type input "T"
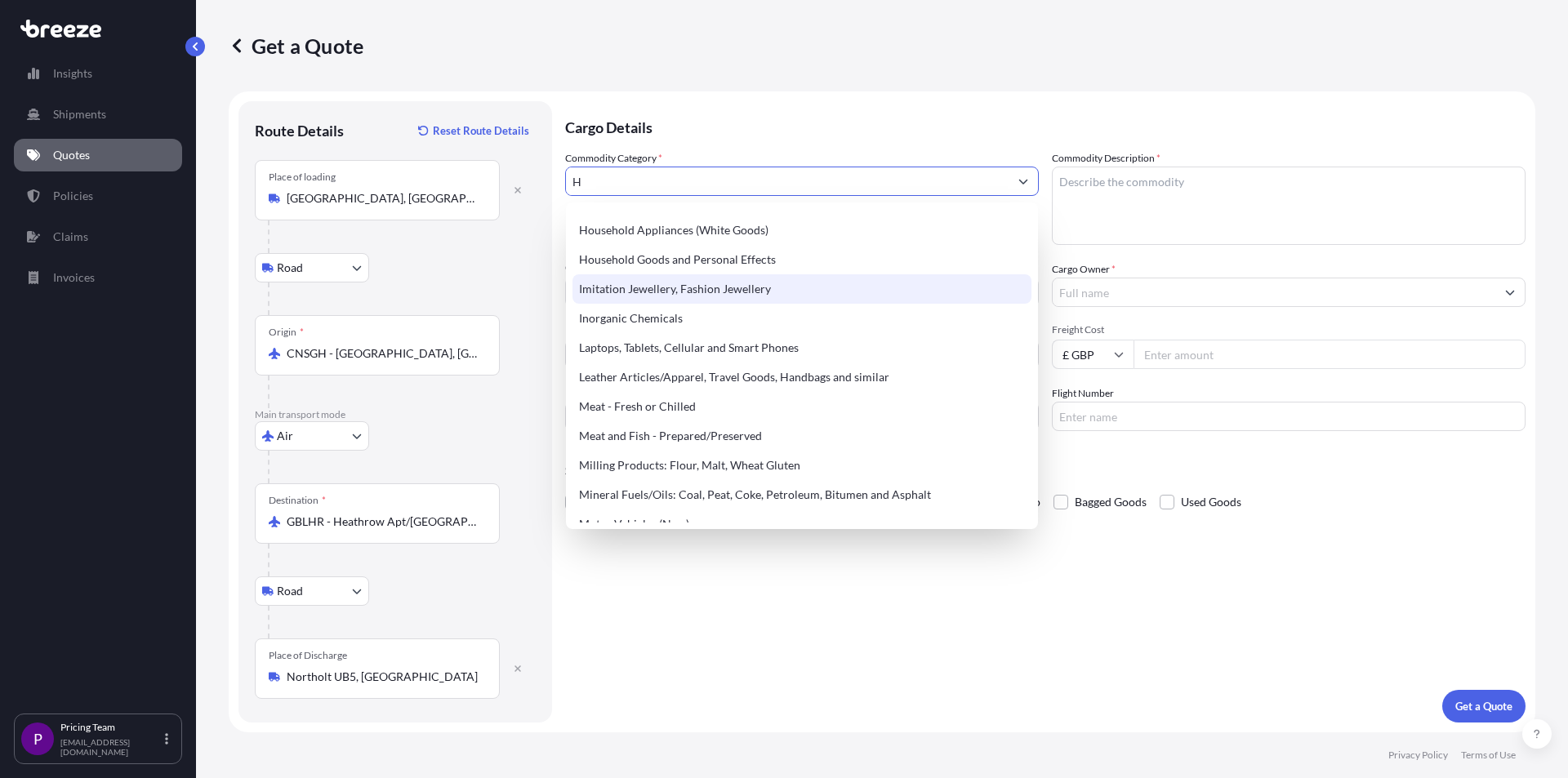
scroll to position [735, 0]
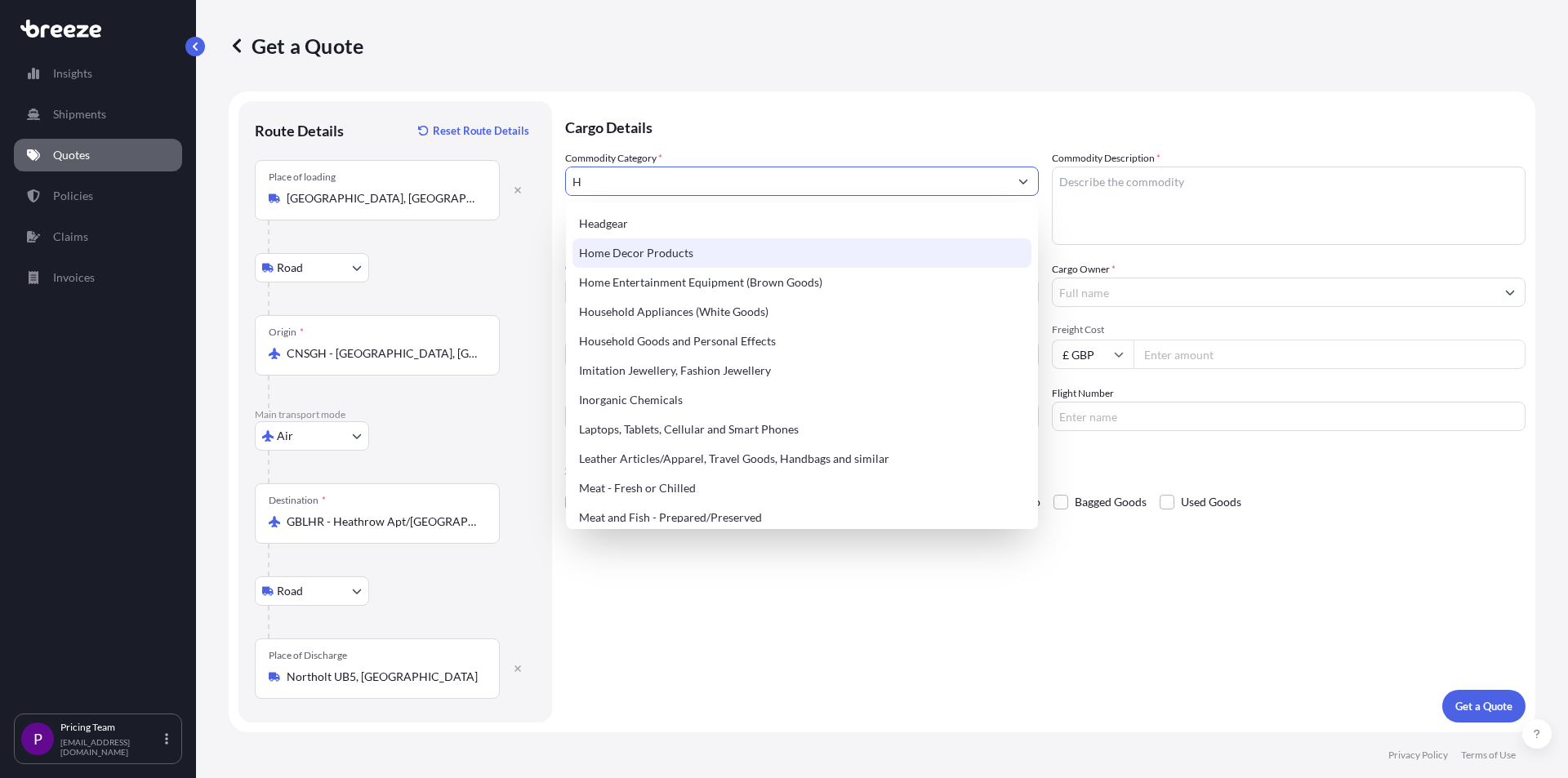
click at [858, 259] on div "Home Decor Products" at bounding box center [801, 253] width 459 height 30
type input "Home Decor Products"
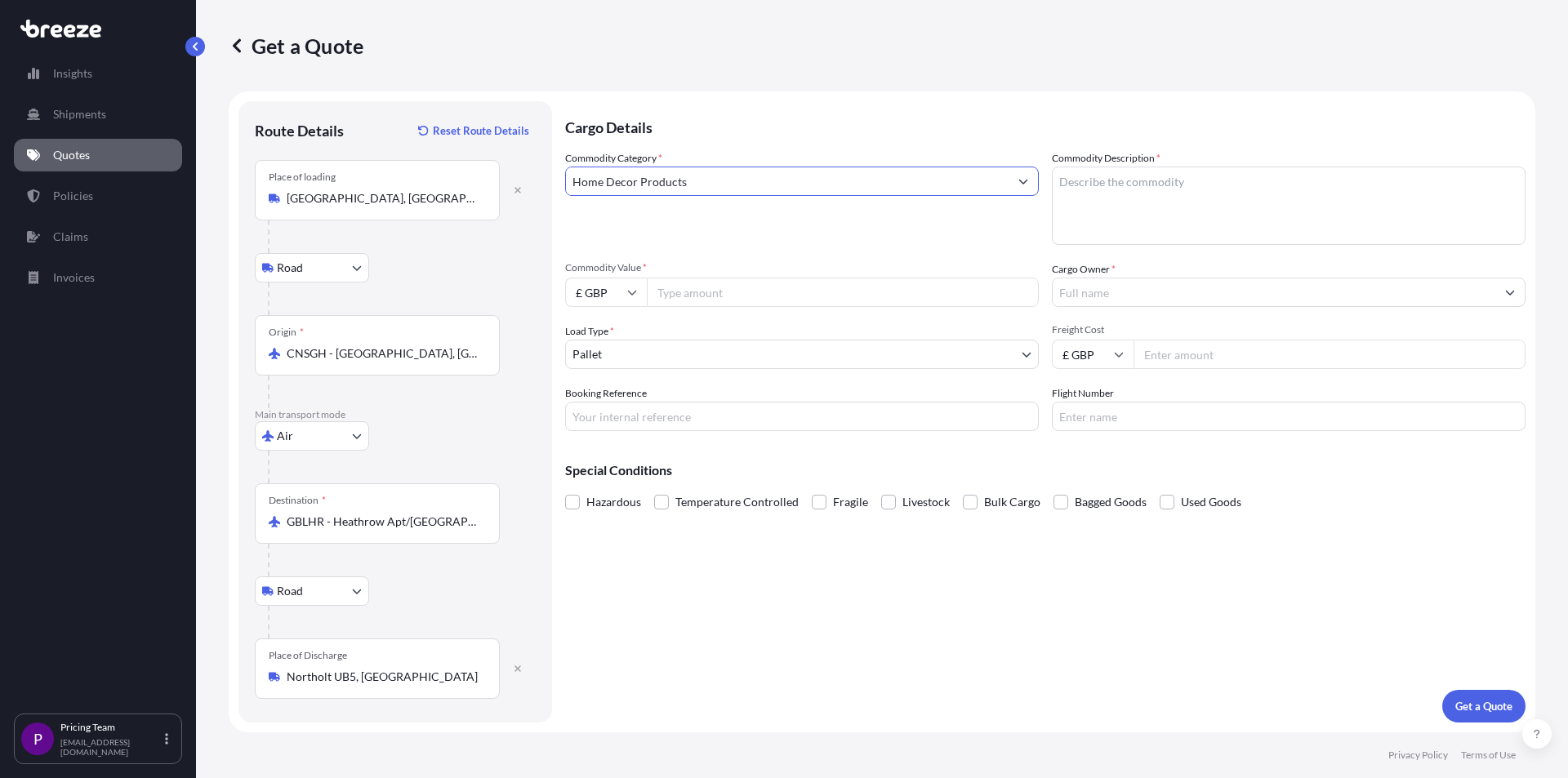
click at [1199, 194] on textarea "Commodity Description *" at bounding box center [1288, 206] width 473 height 79
type textarea "HOME DECOR"
click at [705, 563] on div "Cargo Details Commodity Category * Home Decor Products Commodity Description * …" at bounding box center [1046, 412] width 960 height 621
click at [686, 290] on input "Commodity Value *" at bounding box center [842, 292] width 392 height 30
click at [621, 289] on input "£ GBP" at bounding box center [606, 292] width 81 height 30
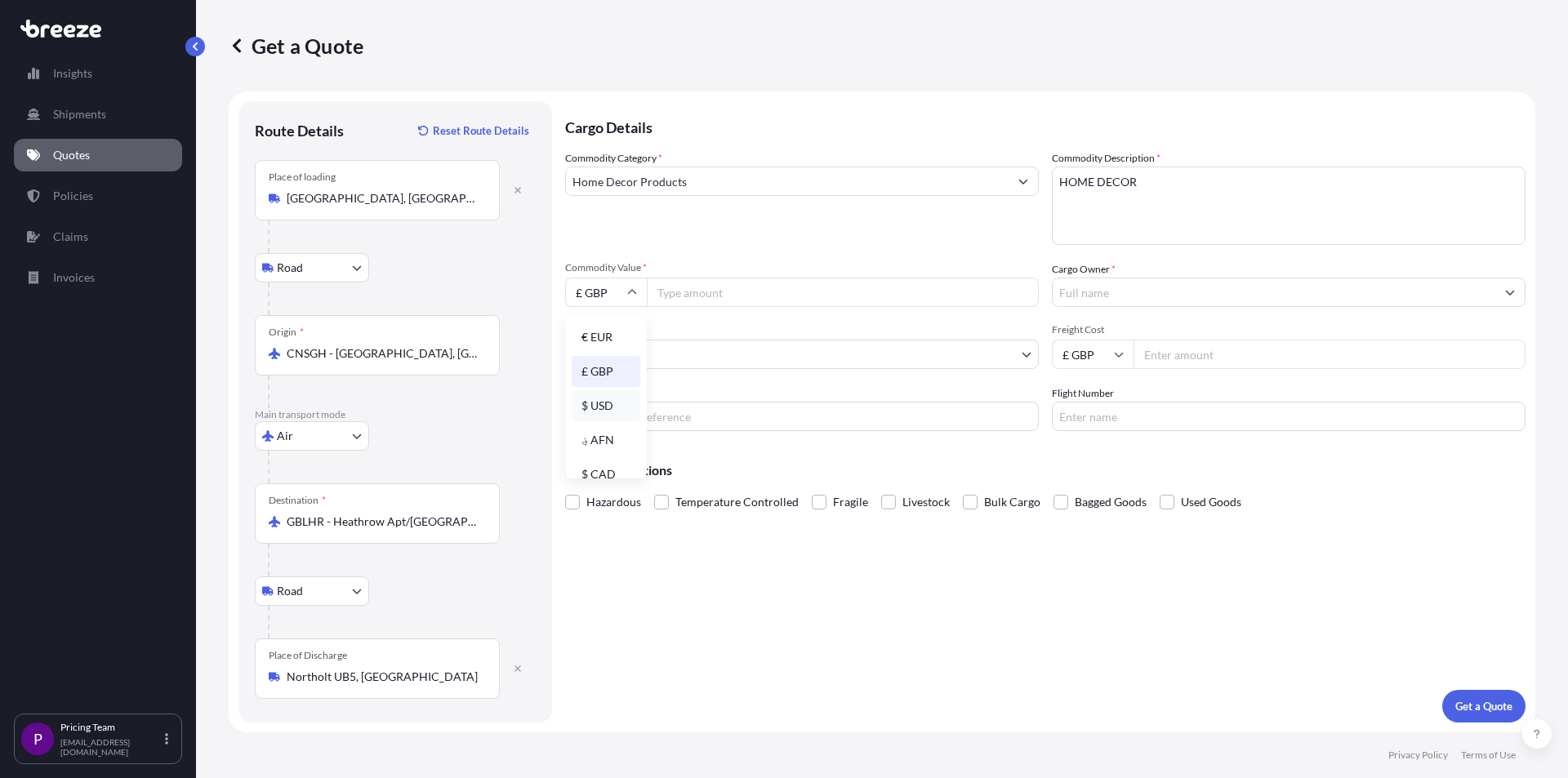
click at [610, 400] on div "$ USD" at bounding box center [606, 405] width 69 height 31
type input "$ USD"
click at [700, 283] on input "Commodity Value *" at bounding box center [842, 292] width 392 height 30
type input "679"
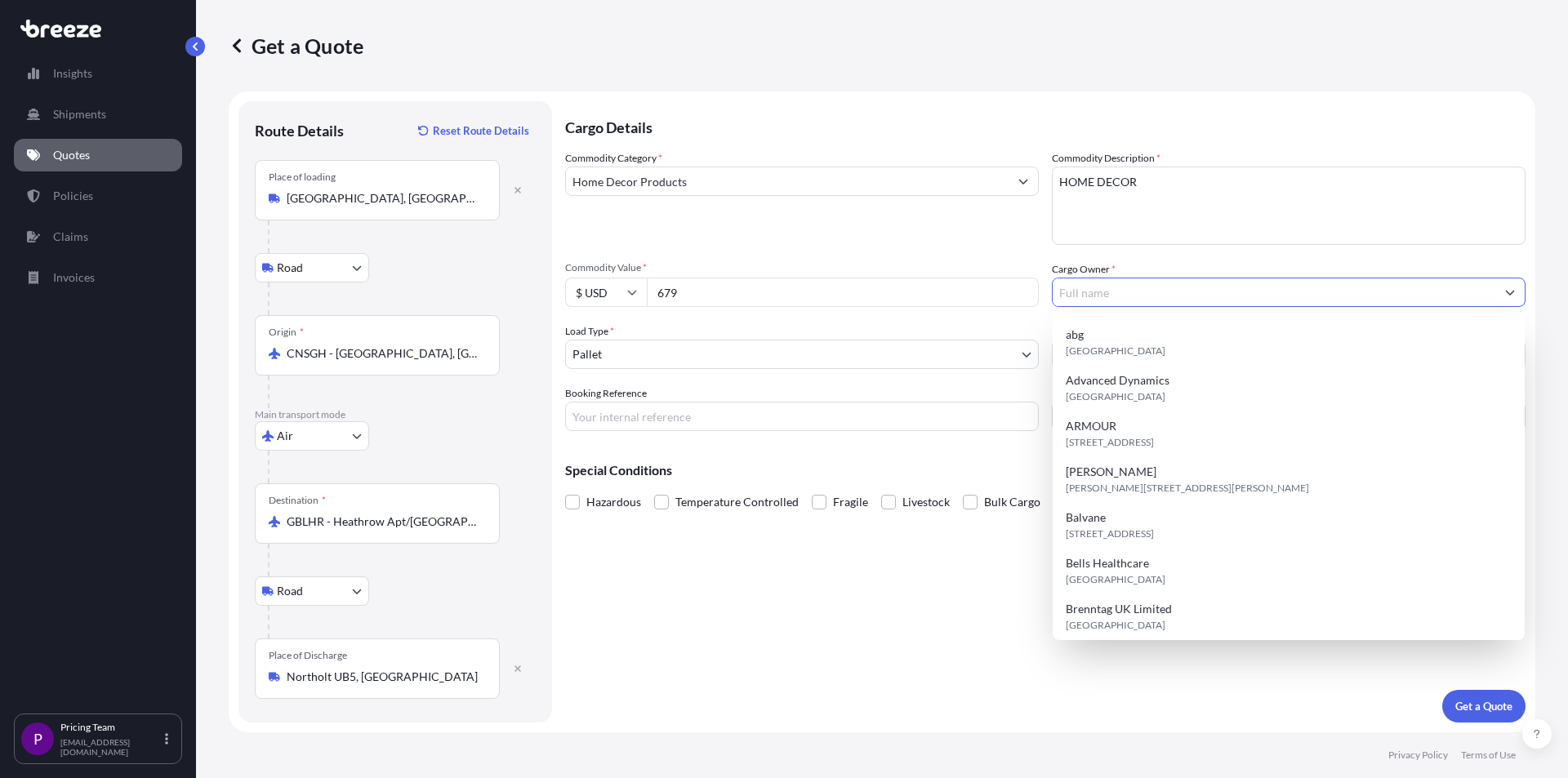
click at [1118, 301] on input "Cargo Owner *" at bounding box center [1274, 292] width 443 height 30
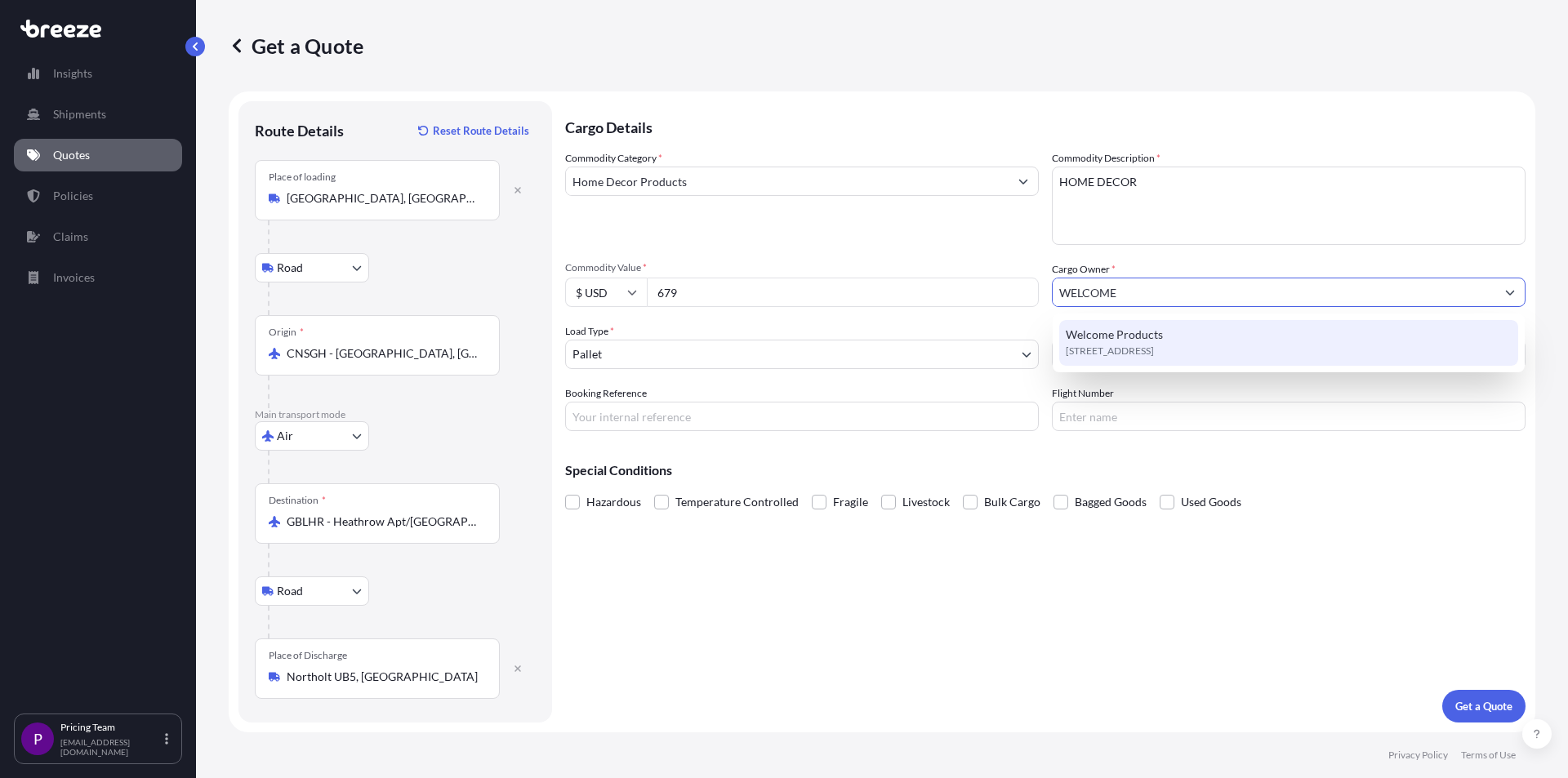
click at [1121, 345] on span "[STREET_ADDRESS]" at bounding box center [1110, 351] width 88 height 16
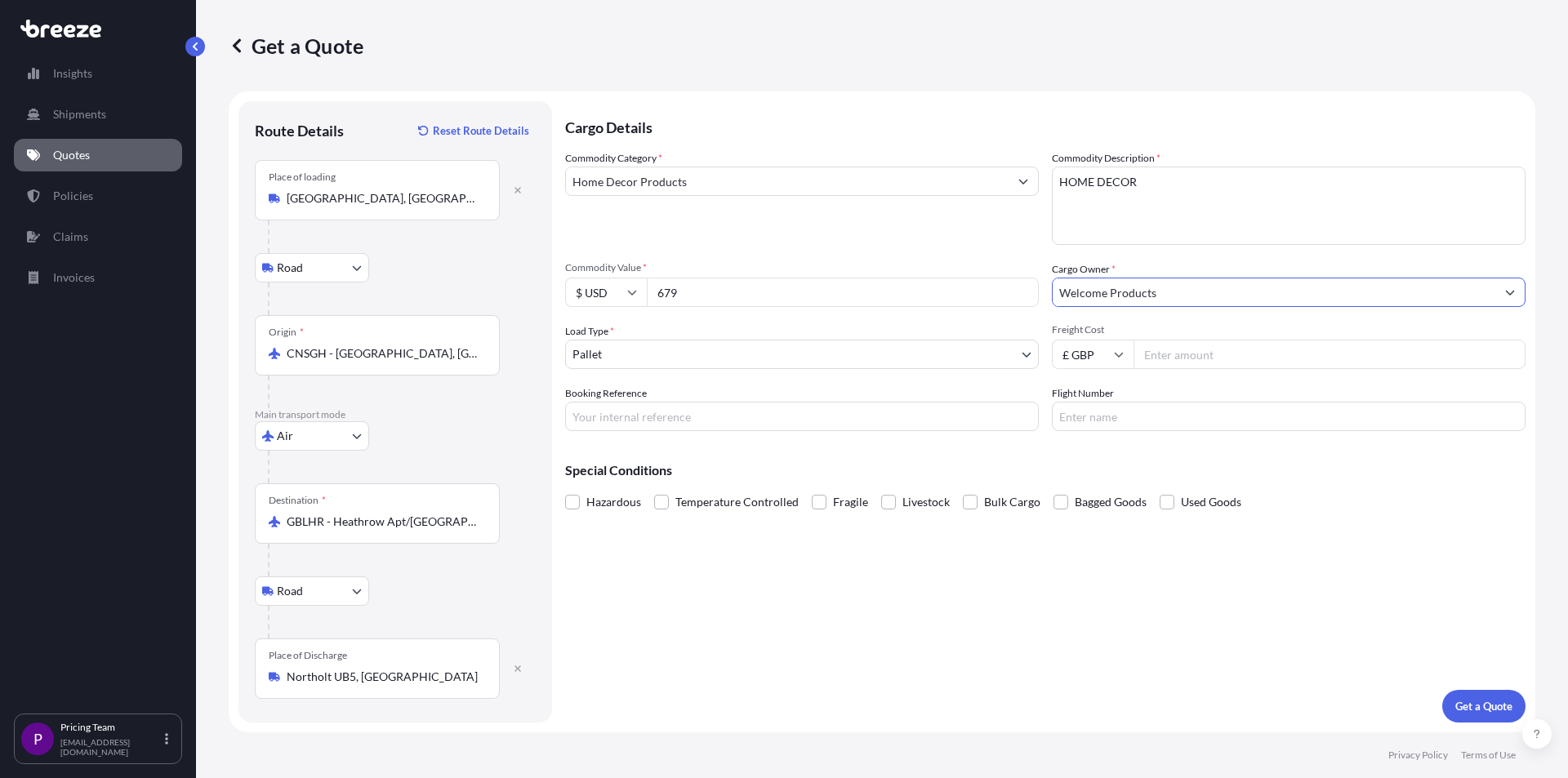
type input "Welcome Products"
click at [1157, 359] on input "Freight Cost" at bounding box center [1329, 354] width 392 height 30
click at [1284, 362] on input "Freight Cost" at bounding box center [1329, 354] width 392 height 30
type input "494"
click at [701, 547] on div "Cargo Details Commodity Category * Home Decor Products Commodity Description * …" at bounding box center [1046, 412] width 960 height 621
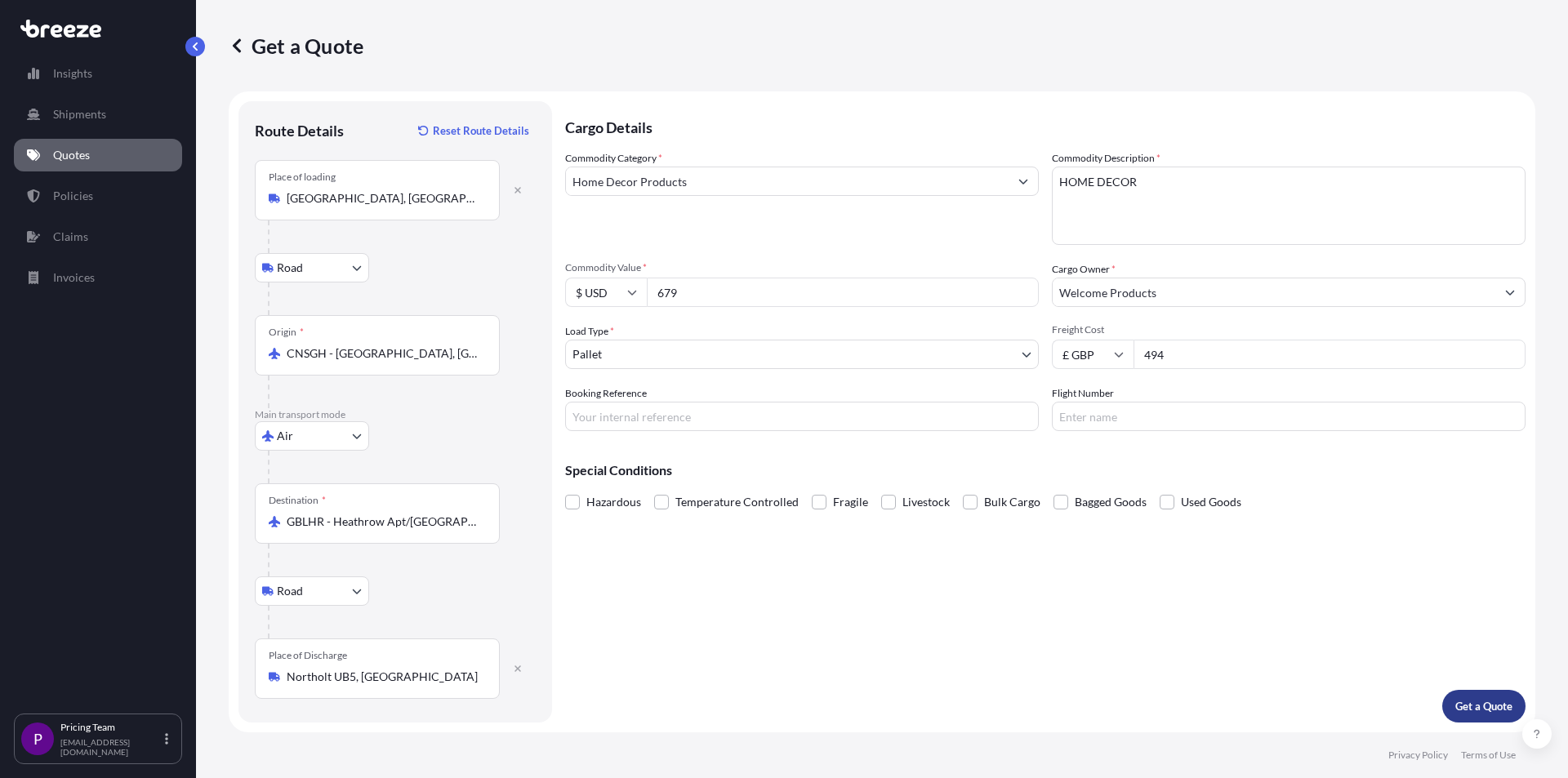
click at [1474, 706] on p "Get a Quote" at bounding box center [1484, 706] width 58 height 16
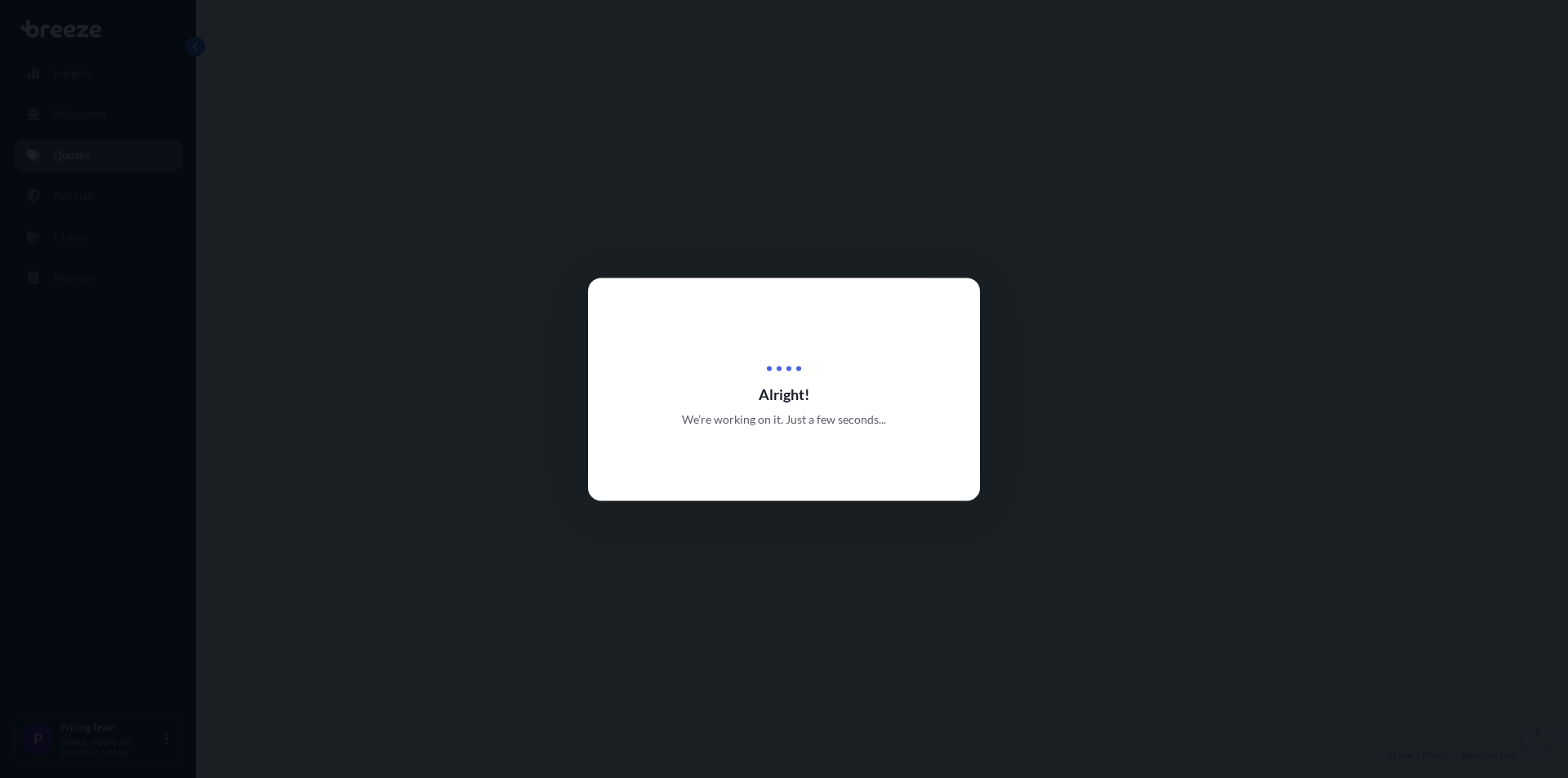
select select "Road"
select select "Air"
select select "Road"
select select "1"
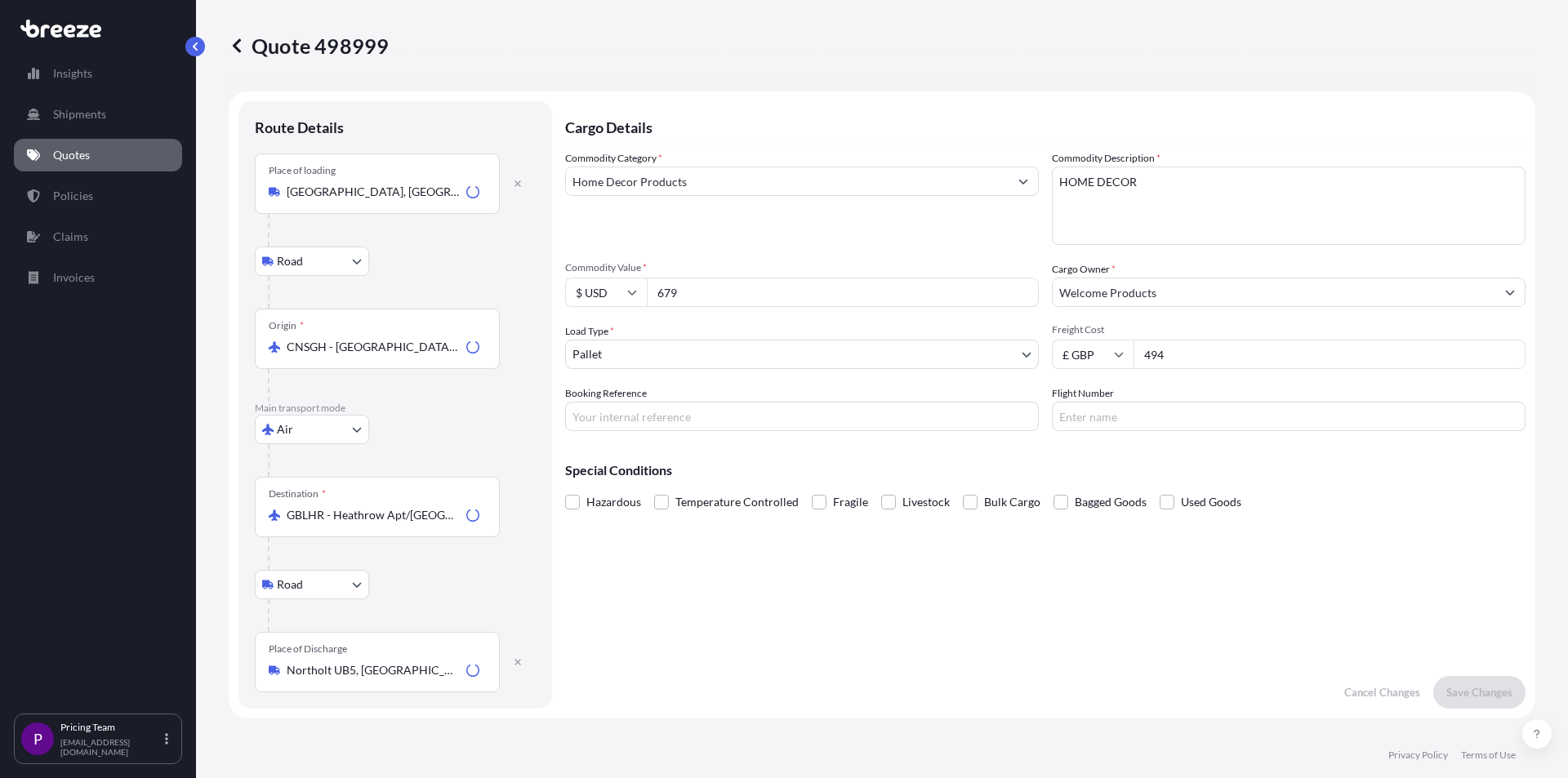
scroll to position [653, 0]
